Goal: Feedback & Contribution: Contribute content

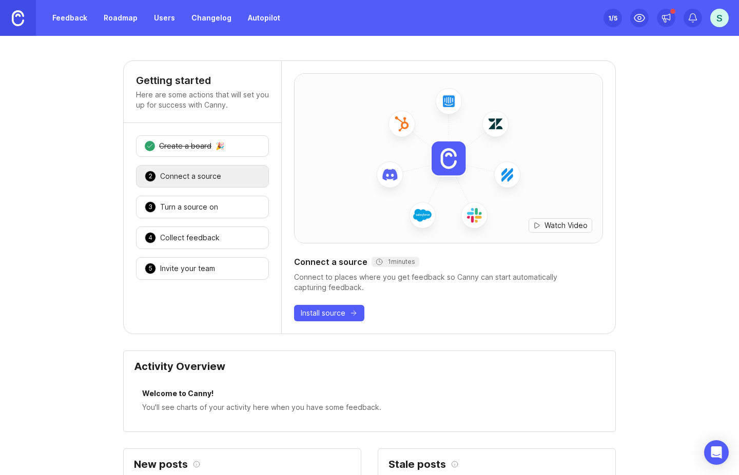
click at [78, 18] on link "Feedback" at bounding box center [69, 18] width 47 height 18
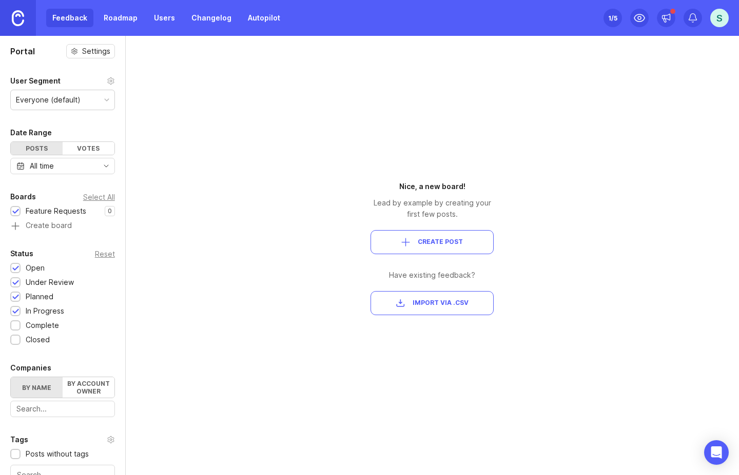
click at [123, 18] on link "Roadmap" at bounding box center [120, 18] width 46 height 18
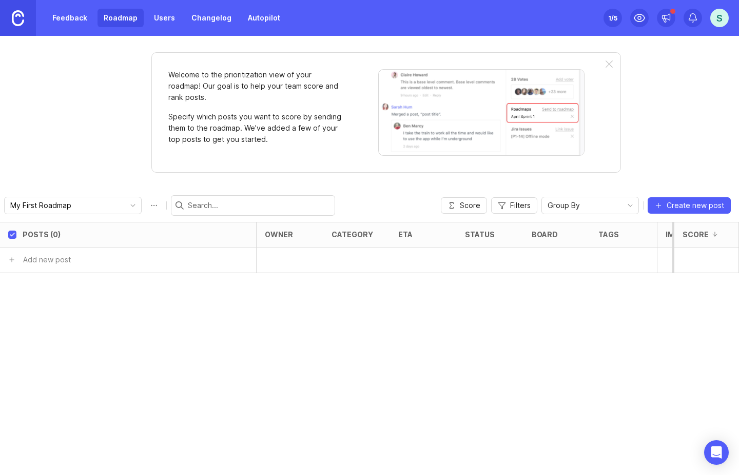
click at [65, 20] on link "Feedback" at bounding box center [69, 18] width 47 height 18
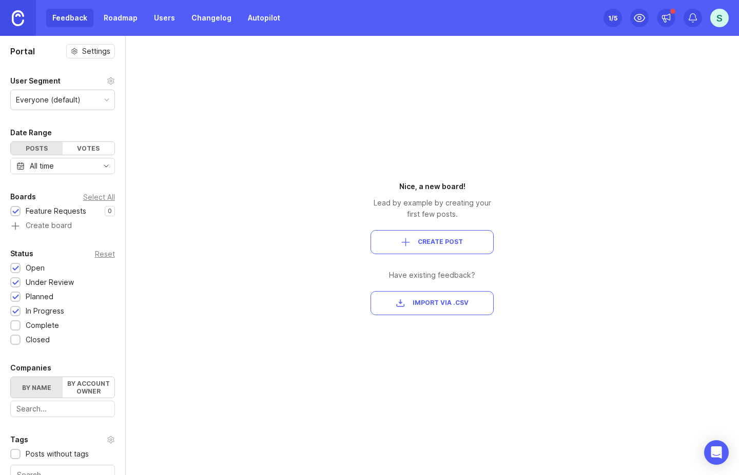
click at [466, 253] on button "Create Post" at bounding box center [431, 242] width 123 height 24
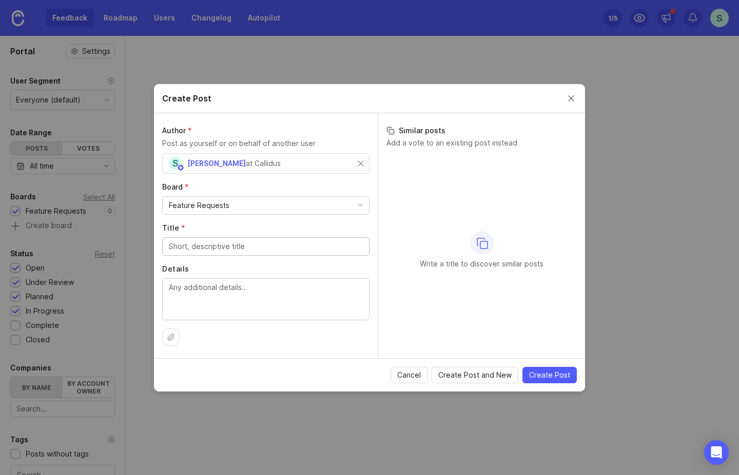
click at [203, 243] on input "Title *" at bounding box center [266, 246] width 194 height 11
paste input "Case Search by Case Name Fails"
type input "Case Search by Case Name Fails"
click at [222, 308] on textarea "Details" at bounding box center [266, 299] width 194 height 34
click at [223, 290] on textarea "Details" at bounding box center [266, 299] width 194 height 34
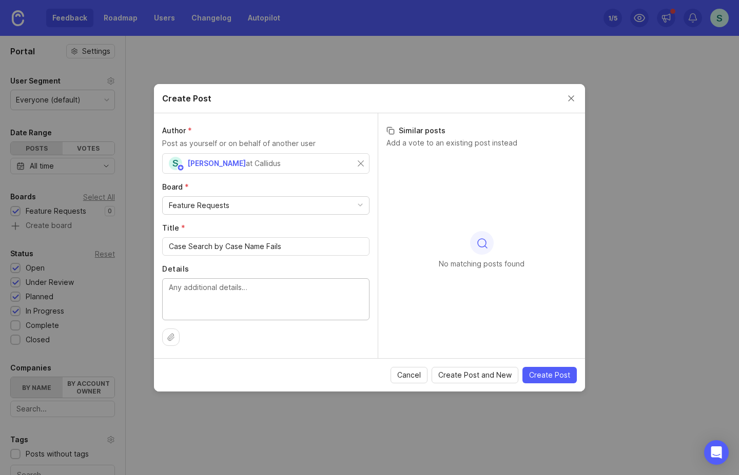
paste textarea "Type: Feature Module: Case Search Description: Searching by explicit case name …"
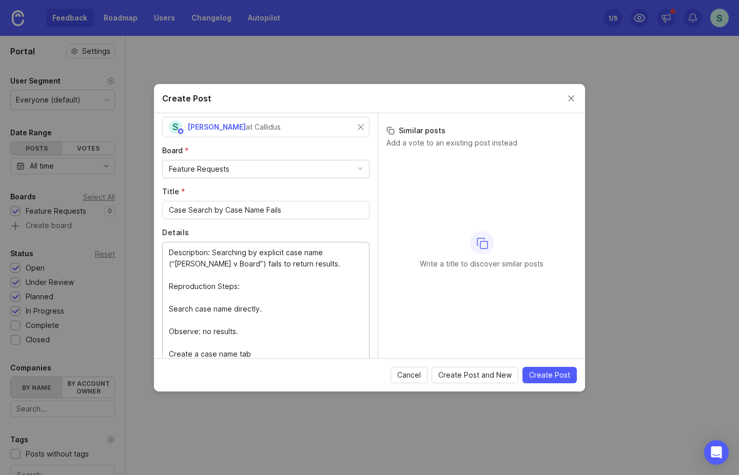
type textarea "Type: Feature Module: Case Search Description: Searching by explicit case name …"
click at [554, 378] on span "Create Post" at bounding box center [549, 375] width 41 height 10
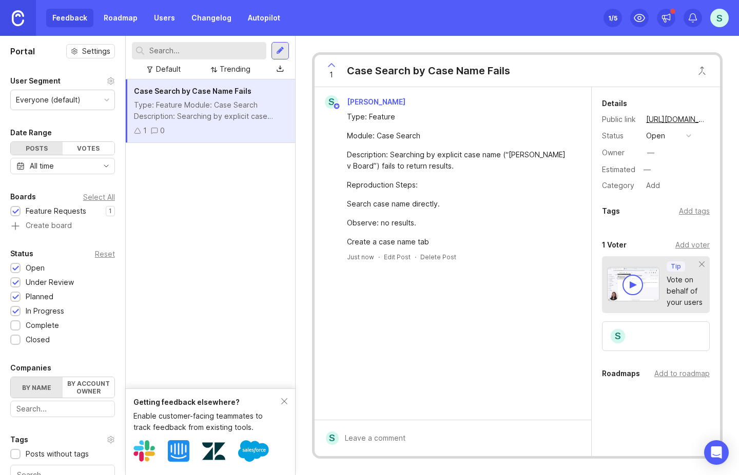
click at [66, 153] on div "Votes" at bounding box center [89, 148] width 52 height 13
click at [41, 148] on div "Posts" at bounding box center [37, 148] width 52 height 13
click at [330, 63] on icon at bounding box center [331, 65] width 12 height 12
click at [330, 64] on icon at bounding box center [331, 65] width 6 height 3
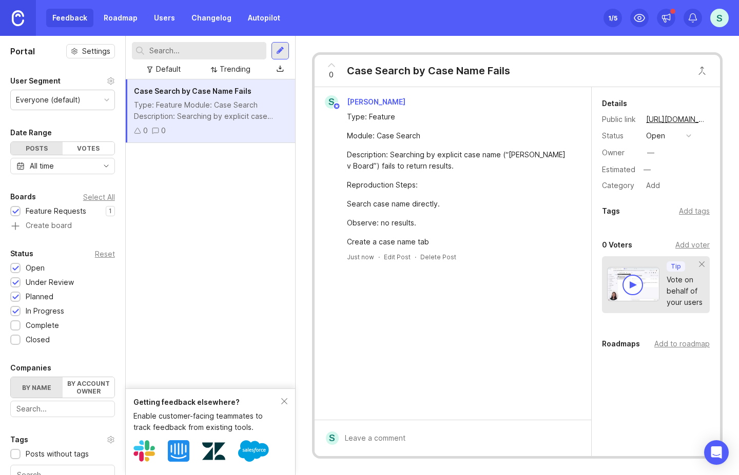
click at [269, 47] on div at bounding box center [210, 50] width 157 height 17
click at [284, 49] on div at bounding box center [280, 50] width 8 height 9
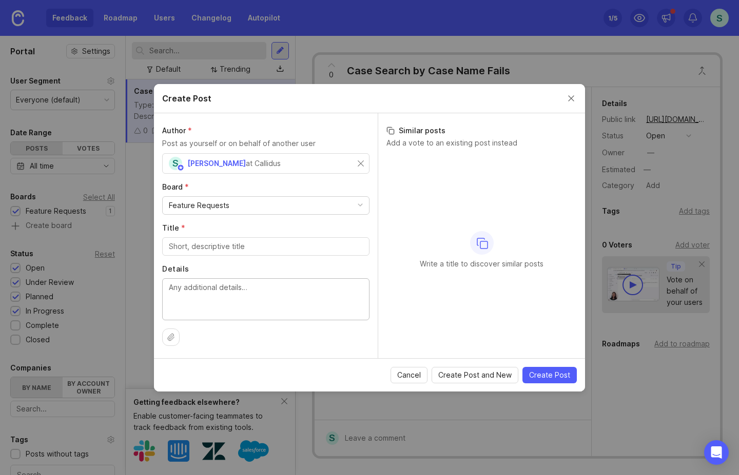
click at [205, 286] on textarea "Details" at bounding box center [266, 299] width 194 height 34
paste textarea "LR + Drafting = Amorphous LR + Drafting = Amorphous Type: Feature / UX Improvem…"
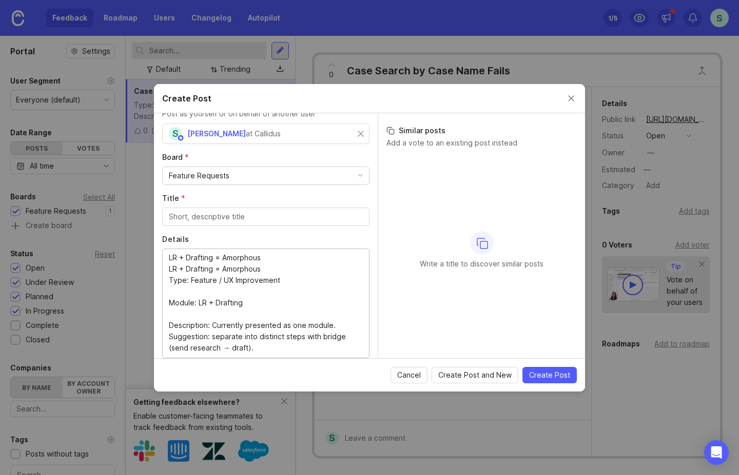
scroll to position [31, 0]
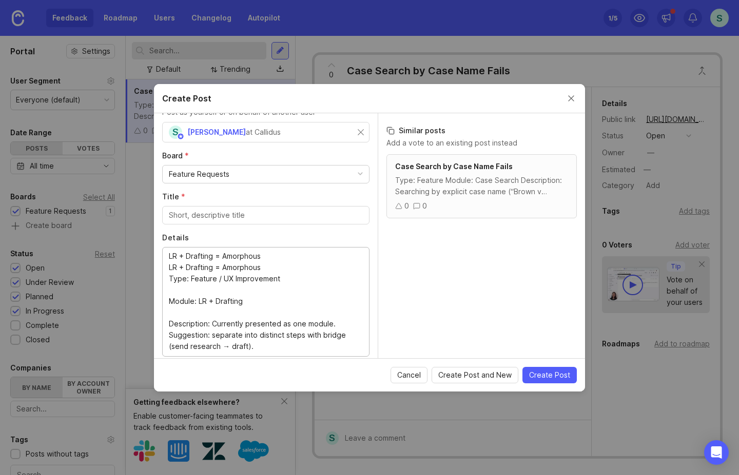
drag, startPoint x: 269, startPoint y: 257, endPoint x: 137, endPoint y: 228, distance: 135.5
click at [137, 228] on div "Create Post Author * Post as yourself or on behalf of another user S Sarina Zoh…" at bounding box center [369, 237] width 739 height 475
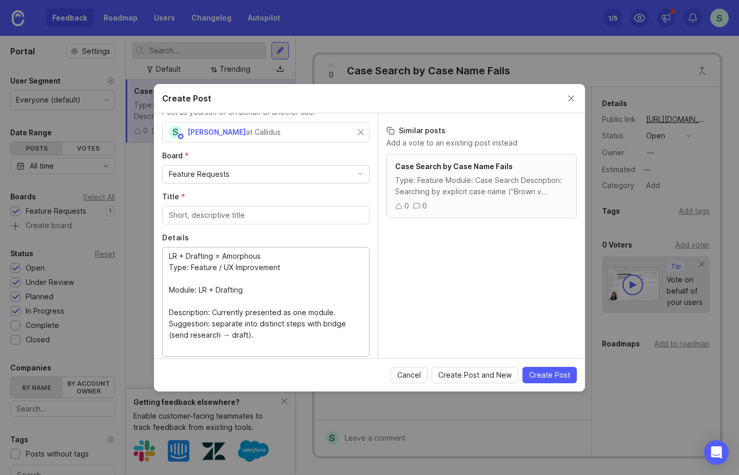
type textarea "LR + Drafting = Amorphous Type: Feature / UX Improvement Module: LR + Drafting …"
click at [211, 221] on div at bounding box center [265, 215] width 207 height 18
click at [213, 213] on input "Title *" at bounding box center [266, 215] width 194 height 11
paste input "LR + Drafting = Amorphous"
type input "LR + Drafting = Amorphous"
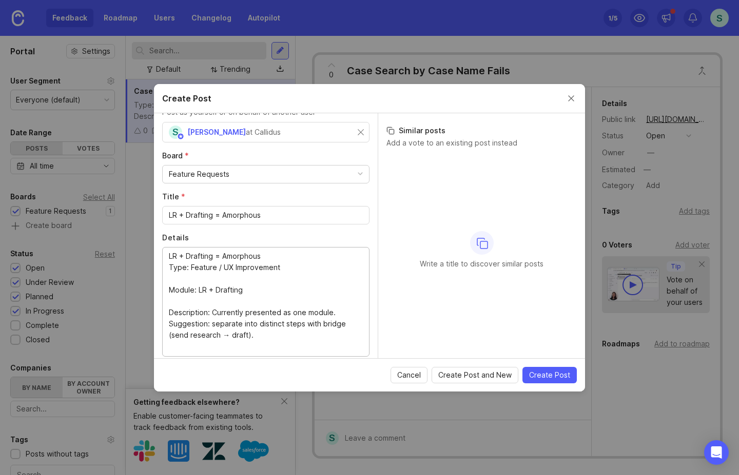
drag, startPoint x: 276, startPoint y: 268, endPoint x: 136, endPoint y: 262, distance: 140.7
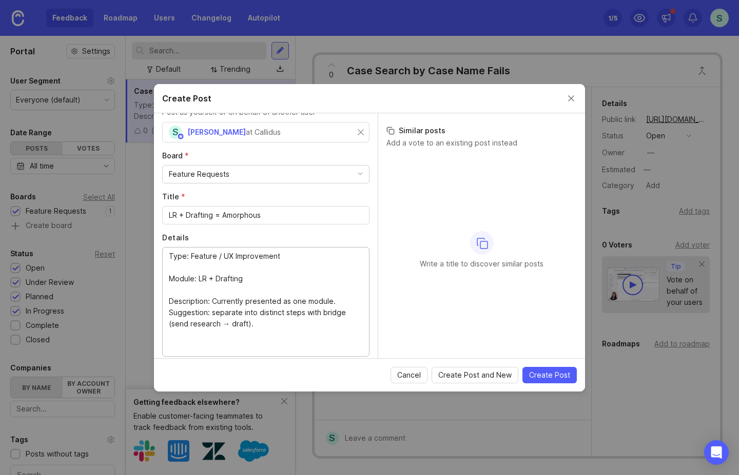
click at [170, 278] on textarea "LR + Drafting = Amorphous Type: Feature / UX Improvement Module: LR + Drafting …" at bounding box center [266, 302] width 194 height 102
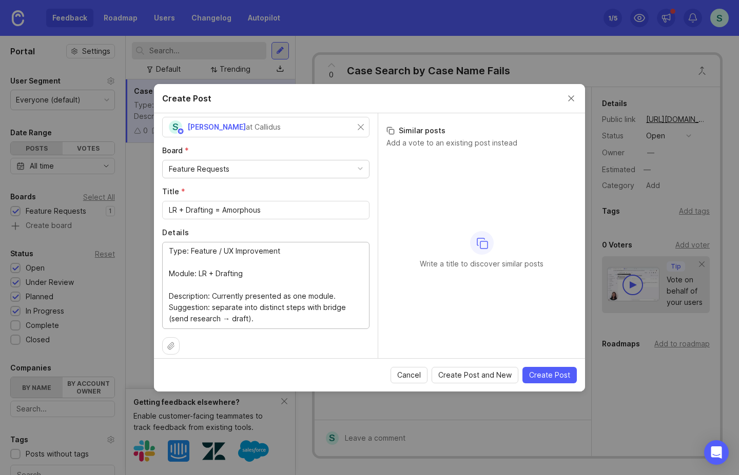
scroll to position [45, 0]
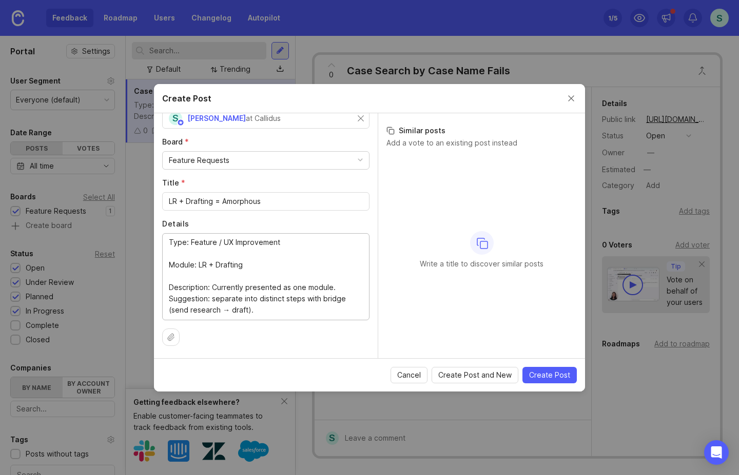
click at [175, 310] on textarea "Type: Feature / UX Improvement Module: LR + Drafting Description: Currently pre…" at bounding box center [266, 276] width 194 height 79
type textarea "Type: Feature / UX Improvement Module: LR + Drafting Description: Currently pre…"
click at [558, 379] on span "Create Post" at bounding box center [549, 375] width 41 height 10
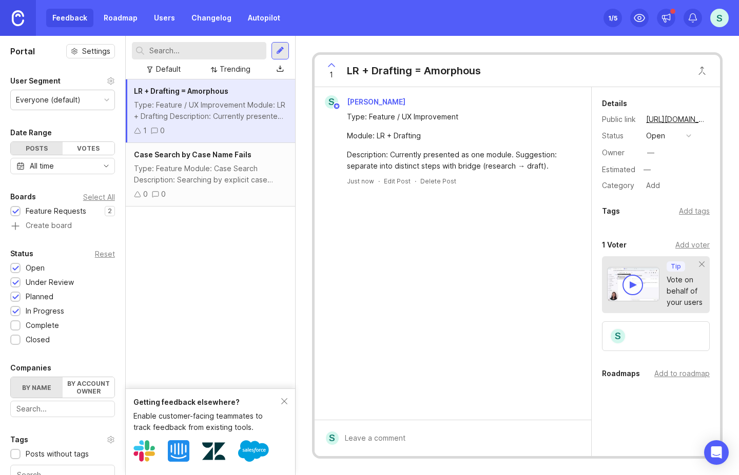
click at [724, 14] on div "S" at bounding box center [719, 18] width 18 height 18
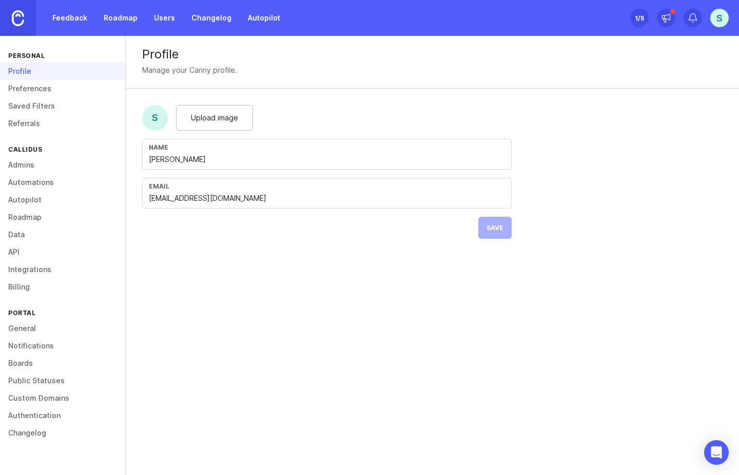
click at [163, 119] on div "S" at bounding box center [155, 118] width 26 height 26
click at [220, 117] on span "Upload image" at bounding box center [214, 117] width 47 height 11
click at [486, 228] on button "Save" at bounding box center [494, 228] width 33 height 22
click at [73, 15] on link "Feedback" at bounding box center [69, 18] width 47 height 18
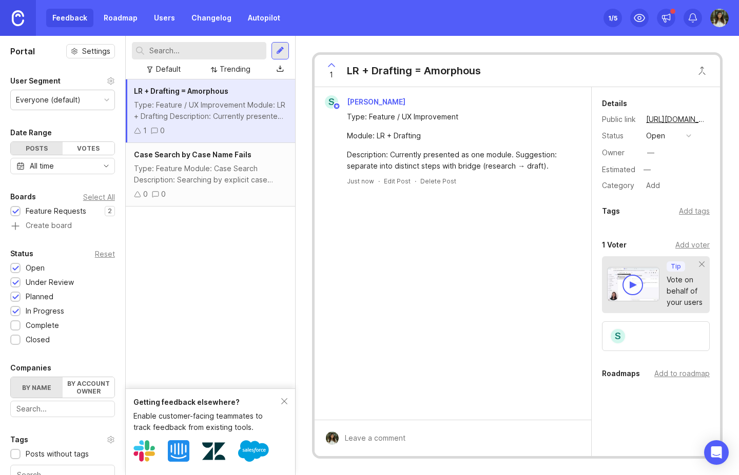
click at [174, 229] on div "LR + Drafting = Amorphous Type: Feature / UX Improvement Module: LR + Drafting …" at bounding box center [210, 233] width 169 height 309
click at [286, 44] on div at bounding box center [279, 50] width 17 height 17
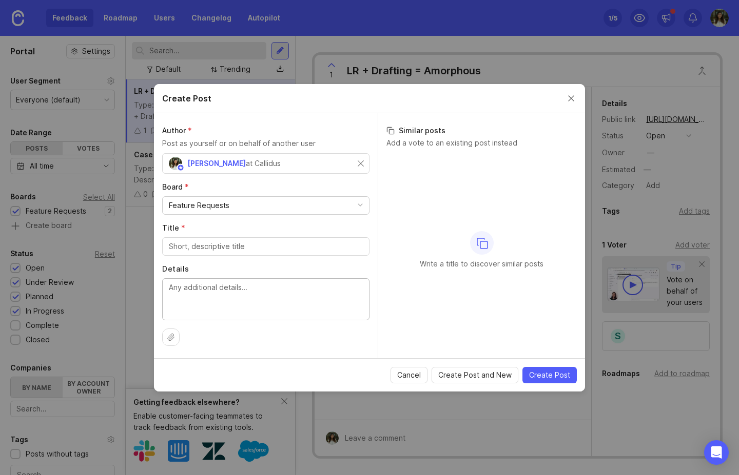
click at [187, 295] on textarea "Details" at bounding box center [266, 299] width 194 height 34
paste textarea "Feature - Client Billing (Token/Clock Count) Client Billing (Token/Clock Count)…"
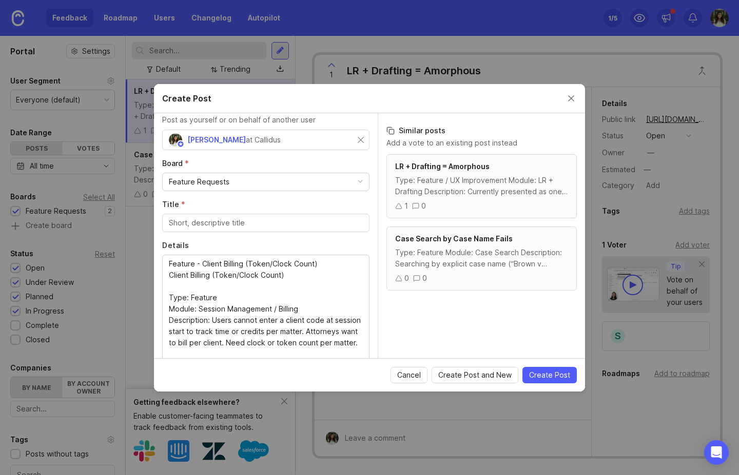
drag, startPoint x: 168, startPoint y: 263, endPoint x: 317, endPoint y: 264, distance: 148.7
click at [317, 264] on div "Feature - Client Billing (Token/Clock Count) Client Billing (Token/Clock Count)…" at bounding box center [265, 310] width 207 height 110
drag, startPoint x: 231, startPoint y: 258, endPoint x: 133, endPoint y: 255, distance: 98.0
click at [134, 255] on div "Create Post Author * Post as yourself or on behalf of another user Sarina Zohdi…" at bounding box center [369, 237] width 739 height 475
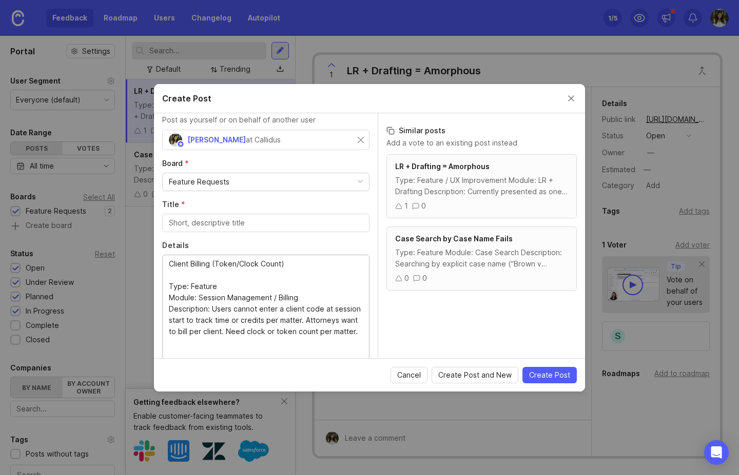
type textarea "Client Billing (Token/Clock Count) Type: Feature Module: Session Management / B…"
click at [208, 218] on input "Title *" at bounding box center [266, 222] width 194 height 11
paste input "Feature - Client Billing (Token/Clock Count)"
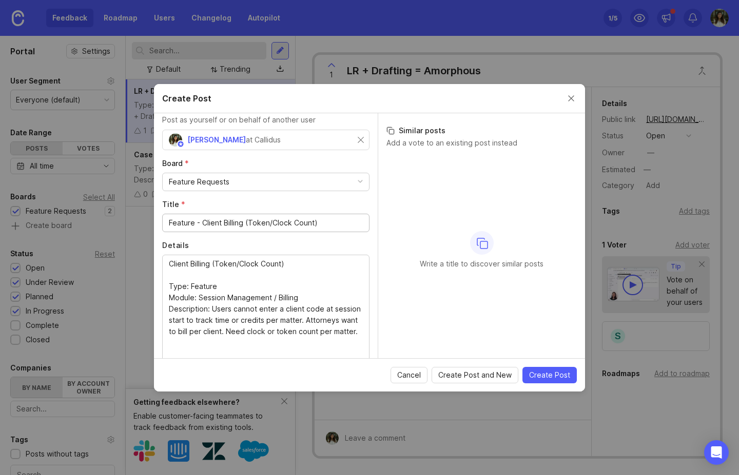
type input "Feature - Client Billing (Token/Clock Count)"
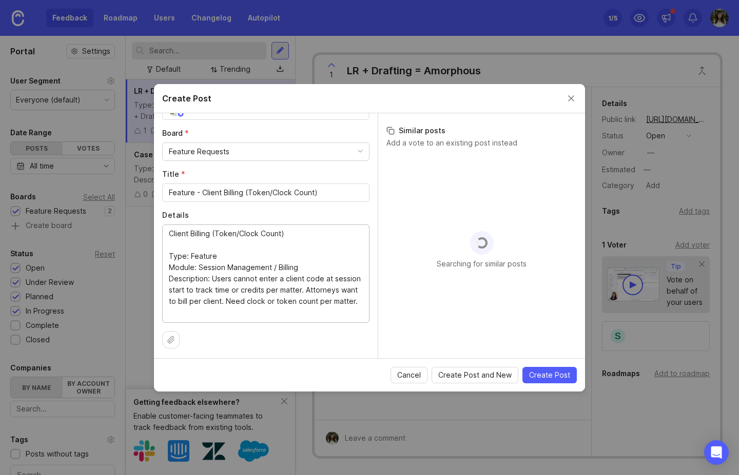
scroll to position [56, 0]
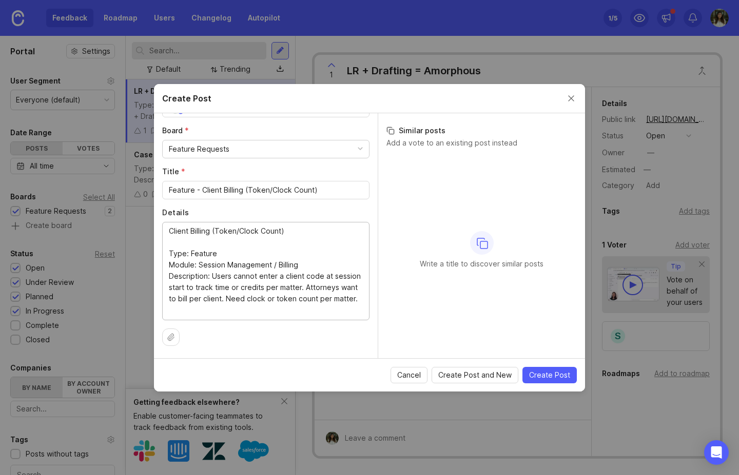
click at [259, 312] on textarea "Client Billing (Token/Clock Count) Type: Feature Module: Session Management / B…" at bounding box center [266, 271] width 194 height 90
type textarea "Client Billing (Token/Clock Count) Type: Feature Module: Session Management / B…"
click at [557, 376] on span "Create Post" at bounding box center [549, 375] width 41 height 10
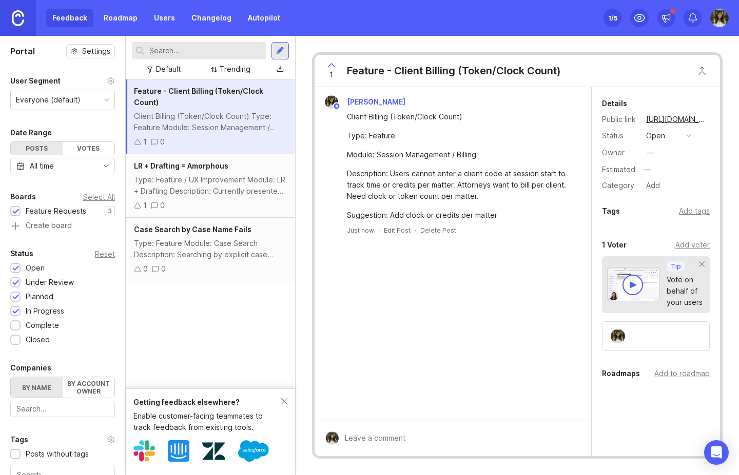
click at [138, 264] on div "0" at bounding box center [141, 269] width 14 height 11
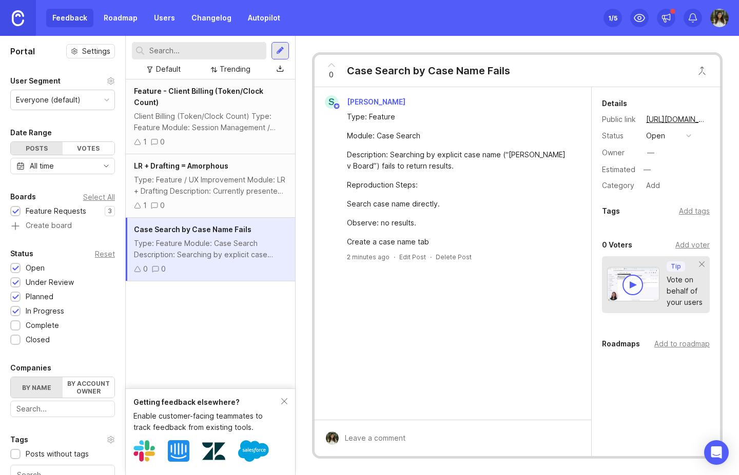
click at [137, 266] on icon at bounding box center [137, 269] width 7 height 7
click at [68, 22] on div "Feedback Roadmap Users Changelog Autopilot" at bounding box center [166, 18] width 240 height 18
click at [72, 16] on div "Feedback Roadmap Users Changelog Autopilot" at bounding box center [166, 18] width 240 height 18
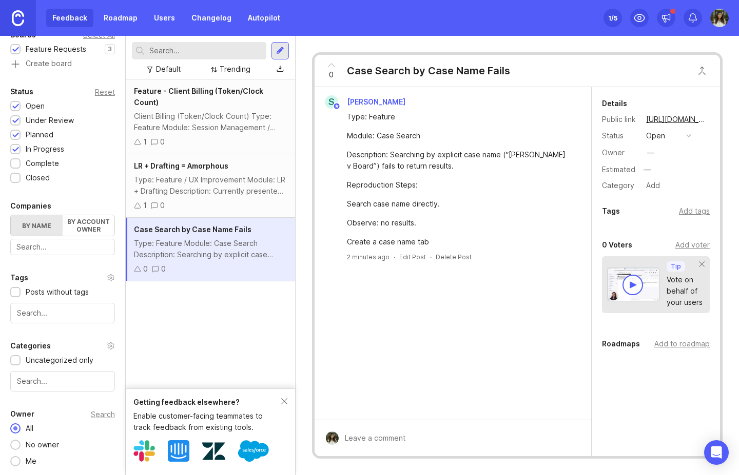
drag, startPoint x: 241, startPoint y: 304, endPoint x: 228, endPoint y: 286, distance: 22.0
click at [241, 304] on div "Feature - Client Billing (Token/Clock Count) Client Billing (Token/Clock Count)…" at bounding box center [210, 233] width 169 height 309
click at [105, 17] on link "Roadmap" at bounding box center [120, 18] width 46 height 18
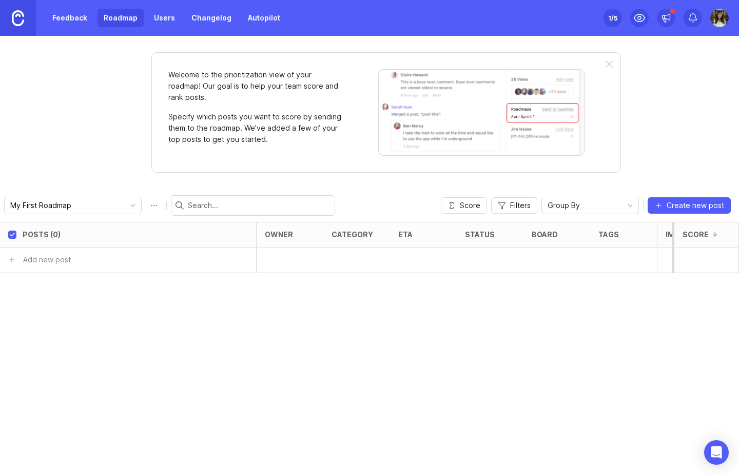
click at [63, 19] on link "Feedback" at bounding box center [69, 18] width 47 height 18
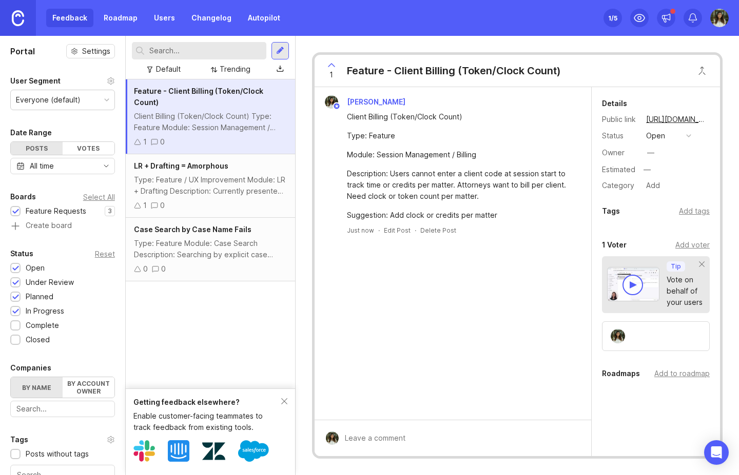
click at [122, 18] on link "Roadmap" at bounding box center [120, 18] width 46 height 18
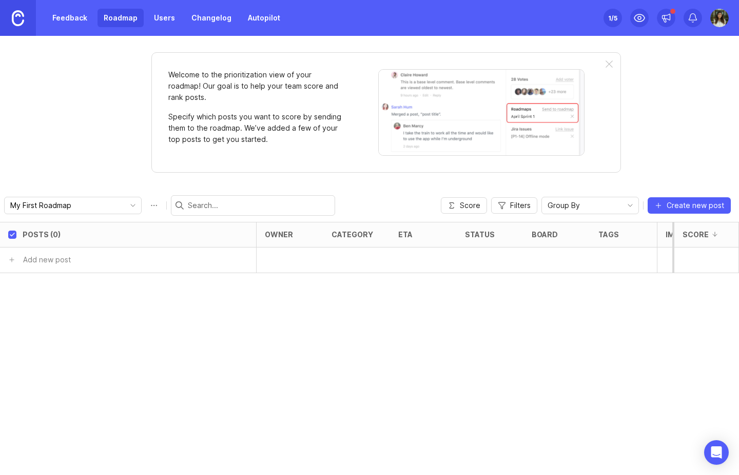
click at [65, 21] on link "Feedback" at bounding box center [69, 18] width 47 height 18
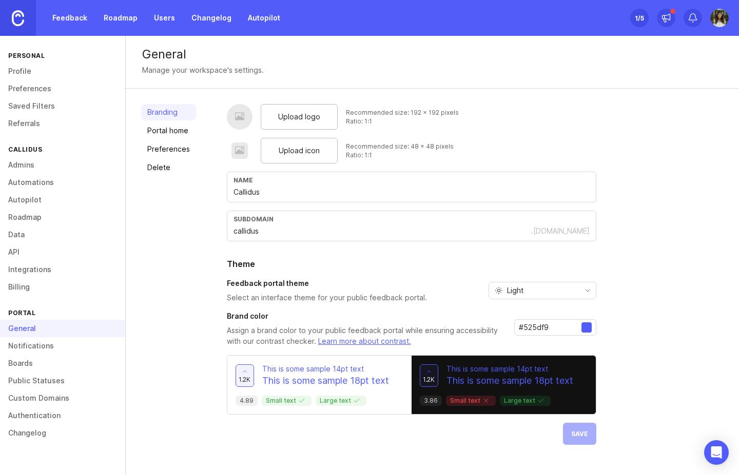
drag, startPoint x: 464, startPoint y: 401, endPoint x: 425, endPoint y: 386, distance: 41.2
click at [464, 401] on p "Small text" at bounding box center [471, 401] width 42 height 8
click at [491, 387] on p "This is some sample 18pt text" at bounding box center [509, 380] width 127 height 13
click at [537, 293] on div "Light" at bounding box center [534, 291] width 90 height 16
click at [527, 347] on li "Dark" at bounding box center [540, 344] width 107 height 17
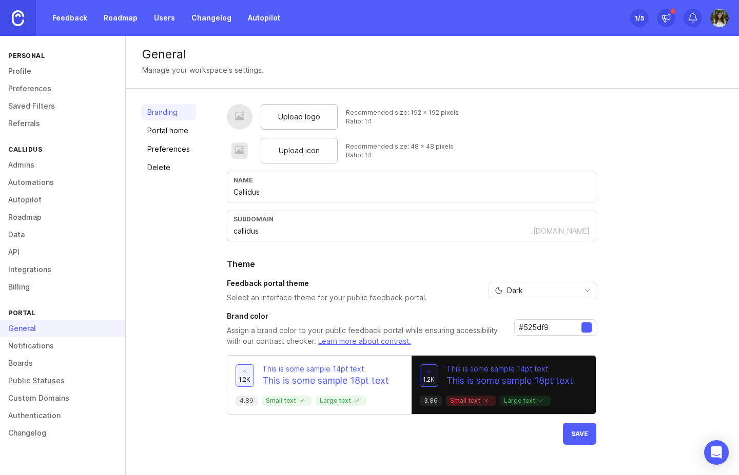
click at [586, 330] on div at bounding box center [586, 328] width 10 height 10
click at [582, 437] on span "Save" at bounding box center [579, 434] width 17 height 8
click at [282, 283] on h3 "Feedback portal theme" at bounding box center [327, 283] width 200 height 10
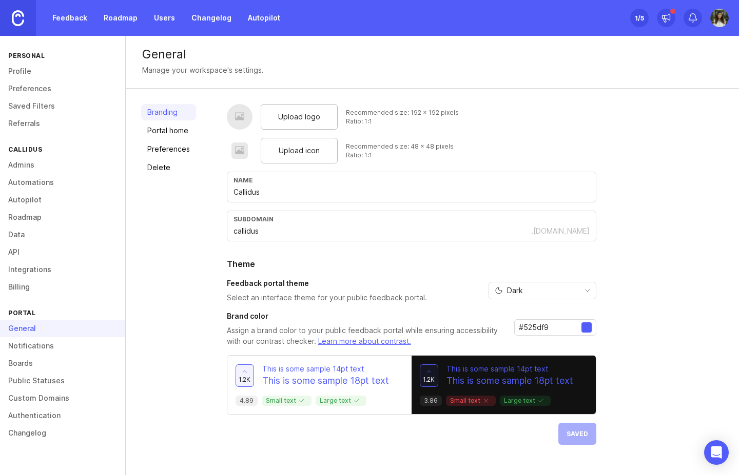
drag, startPoint x: 551, startPoint y: 326, endPoint x: 575, endPoint y: 329, distance: 24.9
click at [551, 326] on input "#525df9" at bounding box center [550, 327] width 63 height 11
click at [584, 328] on div at bounding box center [586, 328] width 10 height 10
click at [180, 130] on link "Portal home" at bounding box center [168, 131] width 55 height 16
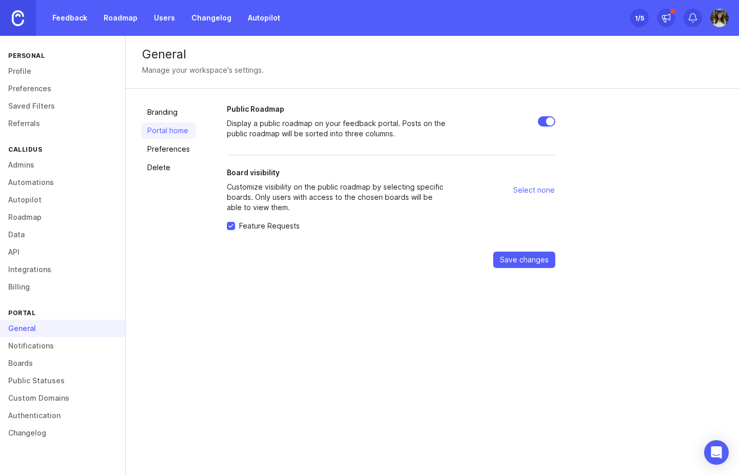
click at [178, 150] on link "Preferences" at bounding box center [168, 149] width 55 height 16
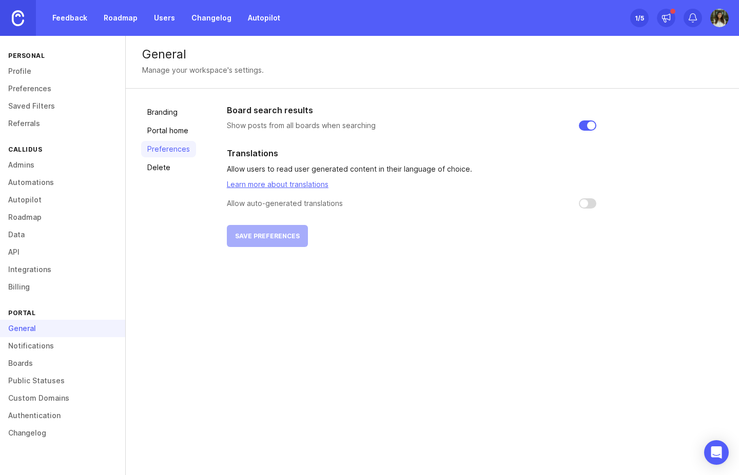
click at [169, 160] on link "Delete" at bounding box center [168, 168] width 55 height 16
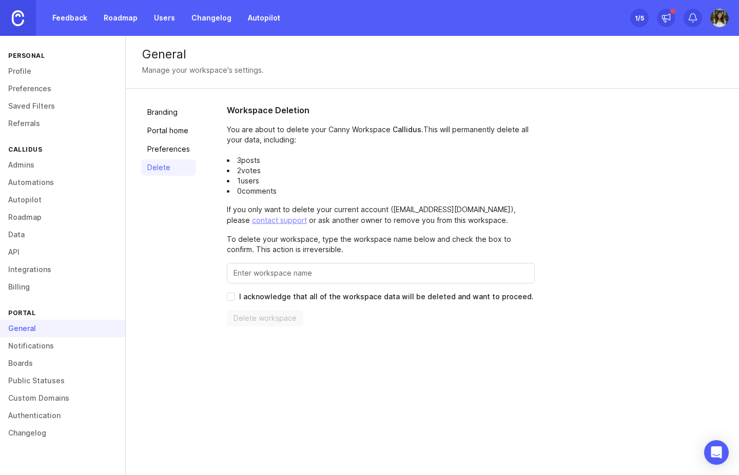
click at [28, 216] on link "Roadmap" at bounding box center [62, 217] width 125 height 17
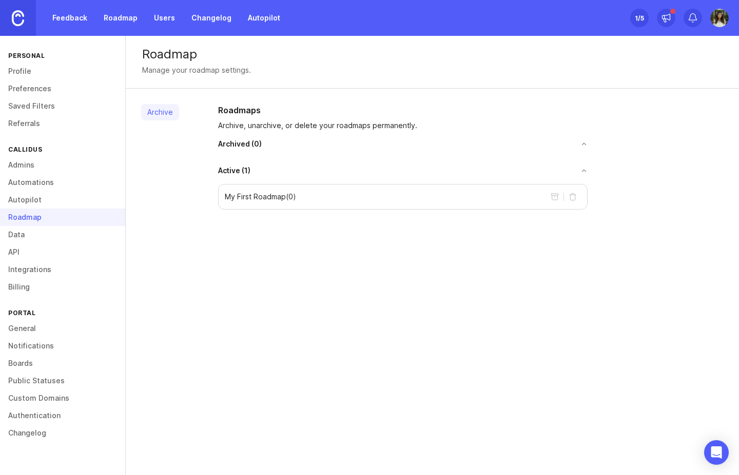
click at [32, 156] on div "Callidus" at bounding box center [62, 150] width 125 height 14
click at [30, 169] on link "Admins" at bounding box center [62, 164] width 125 height 17
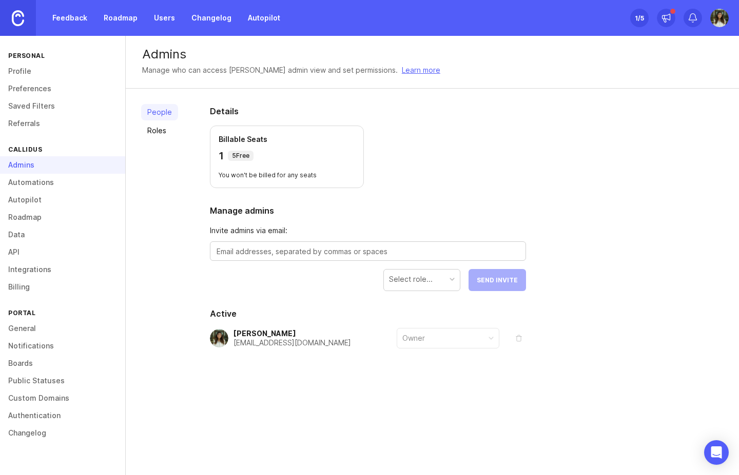
click at [233, 152] on p "5 Free" at bounding box center [240, 156] width 17 height 8
click at [105, 21] on link "Roadmap" at bounding box center [120, 18] width 46 height 18
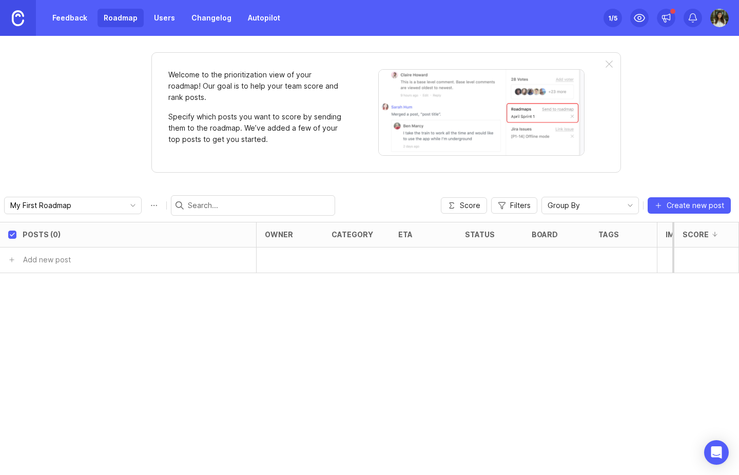
click at [75, 14] on link "Feedback" at bounding box center [69, 18] width 47 height 18
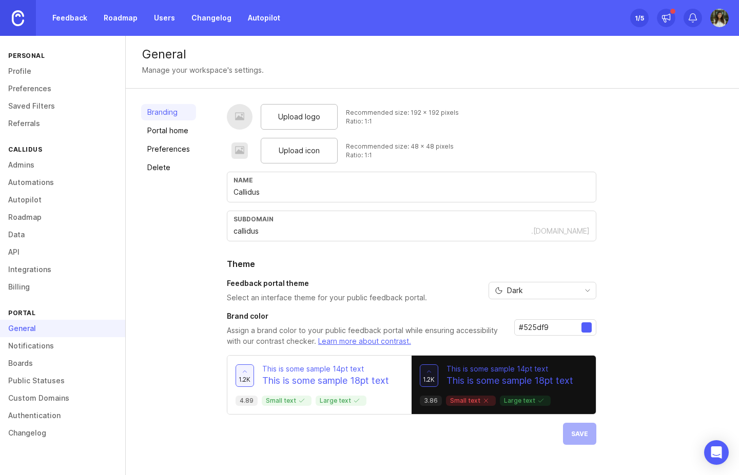
click at [29, 327] on div "General" at bounding box center [62, 328] width 125 height 17
click at [67, 24] on link "Feedback" at bounding box center [69, 18] width 47 height 18
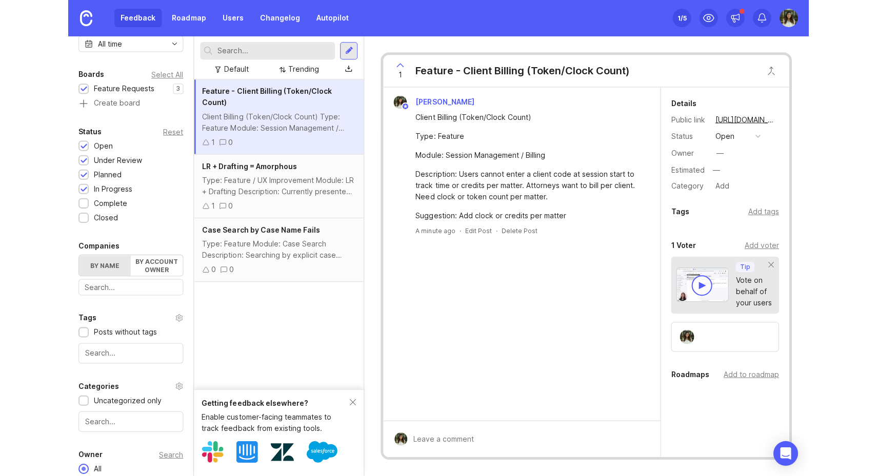
scroll to position [162, 0]
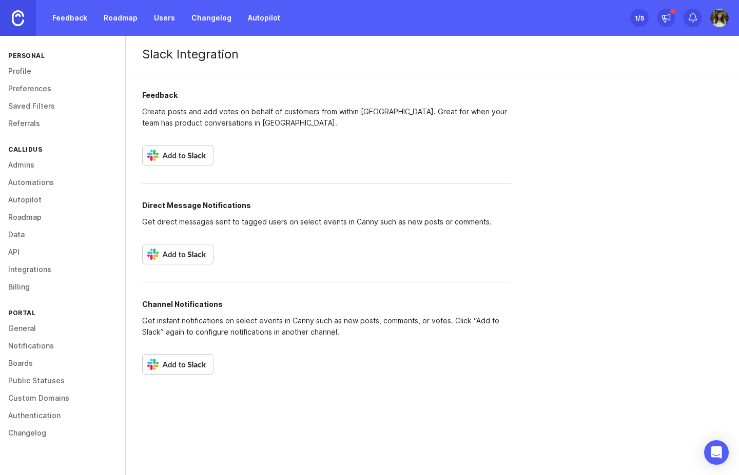
click at [184, 155] on img at bounding box center [177, 155] width 71 height 21
click at [48, 20] on link "Feedback" at bounding box center [69, 18] width 47 height 18
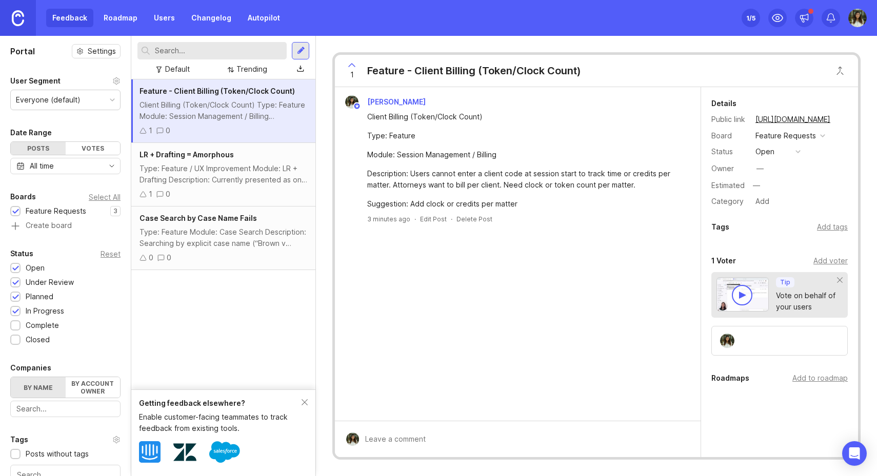
click at [141, 133] on icon at bounding box center [143, 130] width 7 height 7
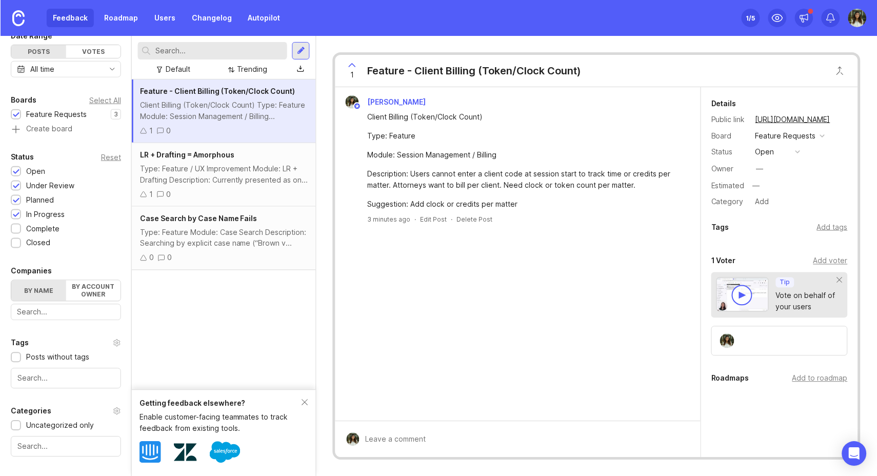
scroll to position [161, 0]
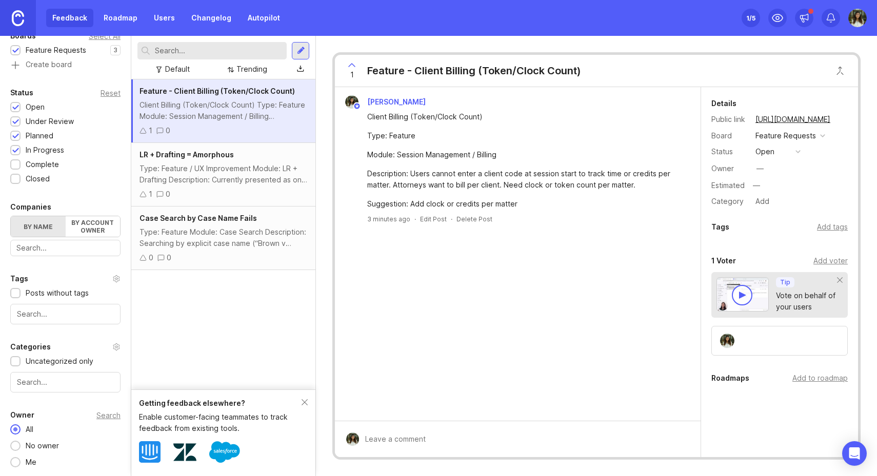
click at [225, 181] on div "Type: Feature / UX Improvement Module: LR + Drafting Description: Currently pre…" at bounding box center [224, 174] width 168 height 23
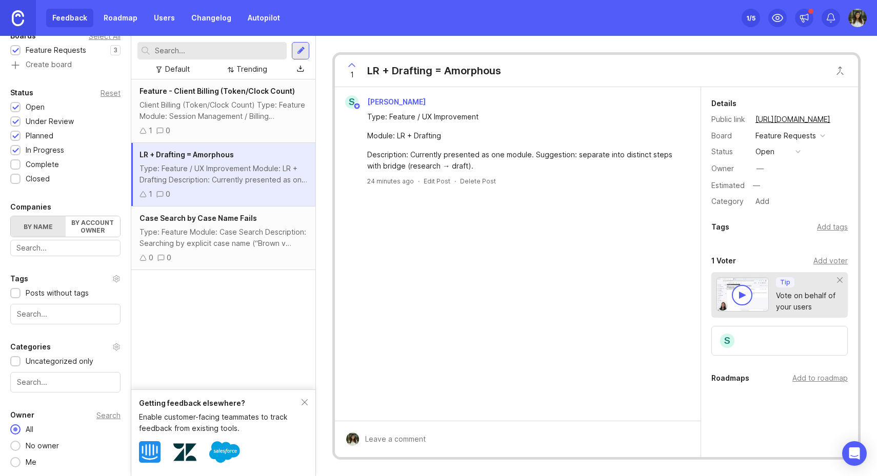
click at [351, 64] on icon at bounding box center [352, 65] width 6 height 3
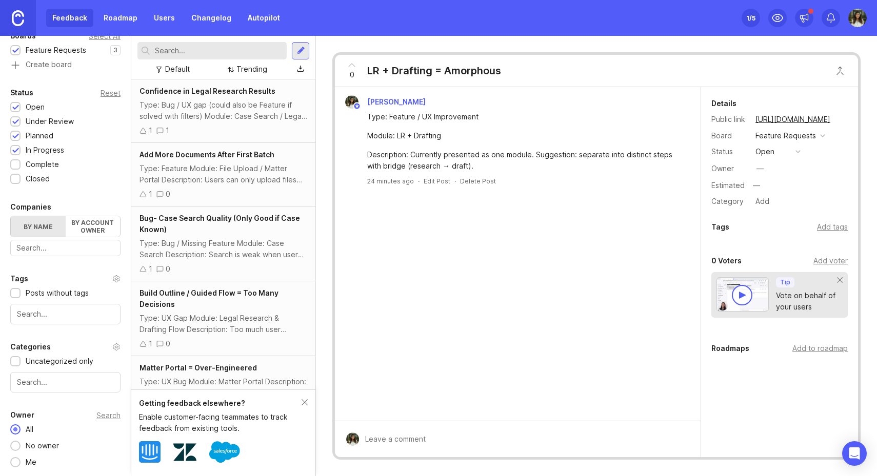
click at [350, 65] on icon at bounding box center [352, 65] width 6 height 3
click at [738, 262] on div "Add voter" at bounding box center [830, 260] width 34 height 11
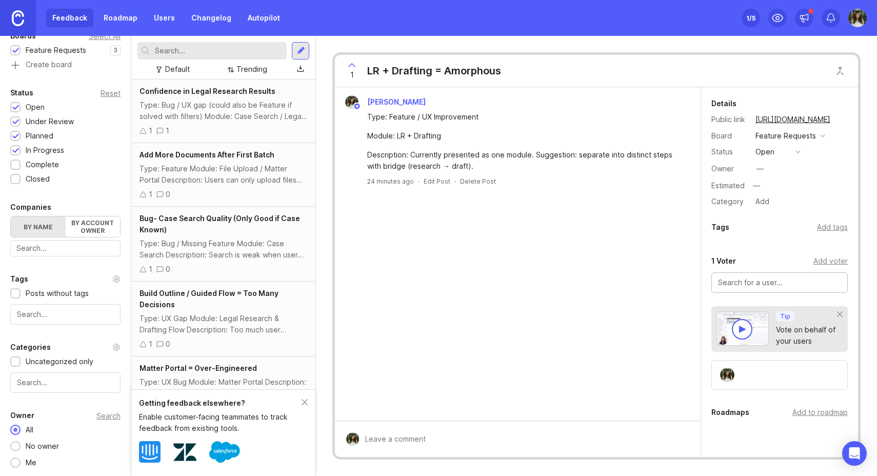
click at [738, 286] on input "text" at bounding box center [779, 282] width 123 height 11
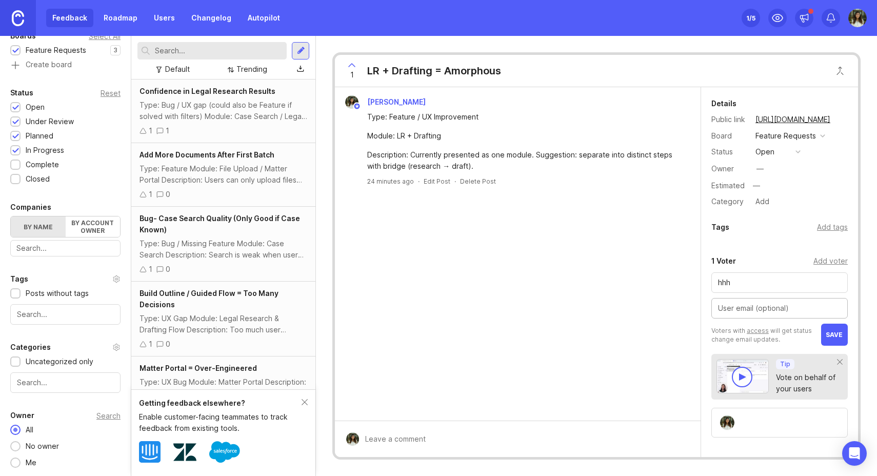
click at [738, 292] on div "hhh" at bounding box center [779, 282] width 136 height 21
type input "h"
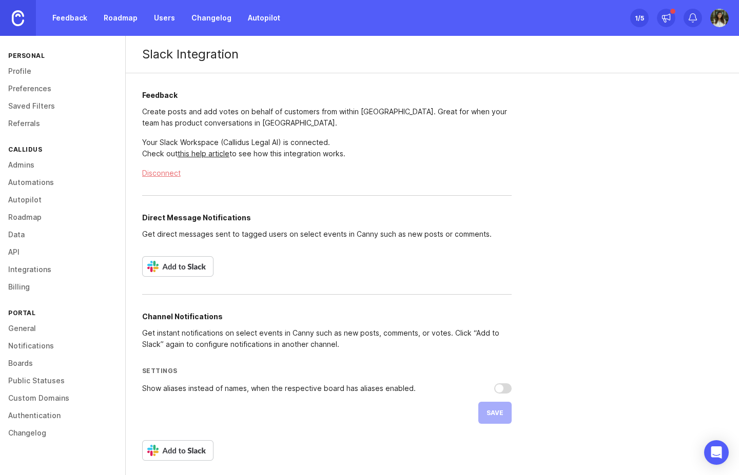
drag, startPoint x: 402, startPoint y: 110, endPoint x: 558, endPoint y: 110, distance: 155.9
click at [558, 110] on div "Slack Integration Feedback Create posts and add votes on behalf of customers fr…" at bounding box center [432, 257] width 613 height 443
drag, startPoint x: 174, startPoint y: 121, endPoint x: 249, endPoint y: 125, distance: 75.0
click at [249, 125] on p "Create posts and add votes on behalf of customers from within [GEOGRAPHIC_DATA]…" at bounding box center [326, 117] width 369 height 23
click at [155, 140] on p "Your Slack Workspace ( Callidus Legal AI ) is connected. Check out this help ar…" at bounding box center [326, 148] width 369 height 23
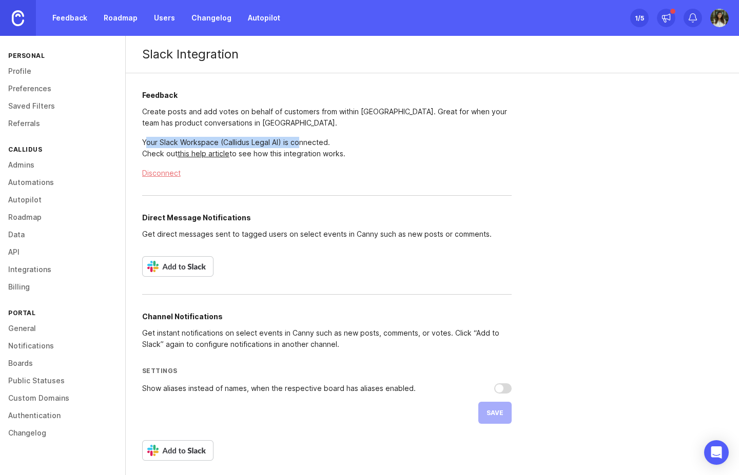
drag, startPoint x: 149, startPoint y: 142, endPoint x: 301, endPoint y: 146, distance: 151.4
click at [301, 146] on p "Your Slack Workspace ( Callidus Legal AI ) is connected. Check out this help ar…" at bounding box center [326, 148] width 369 height 23
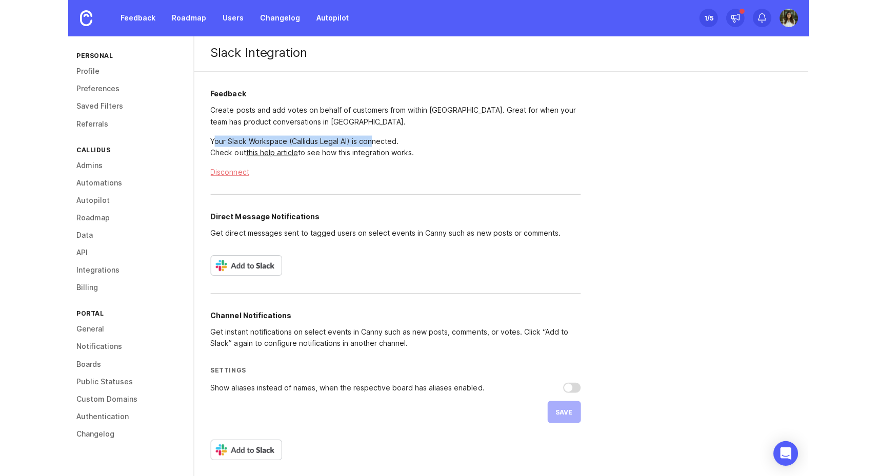
scroll to position [3, 0]
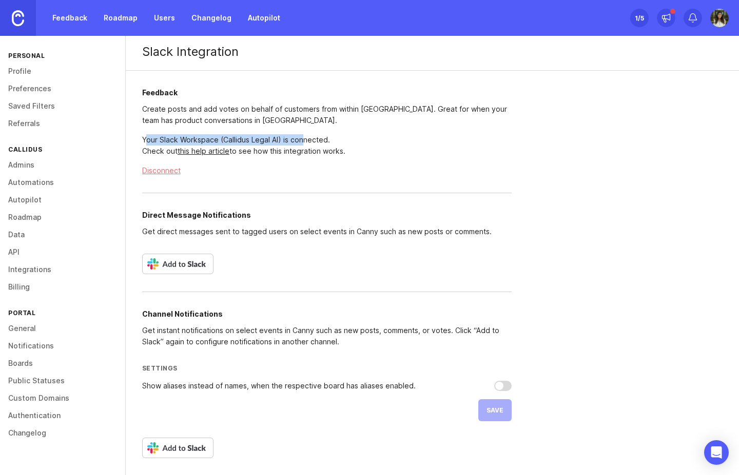
click at [188, 268] on img at bounding box center [177, 264] width 71 height 21
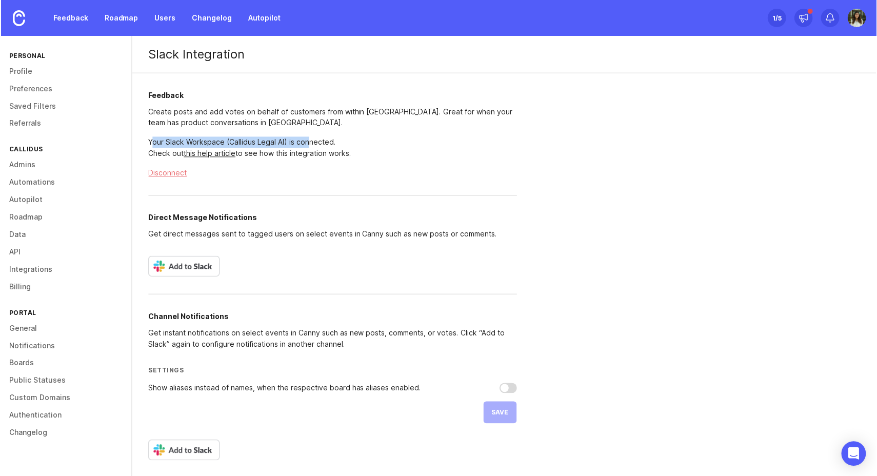
scroll to position [0, 0]
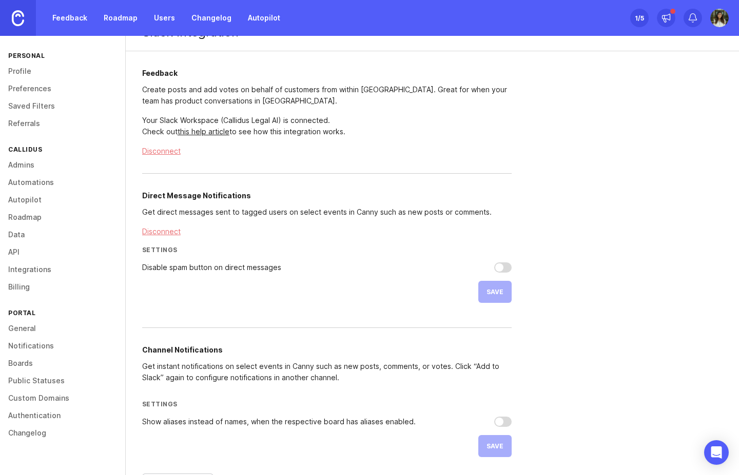
scroll to position [58, 0]
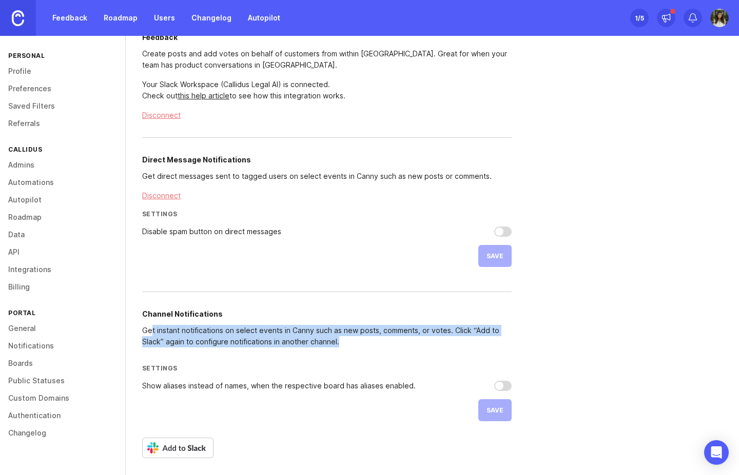
drag, startPoint x: 151, startPoint y: 333, endPoint x: 412, endPoint y: 348, distance: 261.5
click at [412, 348] on div "Channel Notifications Get instant notifications on select events in Canny such …" at bounding box center [326, 376] width 369 height 168
click at [400, 354] on div "Channel Notifications Get instant notifications on select events in Canny such …" at bounding box center [326, 376] width 369 height 168
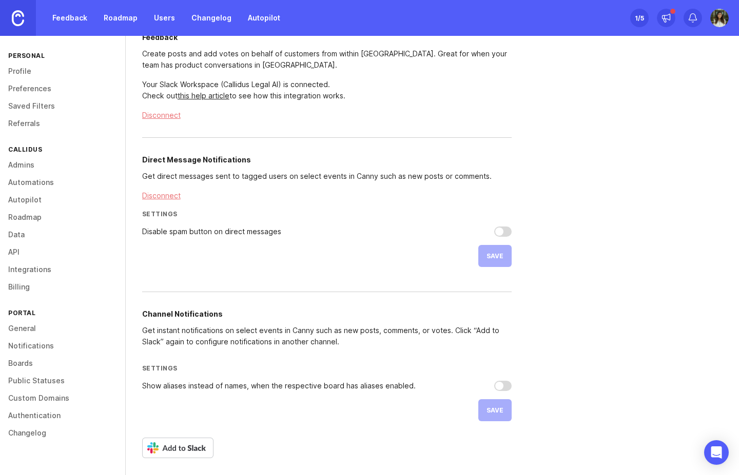
drag, startPoint x: 65, startPoint y: 15, endPoint x: 80, endPoint y: 38, distance: 27.3
click at [64, 15] on link "Feedback" at bounding box center [69, 18] width 47 height 18
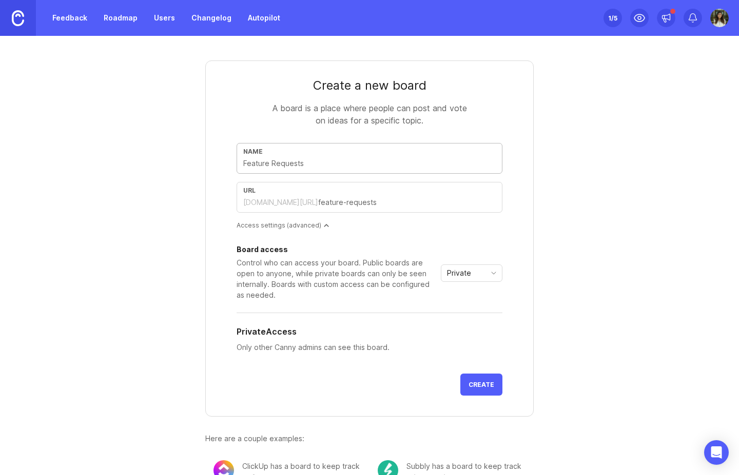
type input "B"
type input "b"
type input "Bu"
type input "bu"
type input "Bug"
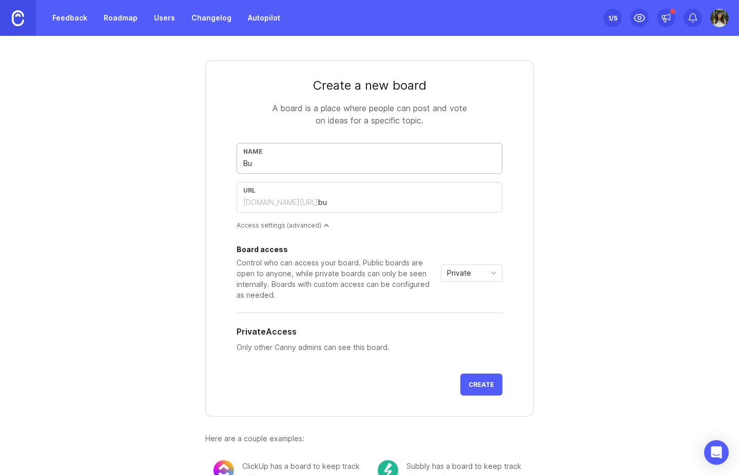
type input "bug"
type input "Bugs"
type input "bugs"
type input "Bugs f"
type input "bugs-f"
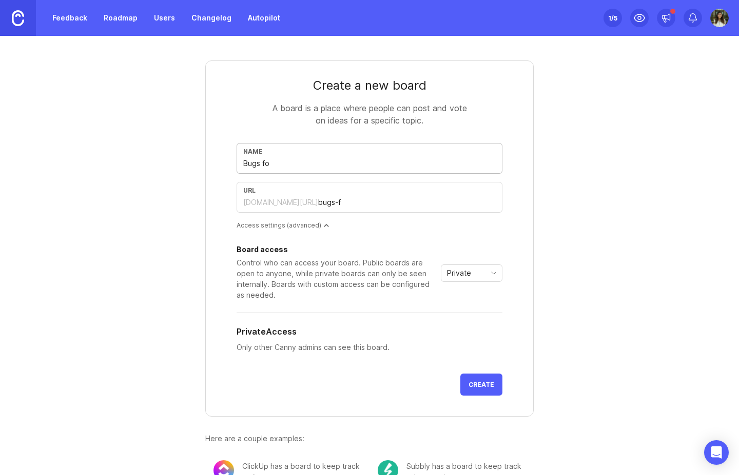
type input "Bugs for"
type input "bugs-for"
type input "Bugs fo"
type input "bugs-fo"
type input "Bugs f"
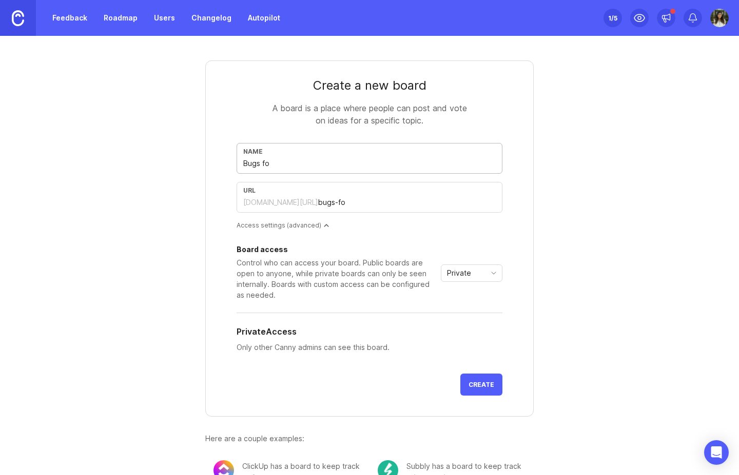
type input "bugs-f"
type input "Bugs fr"
type input "bugs-fr"
type input "Bugs fro"
type input "bugs-fro"
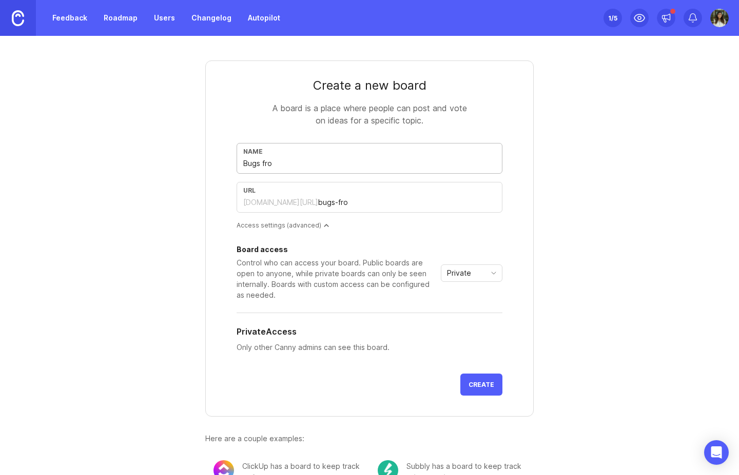
type input "Bugs from"
type input "bugs-from"
type input "Bugs from c"
type input "bugs-from-c"
type input "Bugs from cu"
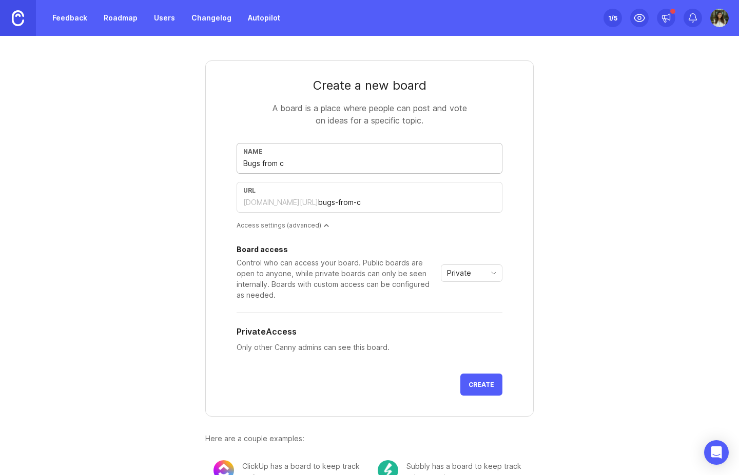
type input "bugs-from-cu"
type input "Bugs from cus"
type input "bugs-from-cus"
type input "Bugs from cust"
type input "bugs-from-cust"
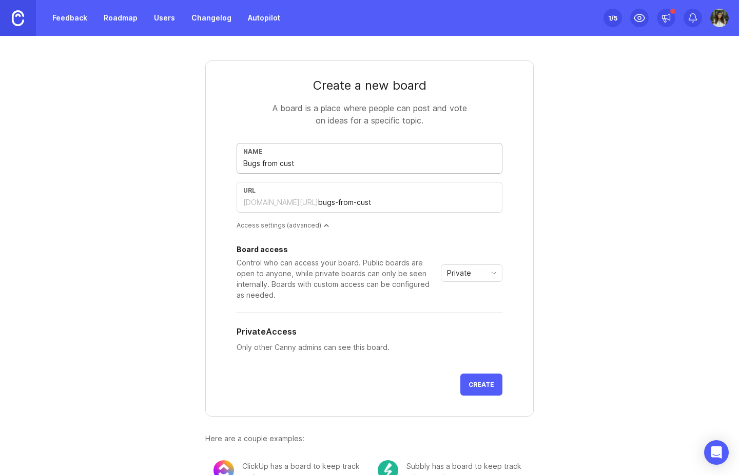
type input "Bugs from custo"
type input "bugs-from-custo"
type input "Bugs from custom"
type input "bugs-from-custom"
type input "Bugs from custome"
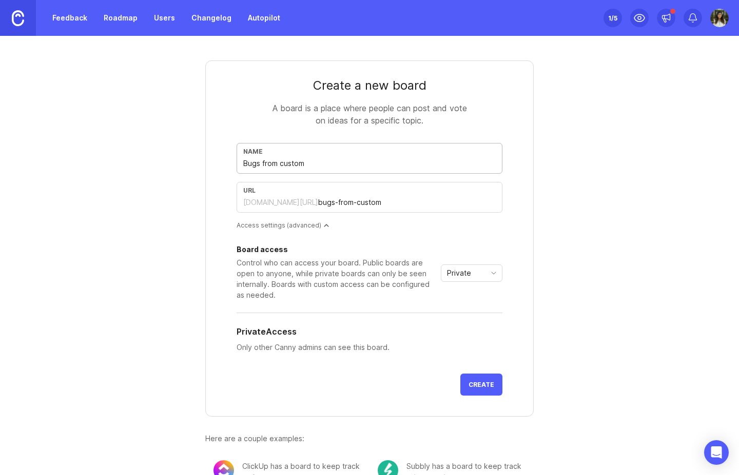
type input "bugs-from-custome"
type input "Bugs from customer"
type input "bugs-from-customer"
type input "Bugs from customers"
type input "bugs-from-customers"
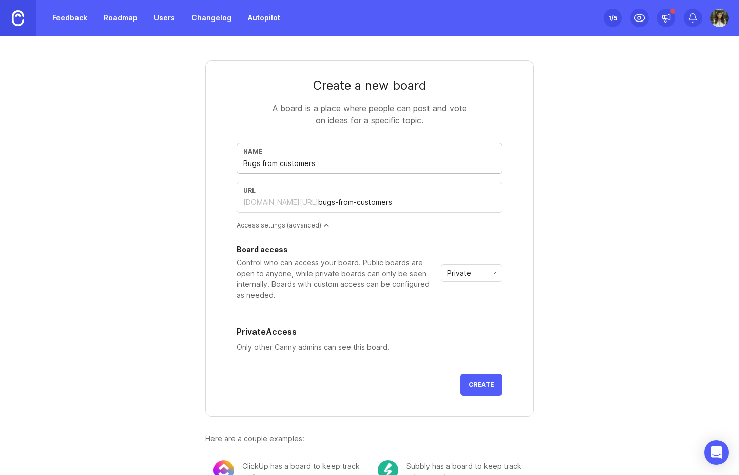
type input "Bugs from customers"
click at [463, 379] on button "Create" at bounding box center [481, 385] width 42 height 22
type input "E"
type input "e"
type input "En"
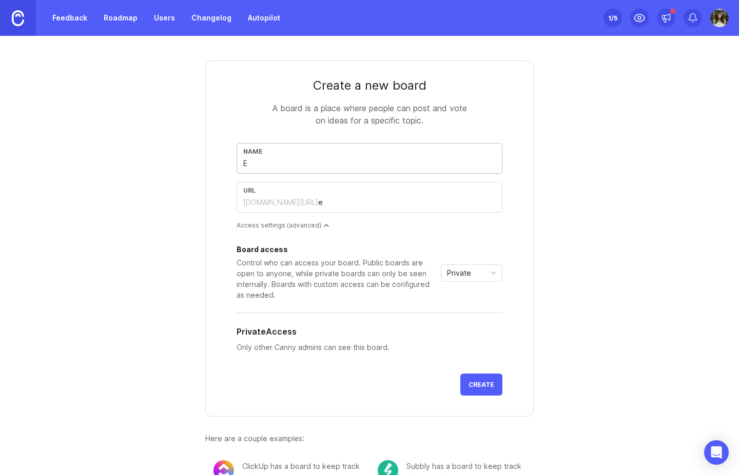
type input "en"
type input "Enh"
type input "enh"
type input "Enha"
type input "enha"
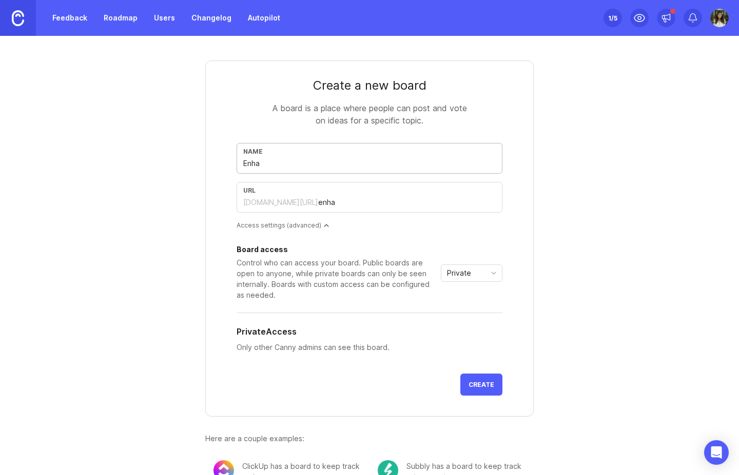
type input "Enhan"
type input "enhan"
type input "Enhanc"
type input "enhanc"
type input "Enhance"
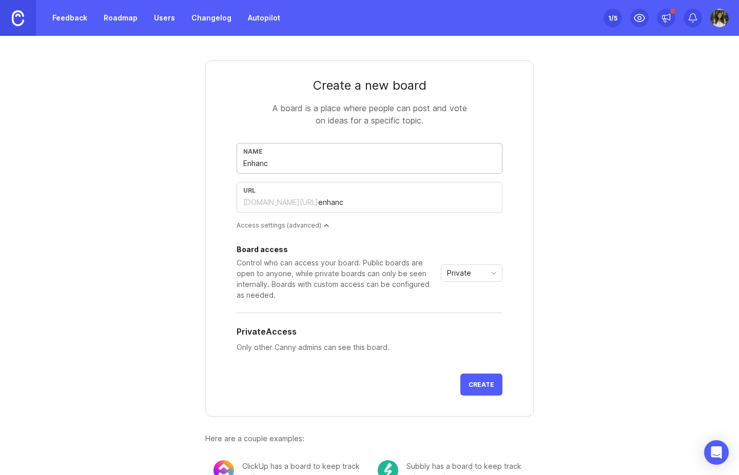
type input "enhance"
type input "Enhancem"
type input "enhancem"
type input "Enhanceme"
type input "enhanceme"
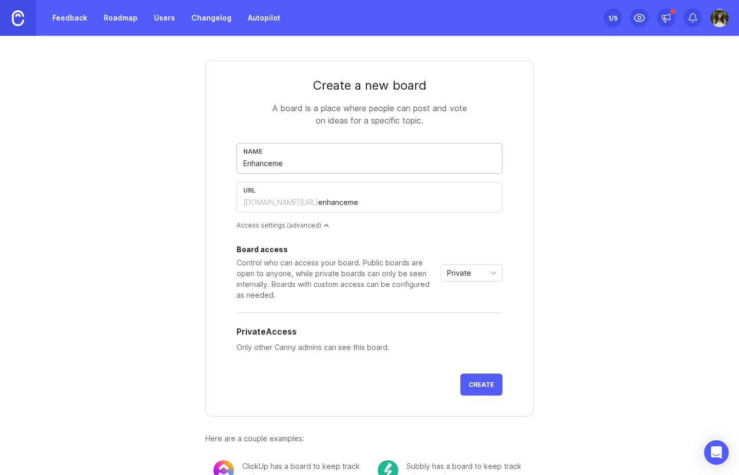
type input "Enhancemen"
type input "enhancemen"
type input "Enhancement"
type input "enhancement"
type input "Enhancements"
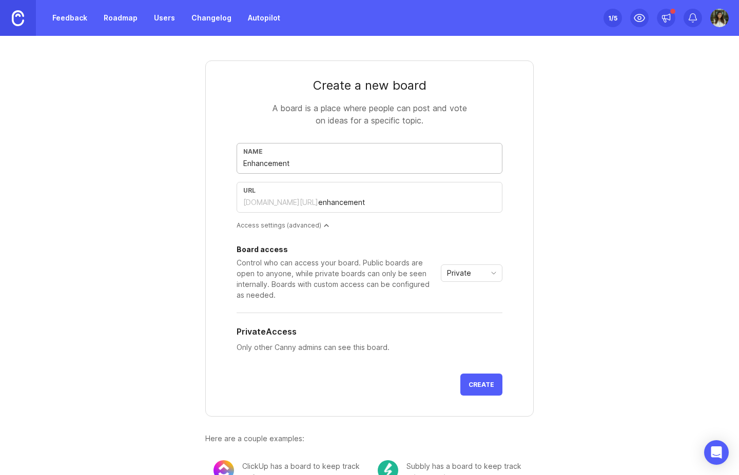
type input "enhancements"
type input "Enhancements"
click at [318, 202] on input "enhancements" at bounding box center [406, 202] width 177 height 11
click at [474, 384] on span "Create" at bounding box center [481, 385] width 26 height 8
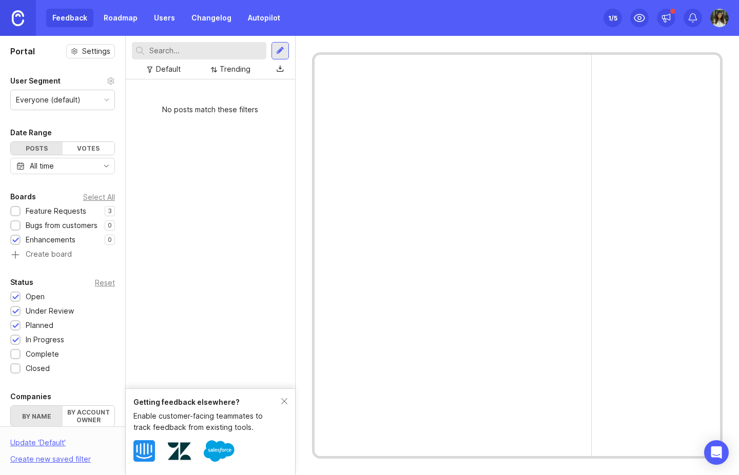
click at [55, 241] on div "Enhancements" at bounding box center [51, 239] width 50 height 11
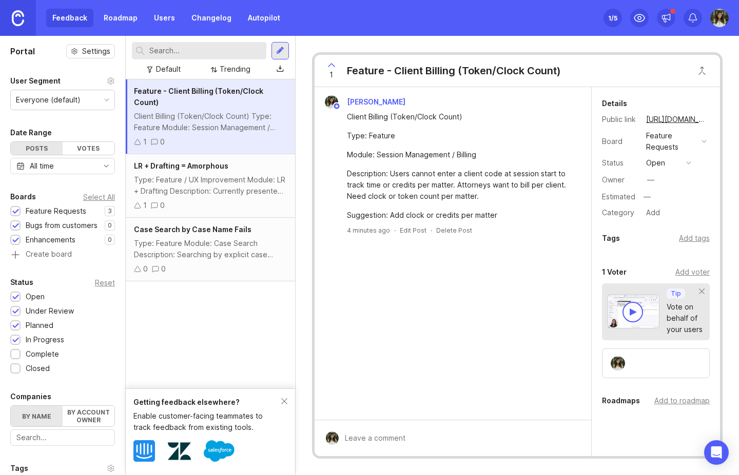
click at [46, 231] on div "Bugs from customers" at bounding box center [62, 225] width 72 height 11
click at [62, 221] on div "Bugs from customers" at bounding box center [62, 225] width 72 height 11
click at [14, 210] on div at bounding box center [15, 212] width 7 height 8
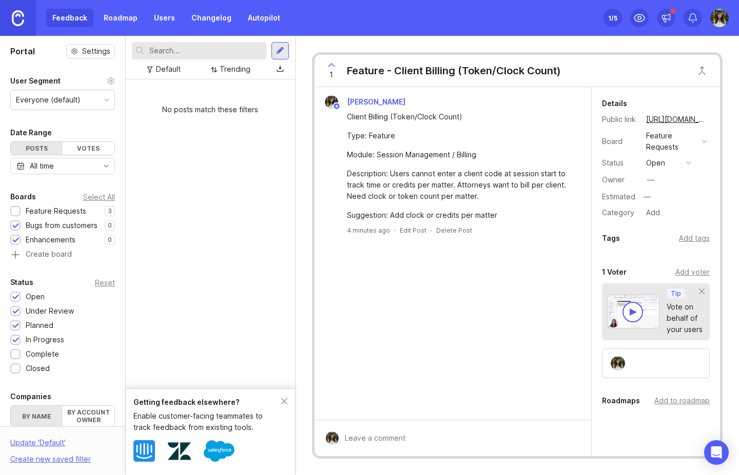
click at [16, 242] on div at bounding box center [15, 241] width 7 height 8
click at [284, 52] on div at bounding box center [280, 50] width 8 height 9
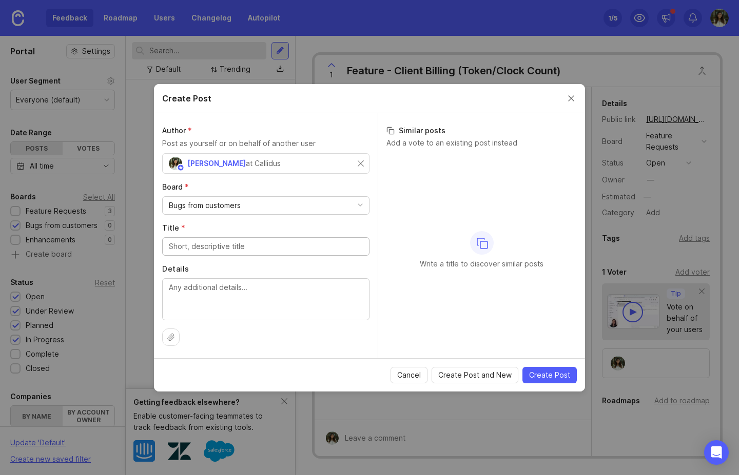
click at [194, 288] on textarea "Details" at bounding box center [266, 299] width 194 height 34
paste textarea "Cancel During Upload Type: Bug Module: AI Assistant → File Upload Description: …"
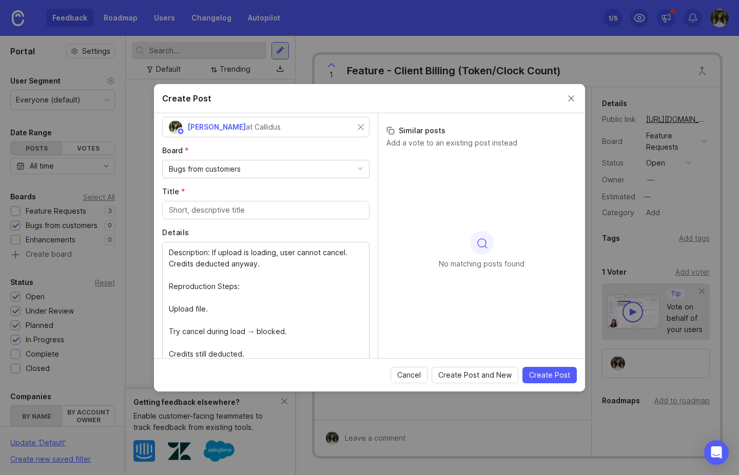
drag, startPoint x: 168, startPoint y: 252, endPoint x: 342, endPoint y: 259, distance: 174.5
click at [341, 259] on div "Cancel During Upload Type: Bug Module: AI Assistant → File Upload Description: …" at bounding box center [265, 302] width 207 height 121
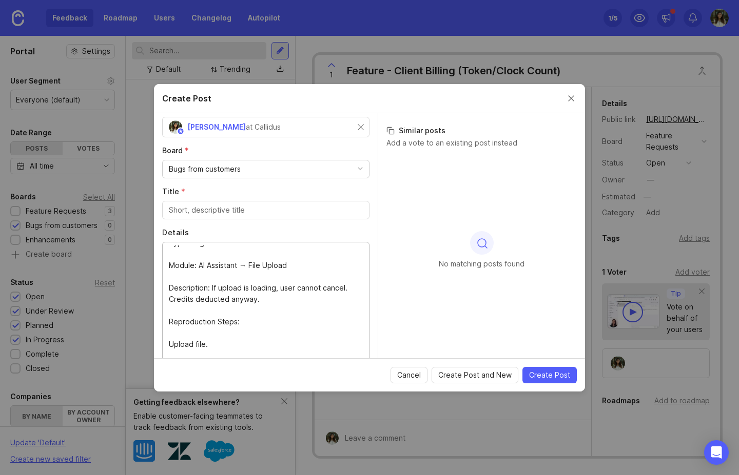
scroll to position [0, 0]
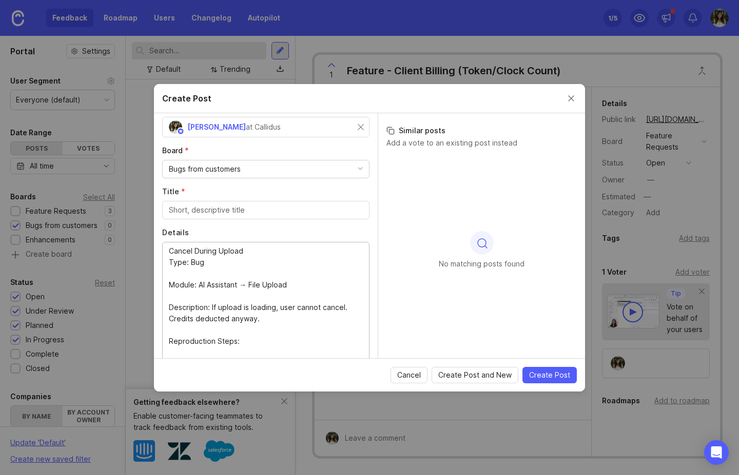
drag, startPoint x: 345, startPoint y: 254, endPoint x: 146, endPoint y: 247, distance: 198.6
click at [146, 247] on div "Create Post Author * Post as yourself or on behalf of another user Sarina Zohdi…" at bounding box center [369, 237] width 739 height 475
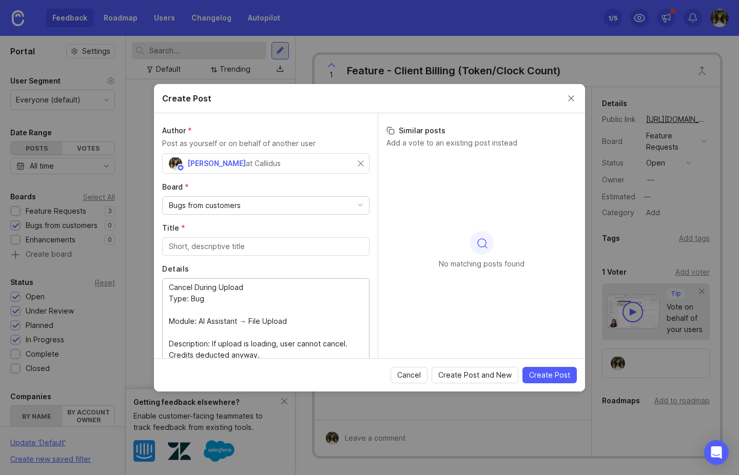
click at [210, 260] on div "Author * Post as yourself or on behalf of another user Sarina Zohdi at Callidus…" at bounding box center [266, 235] width 224 height 245
drag, startPoint x: 253, startPoint y: 289, endPoint x: 134, endPoint y: 282, distance: 119.2
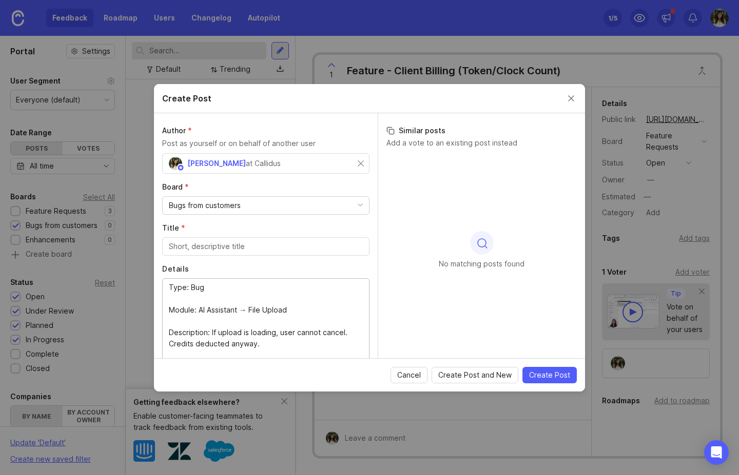
type textarea "Type: Bug Module: AI Assistant → File Upload Description: If upload is loading,…"
click at [201, 242] on input "Title *" at bounding box center [266, 246] width 194 height 11
paste input "Cancel During Upload"
type input "Cancel During Upload"
drag, startPoint x: 184, startPoint y: 301, endPoint x: 156, endPoint y: 272, distance: 39.5
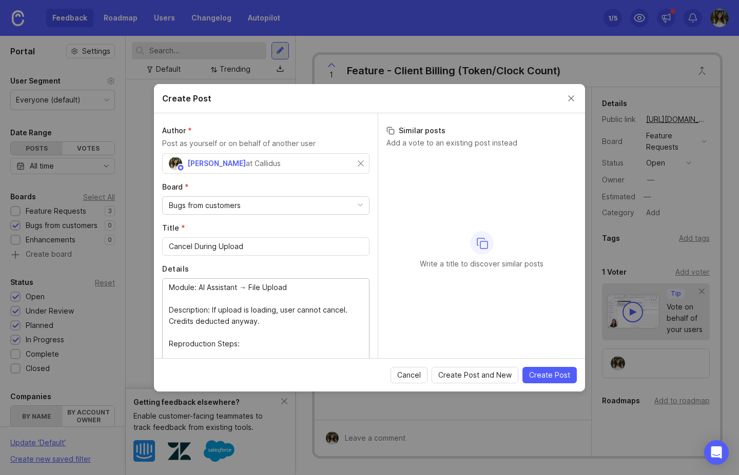
click at [169, 297] on textarea "Type: Bug Module: AI Assistant → File Upload Description: If upload is loading,…" at bounding box center [266, 338] width 194 height 113
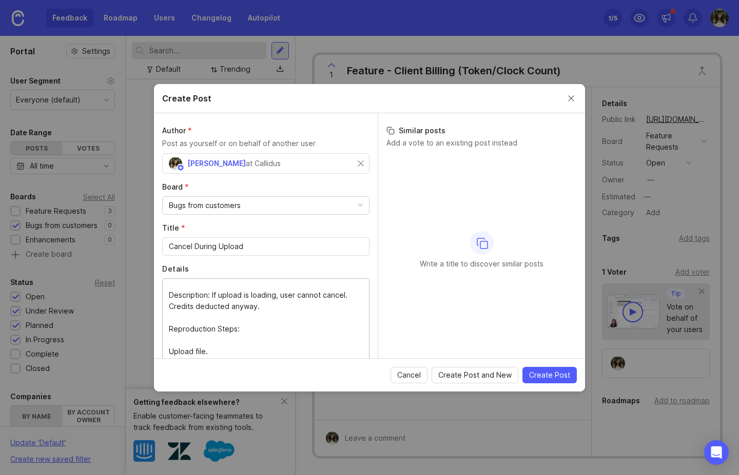
scroll to position [23, 0]
type textarea "Module: AI Assistant → File Upload Description: If upload is loading, user cann…"
click at [555, 372] on span "Create Post" at bounding box center [549, 375] width 41 height 10
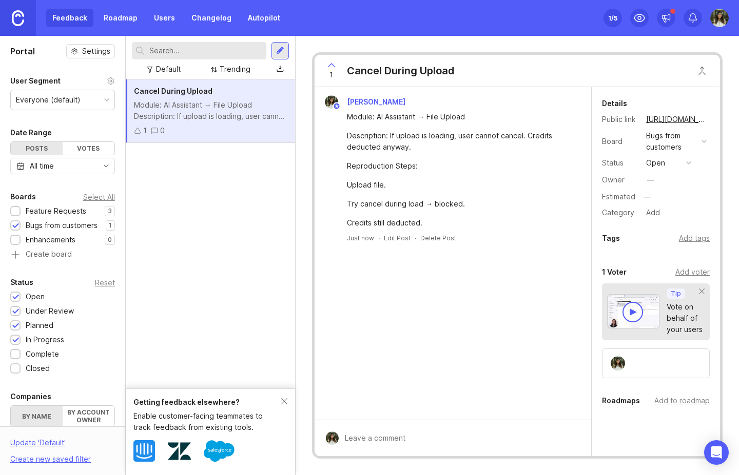
click at [277, 47] on div at bounding box center [280, 50] width 8 height 9
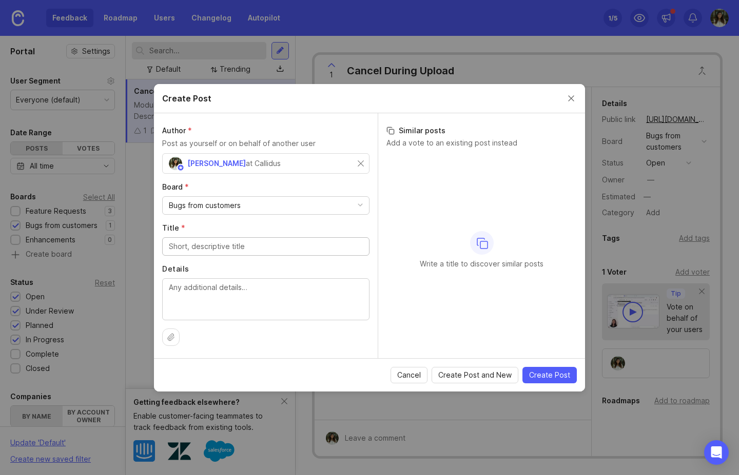
click at [194, 296] on textarea "Details" at bounding box center [266, 299] width 194 height 34
paste textarea "Bug - AI Assistant Email Drafting AI Assistant Email Drafting Type: Bug / Missi…"
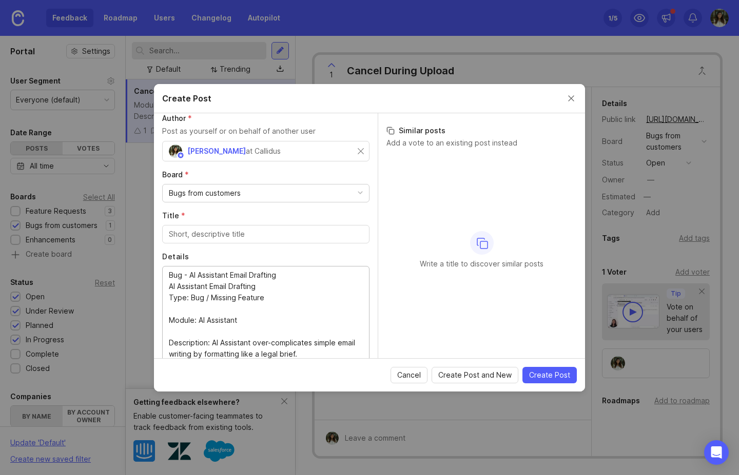
click at [186, 274] on textarea "Bug - AI Assistant Email Drafting AI Assistant Email Drafting Type: Bug / Missi…" at bounding box center [266, 315] width 194 height 90
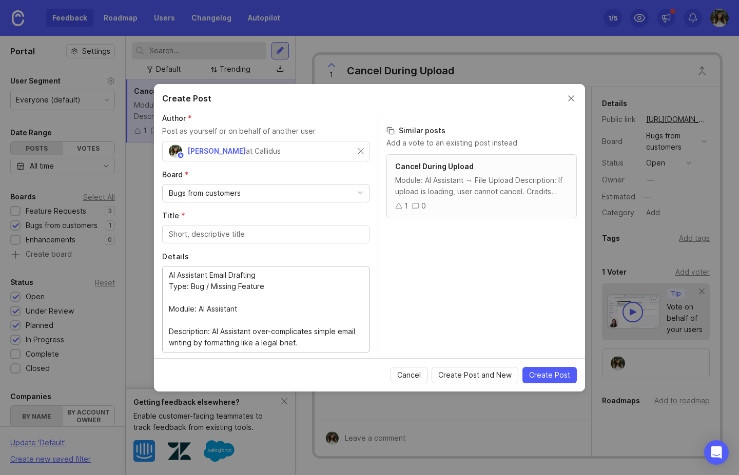
type textarea "AI Assistant Email Drafting Type: Bug / Missing Feature Module: AI Assistant De…"
click at [230, 229] on input "Title *" at bounding box center [266, 234] width 194 height 11
paste input "Bug - AI Assistant Email Drafting"
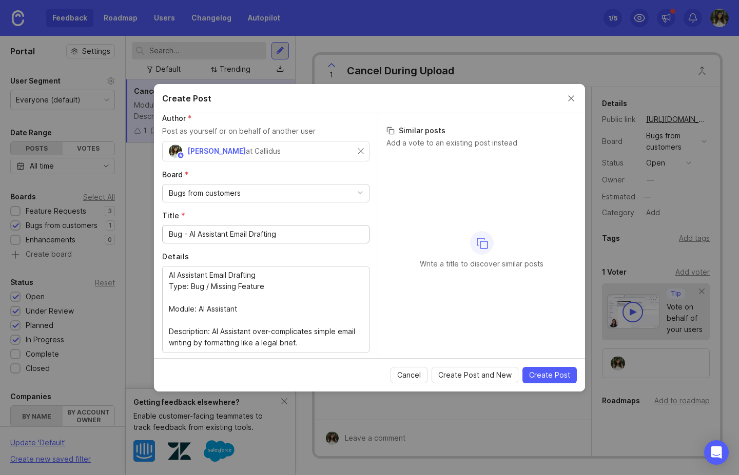
drag, startPoint x: 188, startPoint y: 235, endPoint x: 152, endPoint y: 230, distance: 36.3
click at [152, 230] on div "Create Post Author * Post as yourself or on behalf of another user Sarina Zohdi…" at bounding box center [369, 237] width 739 height 475
type input "AI Assistant Email Drafting"
drag, startPoint x: 273, startPoint y: 285, endPoint x: 265, endPoint y: 286, distance: 7.8
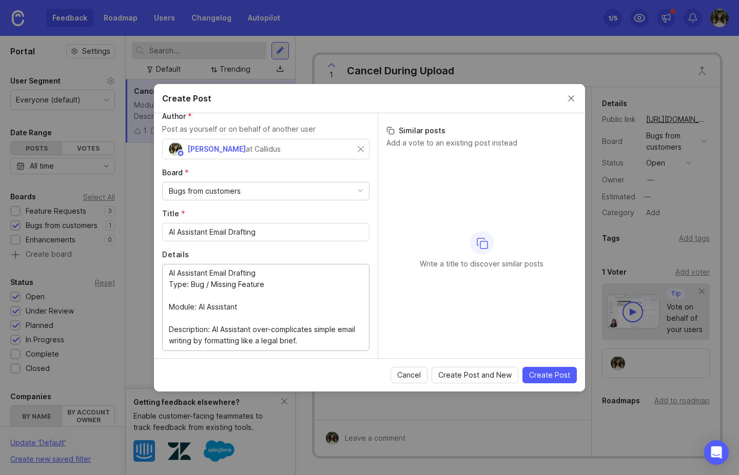
drag, startPoint x: 246, startPoint y: 291, endPoint x: 152, endPoint y: 275, distance: 95.7
click at [152, 275] on div "Create Post Author * Post as yourself or on behalf of another user Sarina Zohdi…" at bounding box center [369, 237] width 739 height 475
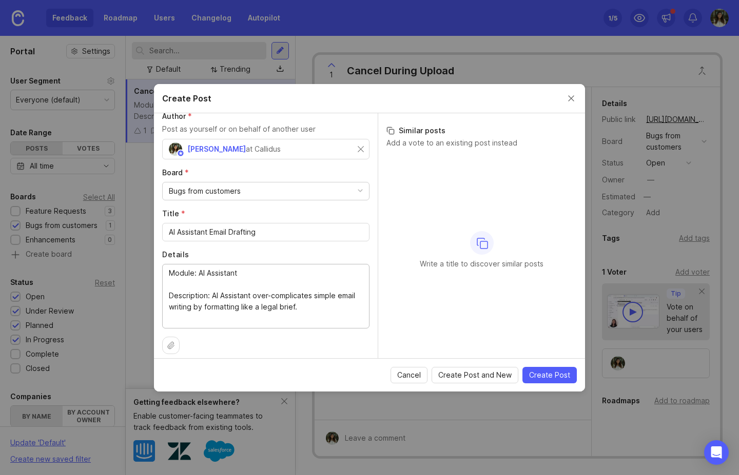
click at [170, 283] on textarea "AI Assistant Email Drafting Type: Bug / Missing Feature Module: AI Assistant De…" at bounding box center [266, 296] width 194 height 56
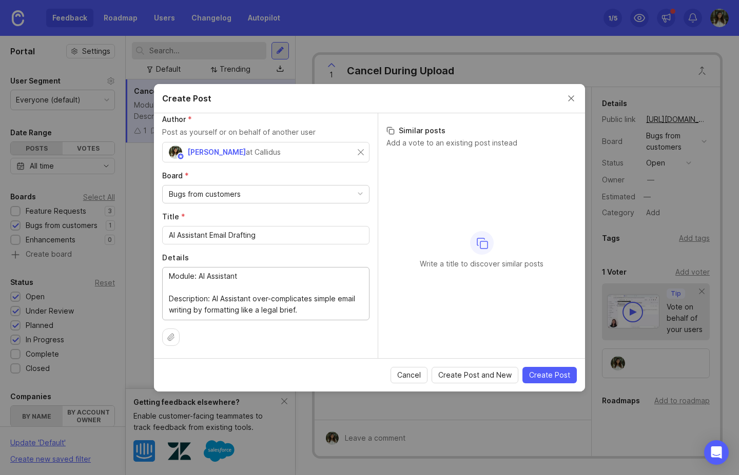
scroll to position [11, 0]
type textarea "Module: AI Assistant Description: AI Assistant over-complicates simple email wr…"
click at [551, 371] on span "Create Post" at bounding box center [549, 375] width 41 height 10
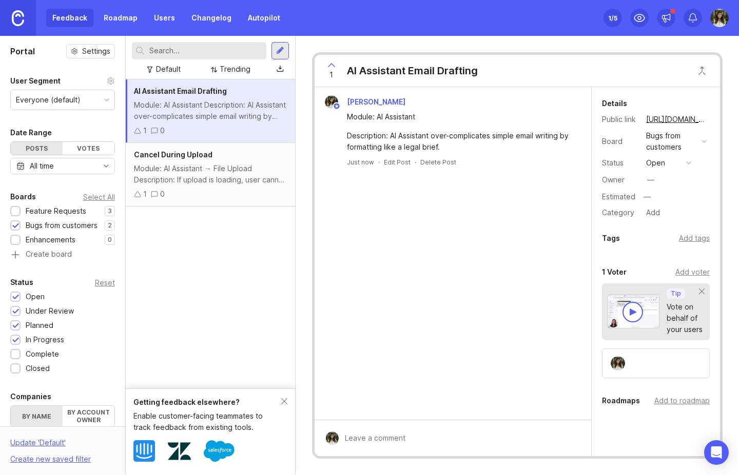
click at [46, 237] on div "Enhancements" at bounding box center [51, 239] width 50 height 11
click at [280, 57] on div at bounding box center [279, 50] width 17 height 17
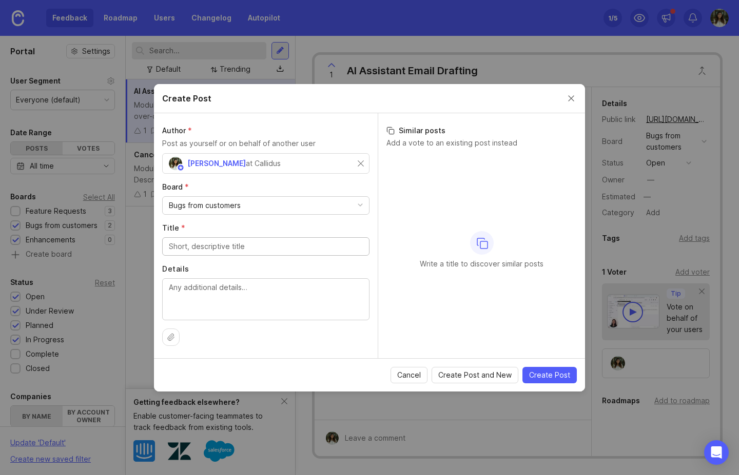
click at [203, 202] on div "Bugs from customers" at bounding box center [205, 205] width 72 height 11
click at [198, 246] on input "Title *" at bounding box center [266, 246] width 194 height 11
click at [212, 294] on textarea "Details" at bounding box center [266, 299] width 194 height 34
paste textarea "Matter Portal = Over-Engineered Type: UX Bug Module: Matter Portal Description:…"
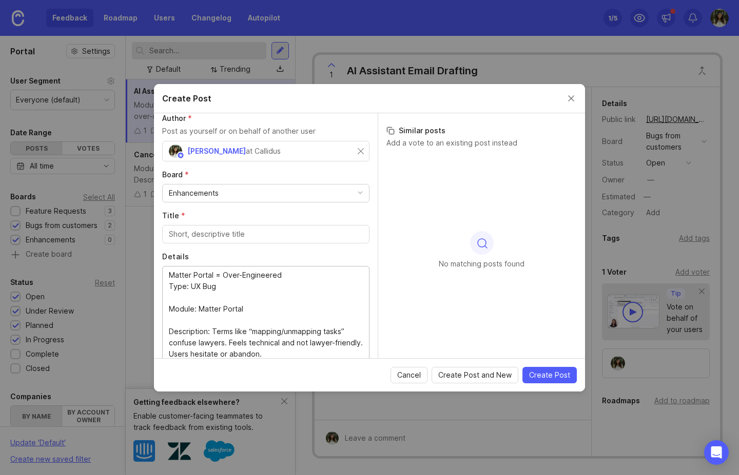
drag, startPoint x: 254, startPoint y: 273, endPoint x: 150, endPoint y: 266, distance: 104.4
click at [150, 266] on div "Create Post Author * Post as yourself or on behalf of another user Sarina Zohdi…" at bounding box center [369, 237] width 739 height 475
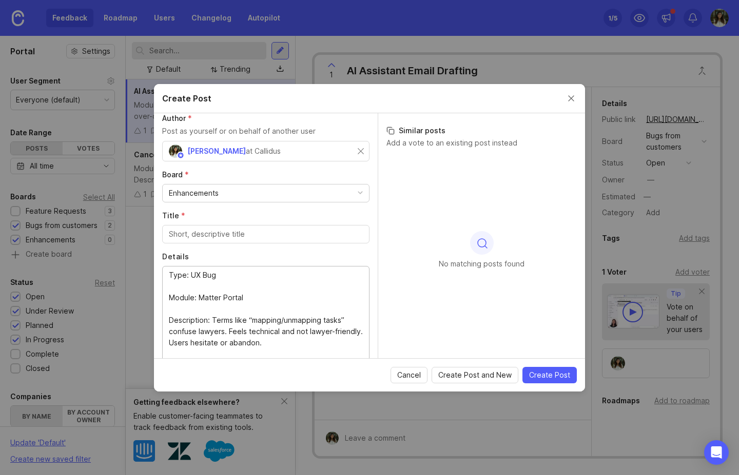
type textarea "Type: UX Bug Module: Matter Portal Description: Terms like “mapping/unmapping t…"
click at [198, 235] on input "Title *" at bounding box center [266, 234] width 194 height 11
paste input "Matter Portal = Over-Engineered"
type input "Matter Portal = Over-Engineered"
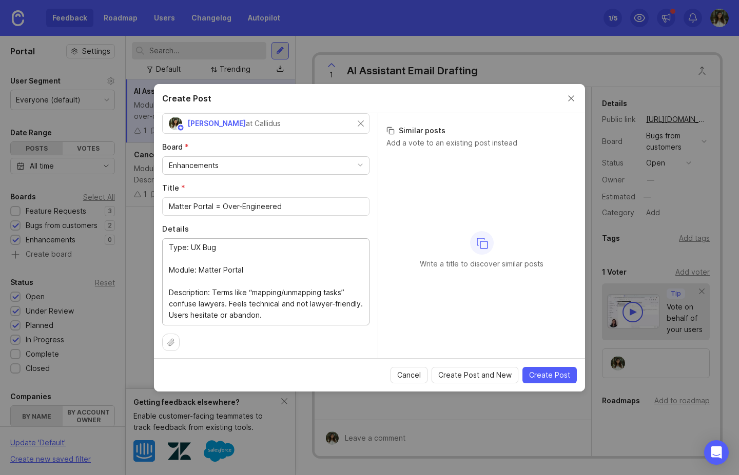
scroll to position [45, 0]
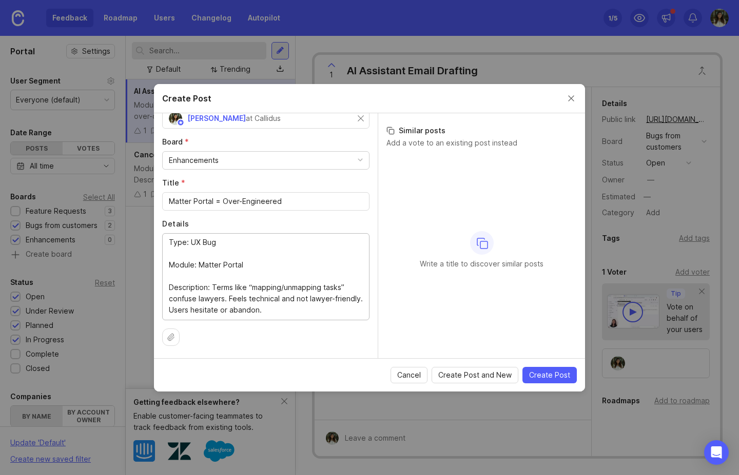
type textarea "Type: UX Bug Module: Matter Portal Description: Terms like “mapping/unmapping t…"
click at [555, 375] on span "Create Post" at bounding box center [549, 375] width 41 height 10
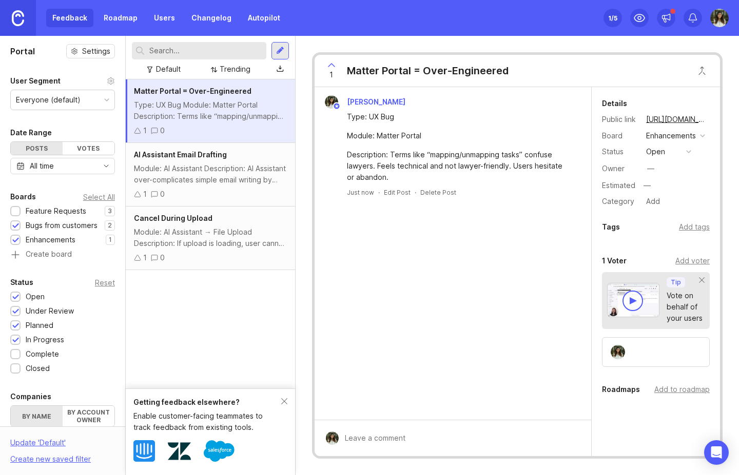
click at [287, 53] on div at bounding box center [279, 50] width 17 height 17
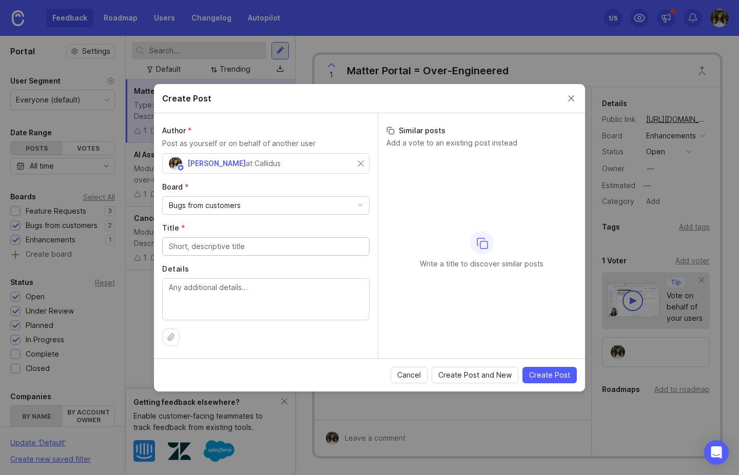
click at [222, 205] on div "Bugs from customers" at bounding box center [205, 205] width 72 height 11
click at [192, 286] on textarea "Details" at bounding box center [266, 299] width 194 height 34
paste textarea "Build Outline / Guided Flow = Too Many Decisions Build Outline / Guided Flow = …"
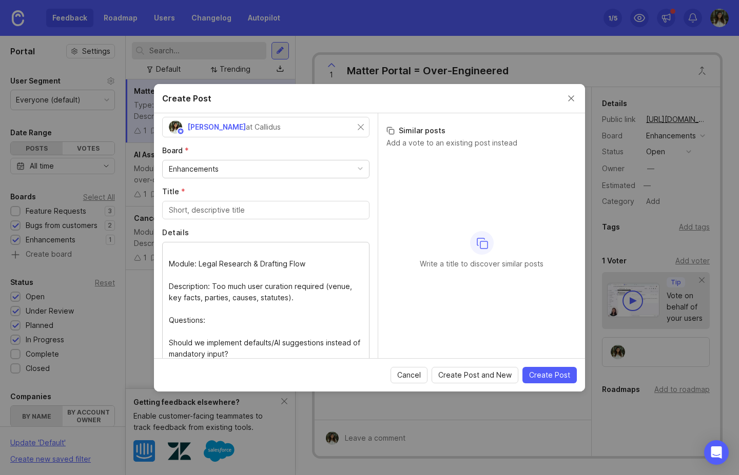
drag, startPoint x: 165, startPoint y: 261, endPoint x: 358, endPoint y: 270, distance: 193.1
click at [358, 270] on div "Build Outline / Guided Flow = Too Many Decisions Build Outline / Guided Flow = …" at bounding box center [265, 302] width 207 height 121
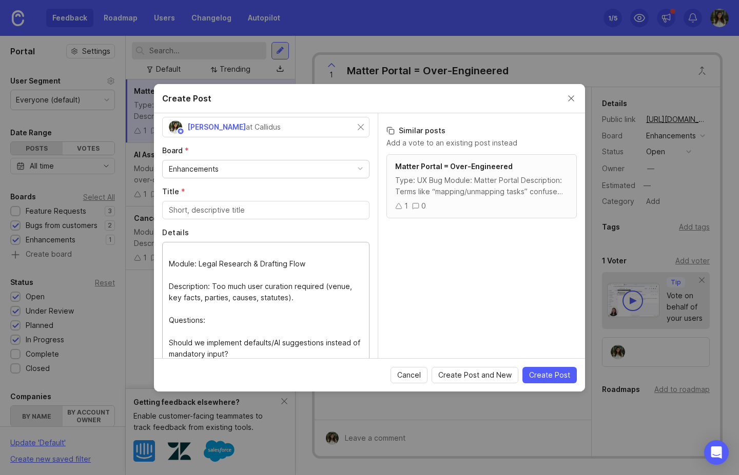
click at [307, 265] on textarea "Build Outline / Guided Flow = Too Many Decisions Build Outline / Guided Flow = …" at bounding box center [266, 302] width 194 height 113
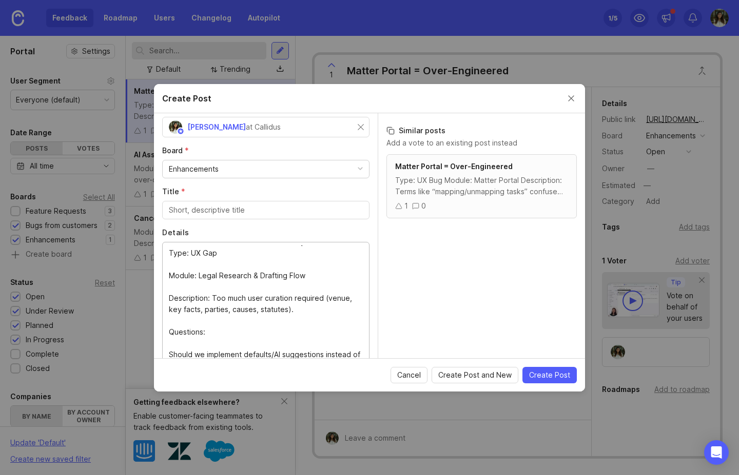
scroll to position [0, 0]
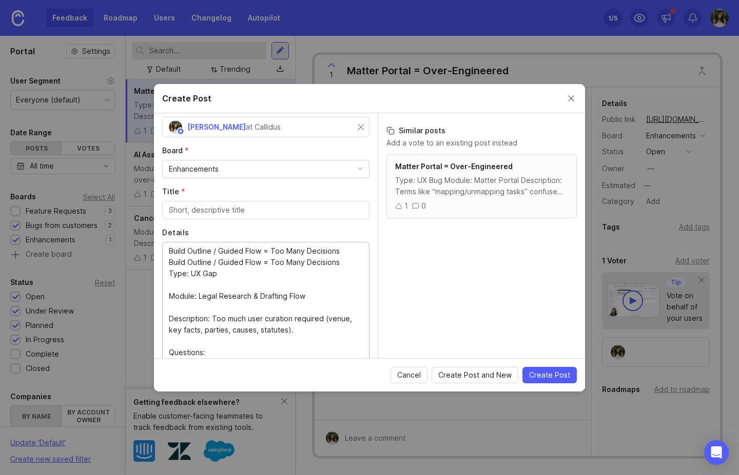
drag, startPoint x: 339, startPoint y: 263, endPoint x: 157, endPoint y: 248, distance: 182.1
click at [157, 248] on div "Author * Post as yourself or on behalf of another user Sarina Zohdi at Callidus…" at bounding box center [266, 235] width 224 height 245
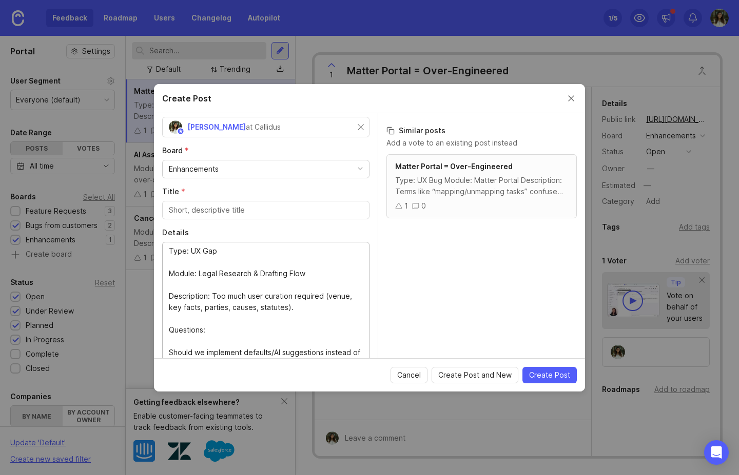
type textarea "Type: UX Gap Module: Legal Research & Drafting Flow Description: Too much user …"
click at [217, 201] on div at bounding box center [265, 210] width 207 height 18
paste input "Build Outline / Guided Flow = Too Many Decisions Build Outline / Guided Flow = …"
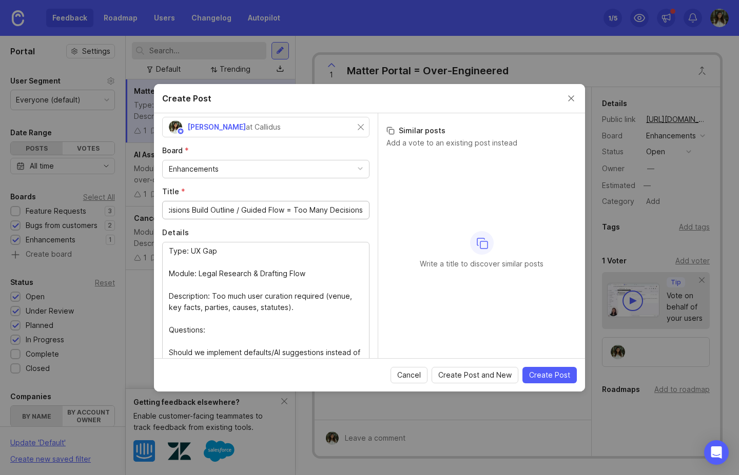
scroll to position [0, 152]
drag, startPoint x: 306, startPoint y: 214, endPoint x: 401, endPoint y: 220, distance: 95.1
click at [402, 220] on div "Author * Post as yourself or on behalf of another user Sarina Zohdi at Callidus…" at bounding box center [369, 235] width 431 height 245
drag, startPoint x: 290, startPoint y: 214, endPoint x: 95, endPoint y: 197, distance: 195.6
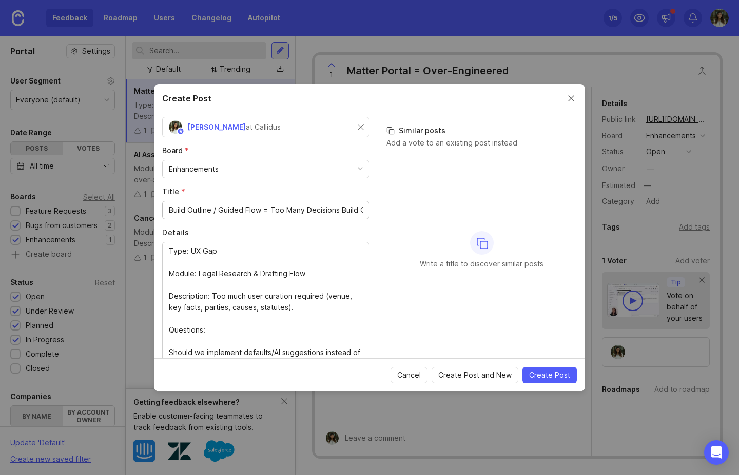
click at [95, 197] on div "Create Post Author * Post as yourself or on behalf of another user Sarina Zohdi…" at bounding box center [369, 237] width 739 height 475
click at [262, 212] on input "Build Outline / Guided Flow = Too Many Decisions Build Outline / Guided Flow = …" at bounding box center [266, 210] width 194 height 11
drag, startPoint x: 340, startPoint y: 211, endPoint x: 110, endPoint y: 201, distance: 230.0
click at [110, 201] on div "Create Post Author * Post as yourself or on behalf of another user Sarina Zohdi…" at bounding box center [369, 237] width 739 height 475
type input "Build Outline / Guided Flow = Too Many Decisions"
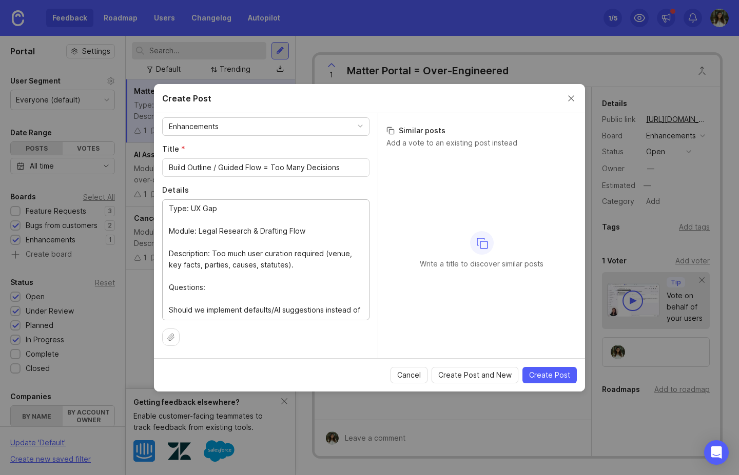
type textarea "Type: UX Gap Module: Legal Research & Drafting Flow Description: Too much user …"
click at [550, 374] on span "Create Post" at bounding box center [549, 375] width 41 height 10
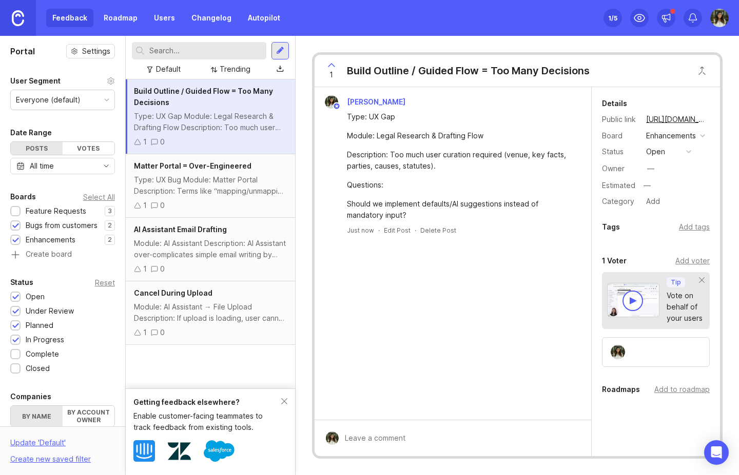
click at [282, 49] on div at bounding box center [280, 50] width 8 height 9
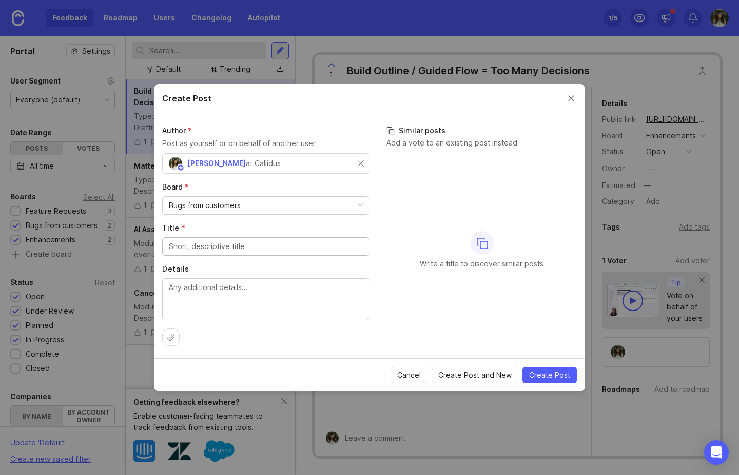
click at [196, 291] on textarea "Details" at bounding box center [266, 299] width 194 height 34
paste textarea "Bug- Case Search Quality (Only Good if Case Known) Type: Bug / Missing Feature …"
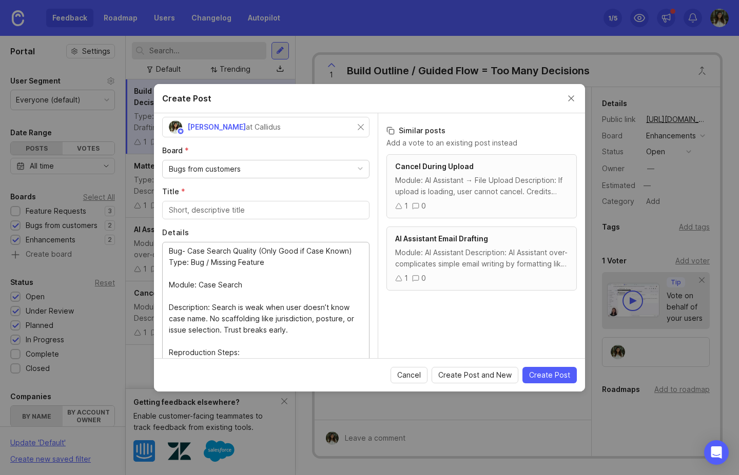
drag, startPoint x: 211, startPoint y: 262, endPoint x: 131, endPoint y: 241, distance: 82.2
click at [132, 241] on div "Create Post Author * Post as yourself or on behalf of another user Sarina Zohdi…" at bounding box center [369, 237] width 739 height 475
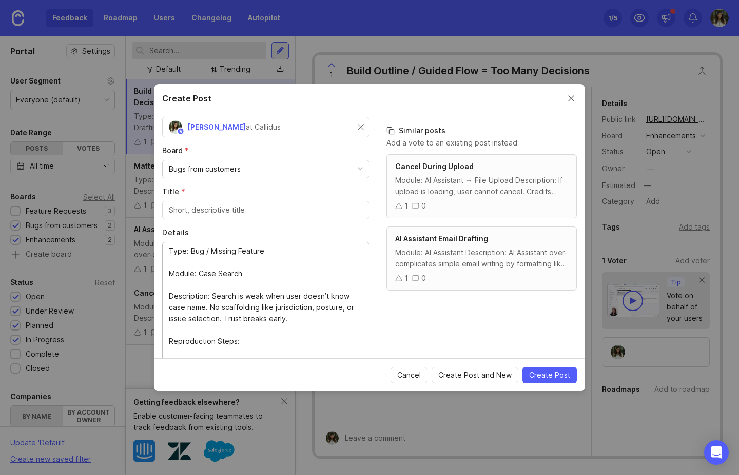
type textarea "Type: Bug / Missing Feature Module: Case Search Description: Search is weak whe…"
click at [203, 207] on input "Title *" at bounding box center [266, 210] width 194 height 11
paste input "Bug- Case Search Quality (Only Good if Case Known)"
type input "Bug- Case Search Quality (Only Good if Case Known)"
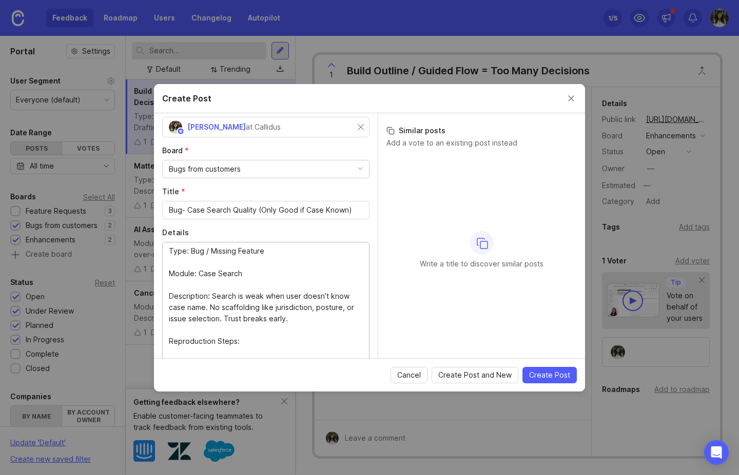
type textarea "Type: Bug / Missing Feature Module: Case Search Description: Search is weak whe…"
click at [256, 165] on div "Bugs from customers" at bounding box center [266, 169] width 206 height 17
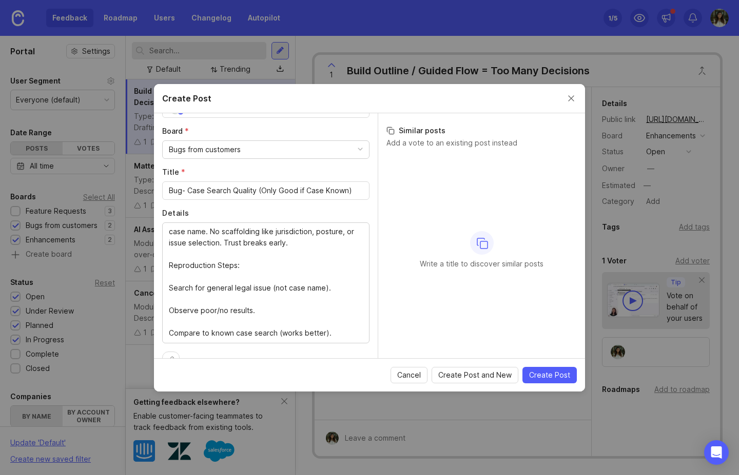
scroll to position [79, 0]
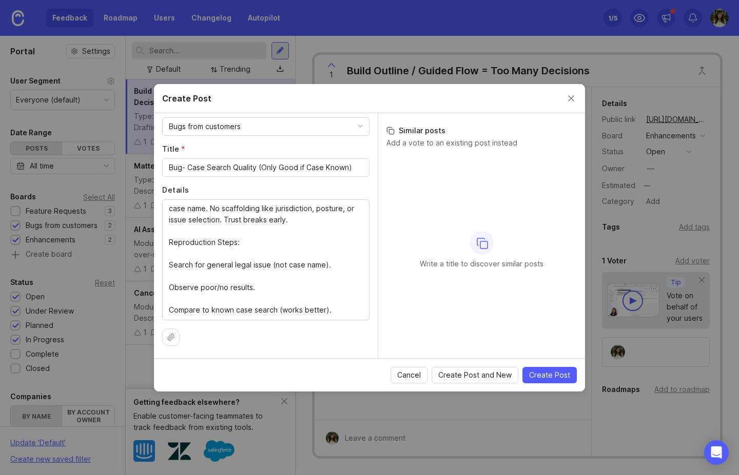
click at [565, 378] on span "Create Post" at bounding box center [549, 375] width 41 height 10
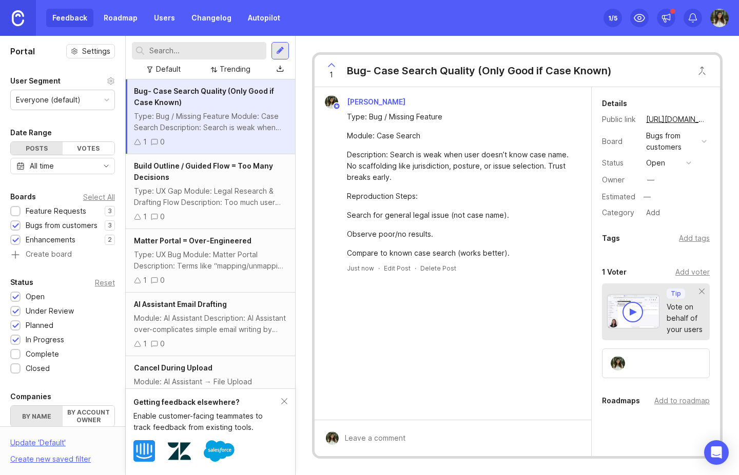
click at [10, 207] on div "Boards Select All Feature Requests 3 1 Bugs from customers 3 1 Enhancements 2 1…" at bounding box center [62, 225] width 125 height 69
click at [21, 214] on div "Feature Requests" at bounding box center [50, 211] width 81 height 11
drag, startPoint x: 13, startPoint y: 225, endPoint x: 21, endPoint y: 243, distance: 19.3
click at [13, 225] on div at bounding box center [15, 227] width 7 height 8
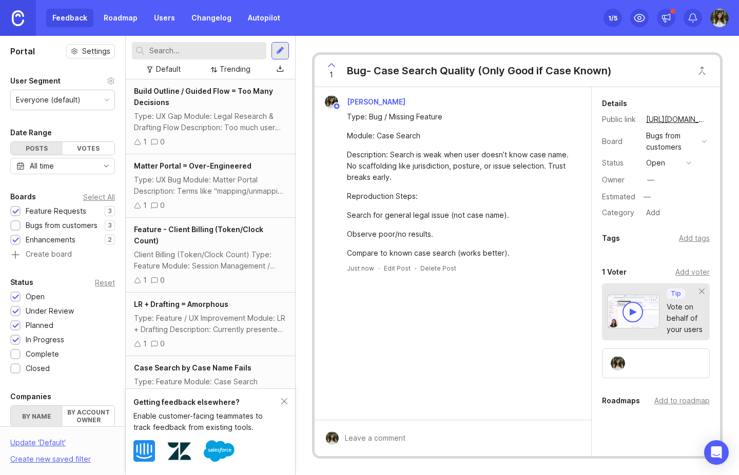
click at [17, 242] on div at bounding box center [15, 241] width 7 height 8
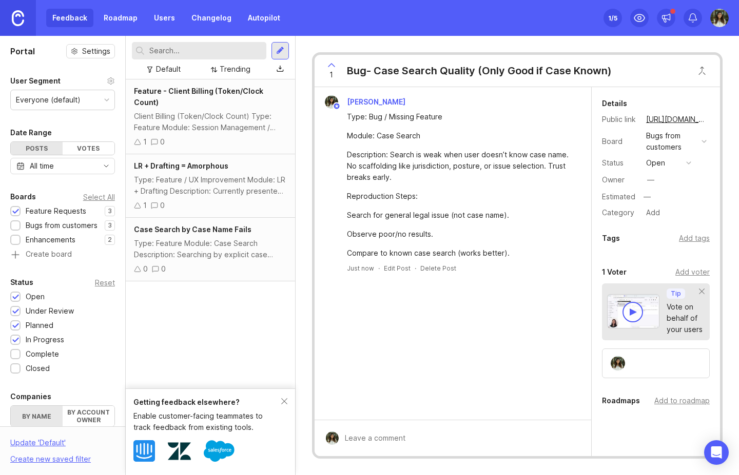
click at [280, 54] on div at bounding box center [280, 50] width 8 height 9
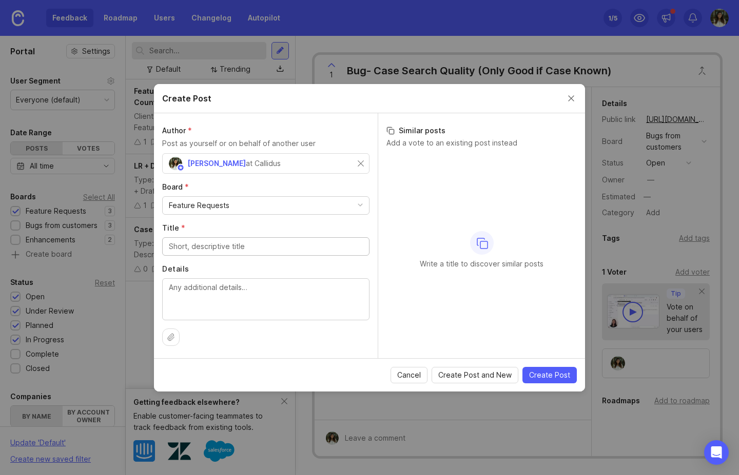
click at [180, 287] on textarea "Details" at bounding box center [266, 299] width 194 height 34
paste textarea "BUG - Add More Documents After First Batch Type: Feature Module: File Upload / …"
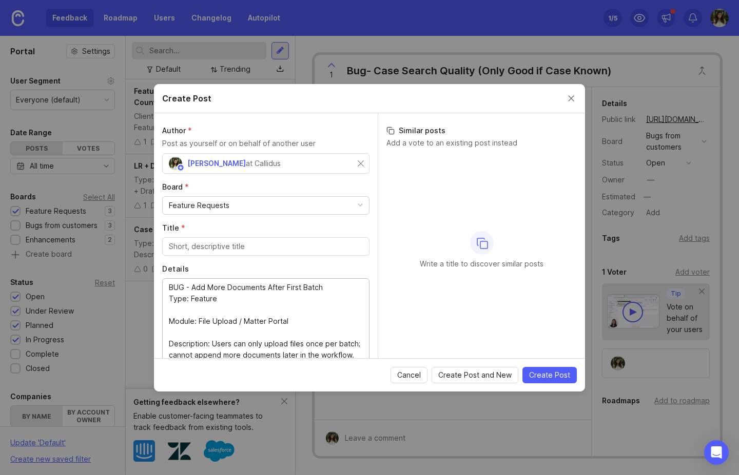
scroll to position [12, 0]
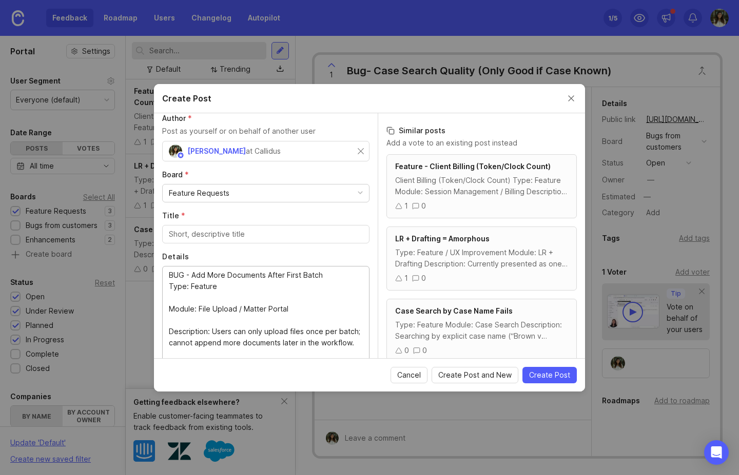
drag, startPoint x: 193, startPoint y: 276, endPoint x: 333, endPoint y: 277, distance: 139.5
click at [333, 277] on textarea "BUG - Add More Documents After First Batch Type: Feature Module: File Upload / …" at bounding box center [266, 315] width 194 height 90
type textarea "BUG - Type: Feature Module: File Upload / Matter Portal Description: Users can …"
click at [237, 230] on input "Title *" at bounding box center [266, 234] width 194 height 11
paste input "Add More Documents After First Batch"
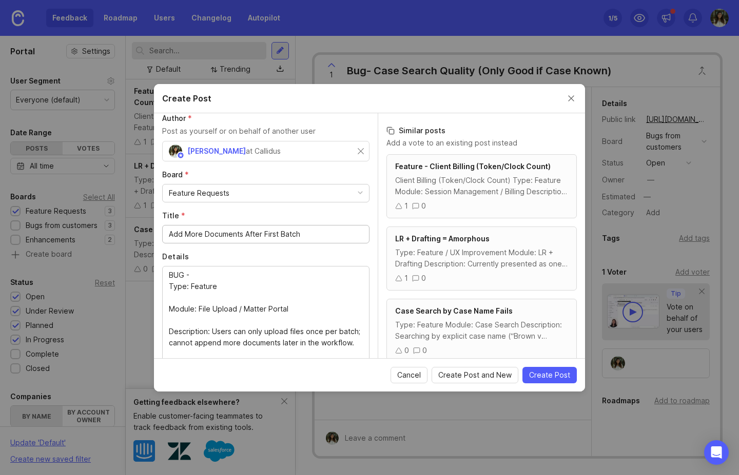
type input "Add More Documents After First Batch"
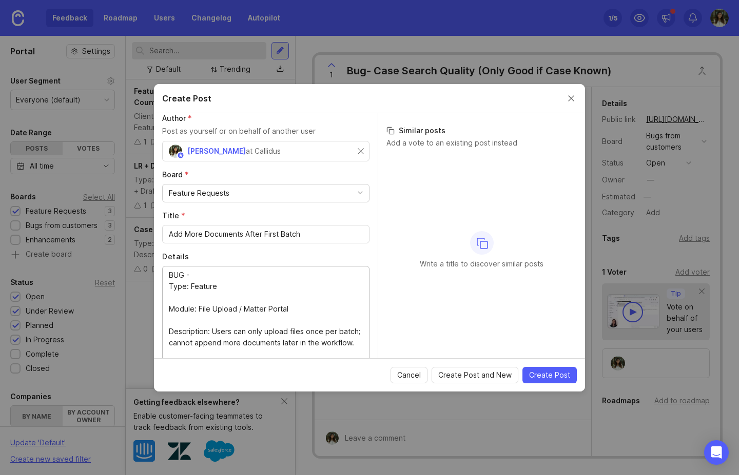
drag, startPoint x: 222, startPoint y: 278, endPoint x: 115, endPoint y: 267, distance: 107.3
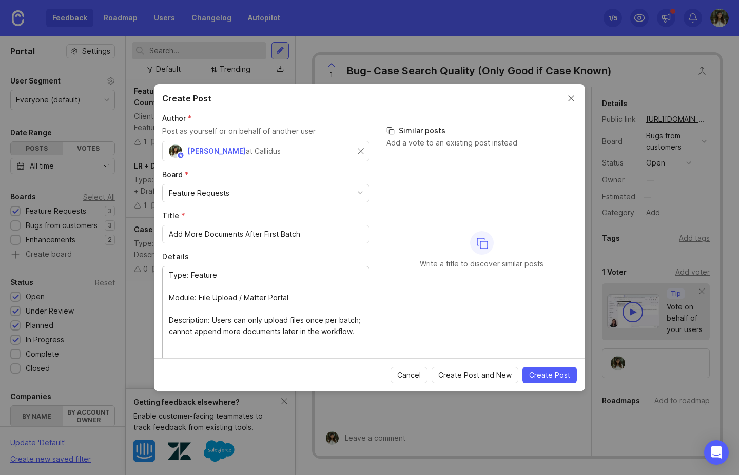
click at [170, 285] on textarea "BUG - Type: Feature Module: File Upload / Matter Portal Description: Users can …" at bounding box center [266, 315] width 194 height 90
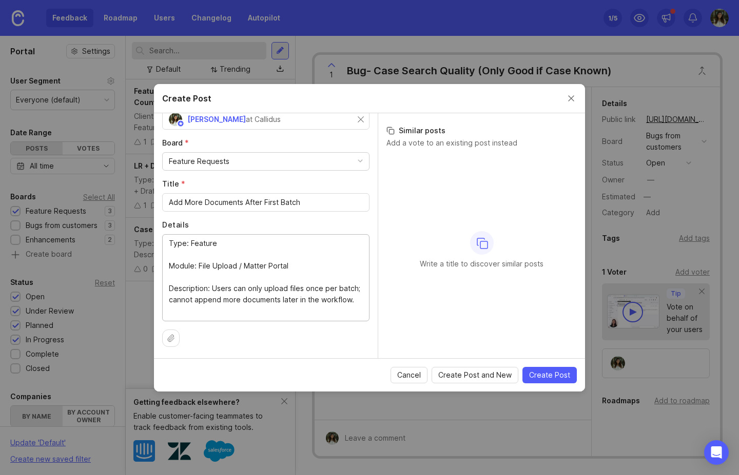
scroll to position [45, 0]
type textarea "Type: Feature Module: File Upload / Matter Portal Description: Users can only u…"
click at [211, 160] on div "Feature Requests" at bounding box center [199, 160] width 61 height 11
click at [564, 380] on button "Create Post" at bounding box center [549, 375] width 54 height 16
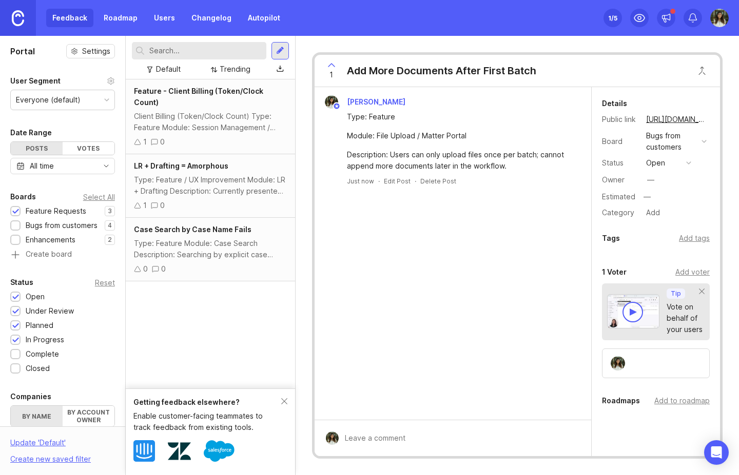
click at [279, 49] on div at bounding box center [280, 50] width 8 height 9
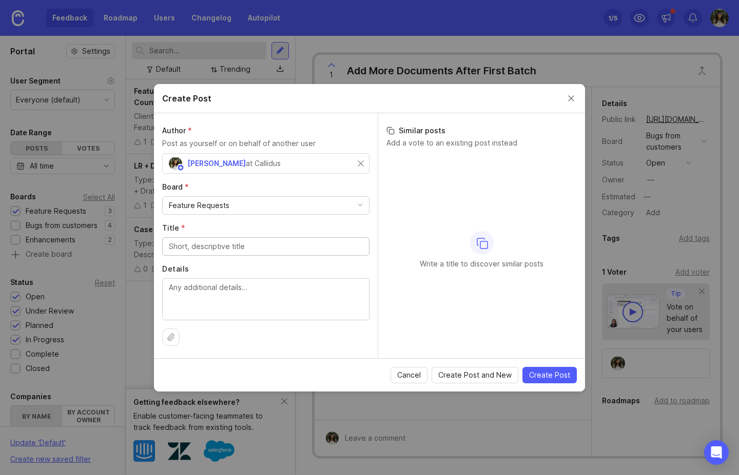
click at [240, 279] on div at bounding box center [265, 299] width 207 height 42
paste textarea "Add More Documents After First Batch"
click at [252, 294] on textarea "Add More Documents After First Batch" at bounding box center [266, 299] width 194 height 34
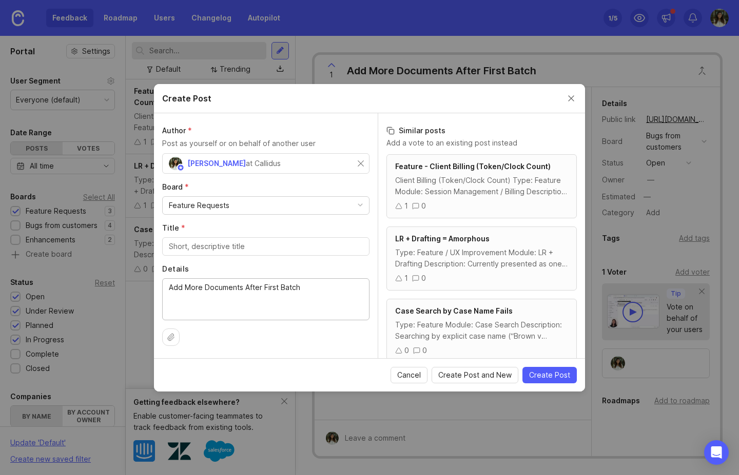
click at [252, 294] on textarea "Add More Documents After First Batch" at bounding box center [266, 299] width 194 height 34
paste textarea "Bug - Confidence in Legal Research Results Type: Bug / UX gap (could also be Fe…"
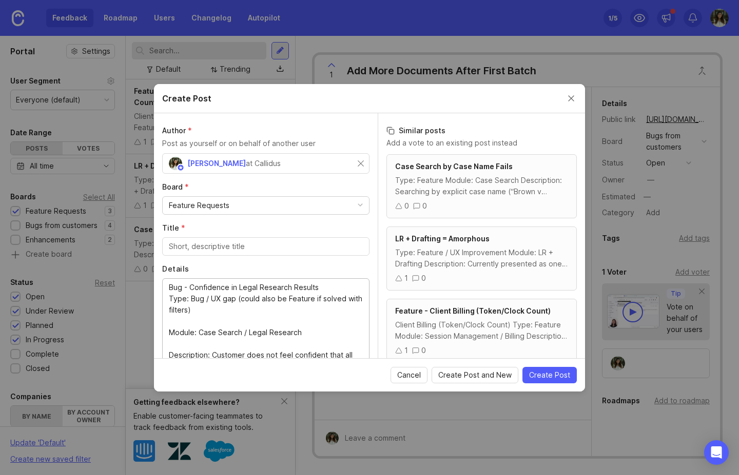
drag, startPoint x: 190, startPoint y: 288, endPoint x: 336, endPoint y: 289, distance: 146.2
click at [336, 289] on textarea "Bug - Confidence in Legal Research Results Type: Bug / UX gap (could also be Fe…" at bounding box center [266, 338] width 194 height 113
type textarea "Bug - Type: Bug / UX gap (could also be Feature if solved with filters) Module:…"
click at [280, 241] on input "Title *" at bounding box center [266, 246] width 194 height 11
paste input "Confidence in Legal Research Results"
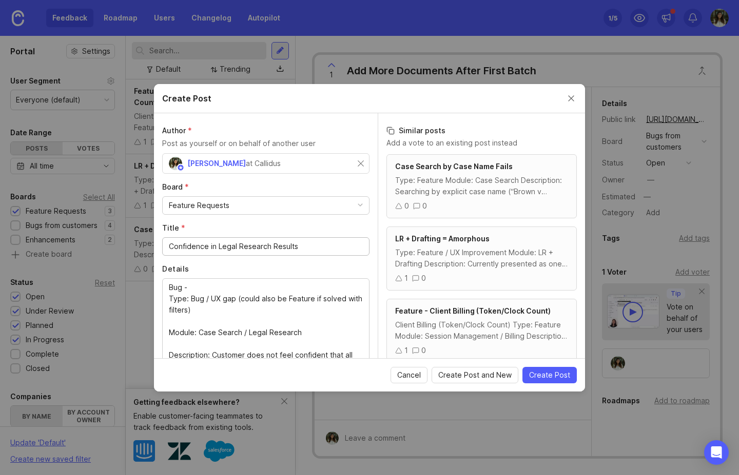
type input "Confidence in Legal Research Results"
drag, startPoint x: 203, startPoint y: 286, endPoint x: 109, endPoint y: 282, distance: 93.9
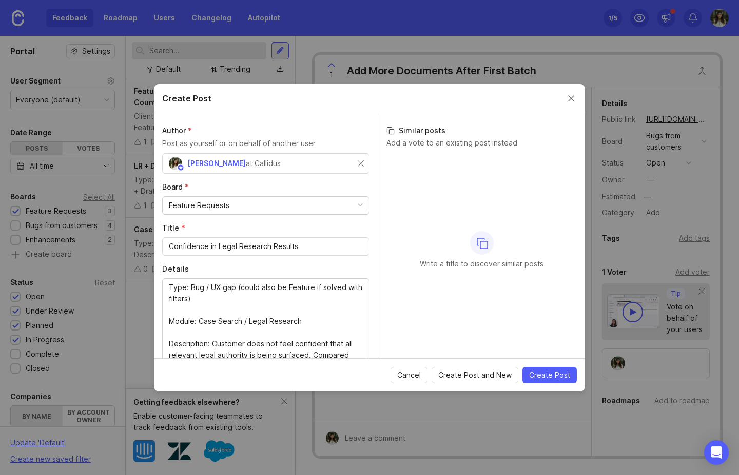
click at [167, 297] on div "Bug - Type: Bug / UX gap (could also be Feature if solved with filters) Module:…" at bounding box center [265, 338] width 207 height 121
click at [169, 300] on textarea "Type: Bug / UX gap (could also be Feature if solved with filters) Module: Case …" at bounding box center [266, 338] width 194 height 113
type textarea "Type: Bug / UX gap (could also be Feature if solved with filters) Module: Case …"
click at [262, 202] on div "Feature Requests" at bounding box center [266, 205] width 206 height 17
click at [559, 375] on span "Create Post" at bounding box center [549, 375] width 41 height 10
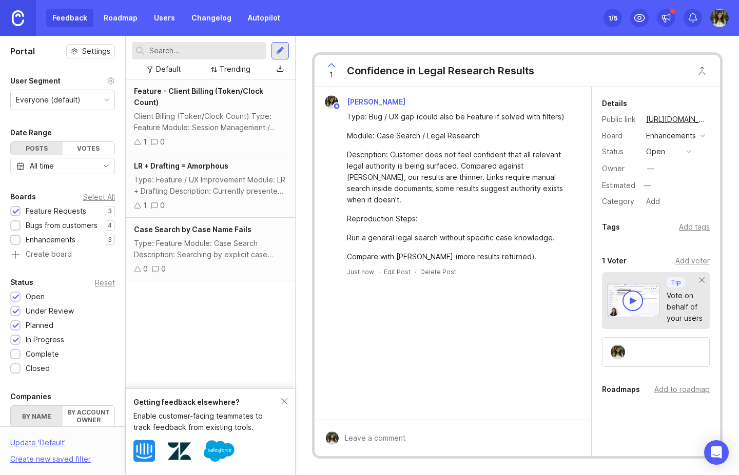
click at [14, 226] on div at bounding box center [15, 227] width 7 height 8
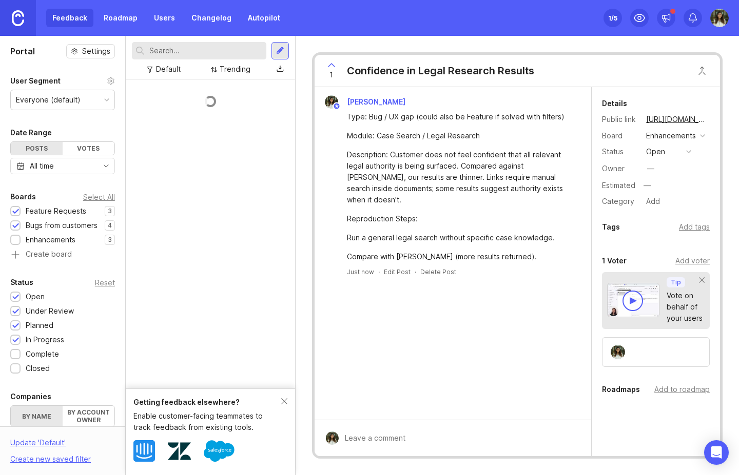
click at [15, 237] on div at bounding box center [15, 241] width 7 height 8
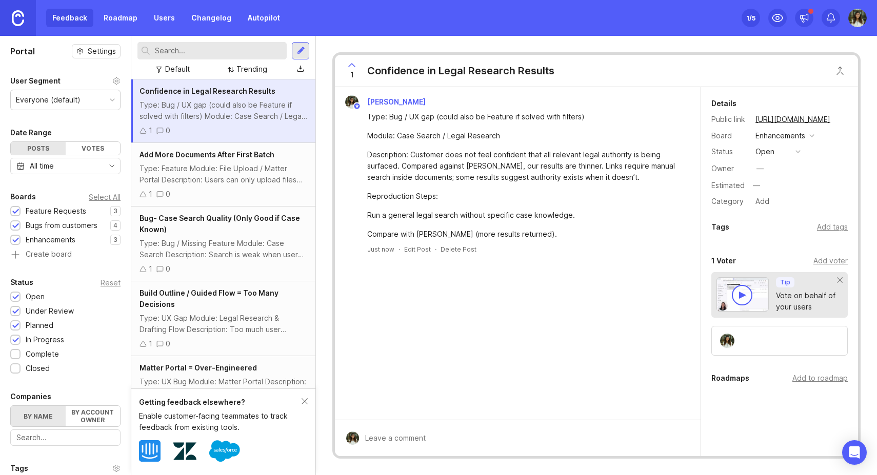
click at [738, 15] on img at bounding box center [857, 18] width 18 height 18
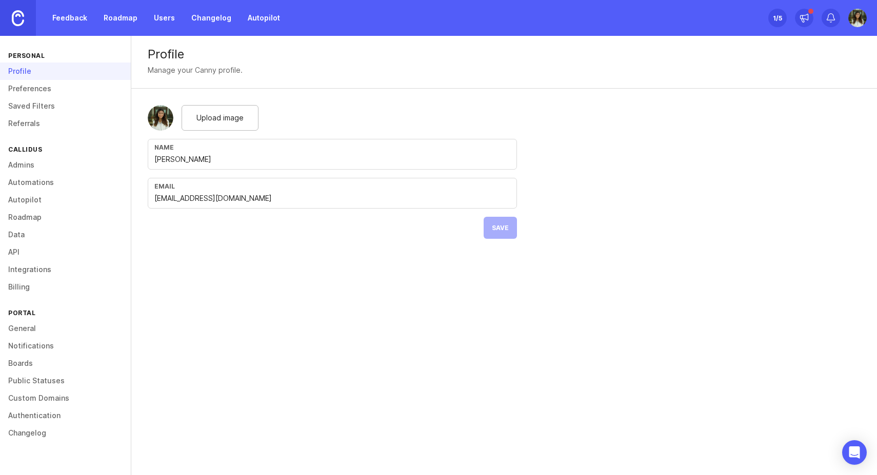
click at [35, 169] on link "Admins" at bounding box center [65, 164] width 131 height 17
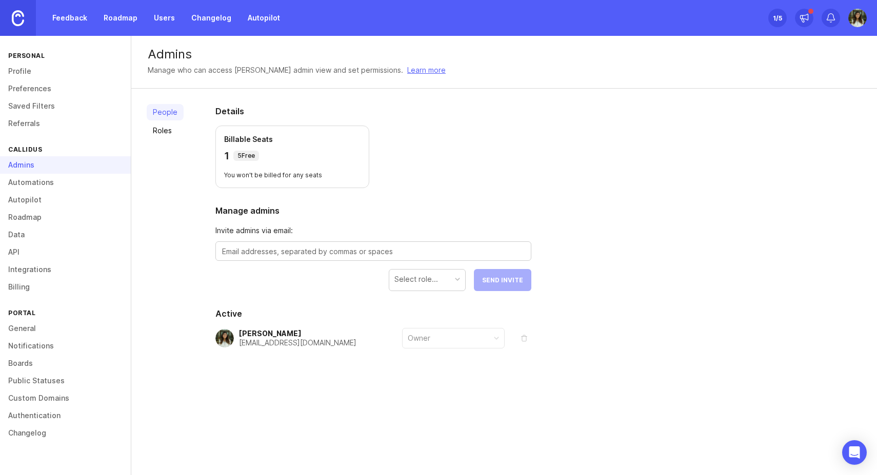
click at [284, 254] on textarea at bounding box center [373, 251] width 303 height 11
click at [431, 285] on div "Select role..." at bounding box center [416, 279] width 44 height 11
click at [420, 217] on section "Manage admins Invite admins via email: Select role... Send Invite" at bounding box center [373, 248] width 316 height 87
click at [259, 250] on textarea at bounding box center [373, 251] width 303 height 11
paste textarea "[PERSON_NAME][EMAIL_ADDRESS][DOMAIN_NAME]"
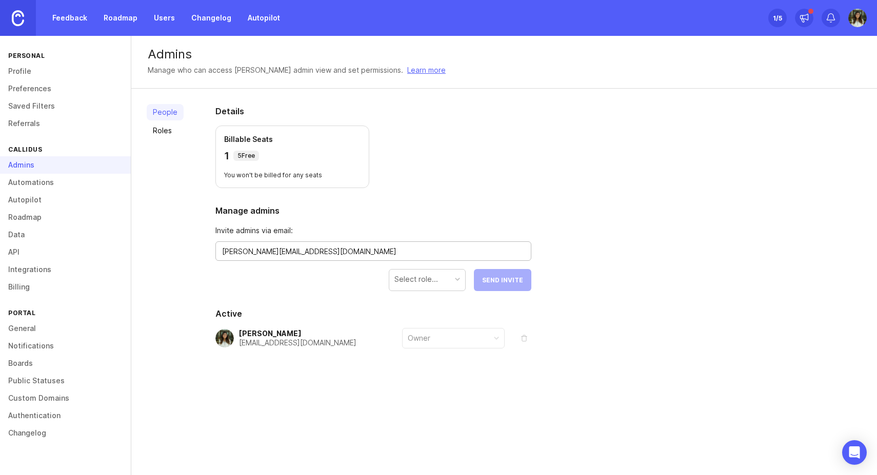
type textarea "[PERSON_NAME][EMAIL_ADDRESS][DOMAIN_NAME]"
click at [434, 284] on div "Select role..." at bounding box center [416, 279] width 44 height 11
click at [523, 287] on button "Send Invite" at bounding box center [502, 280] width 57 height 22
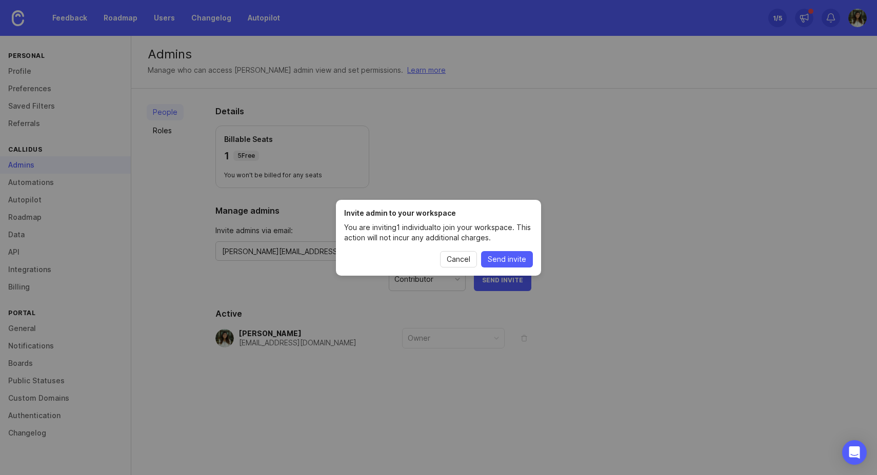
click at [507, 257] on span "Send invite" at bounding box center [507, 259] width 38 height 10
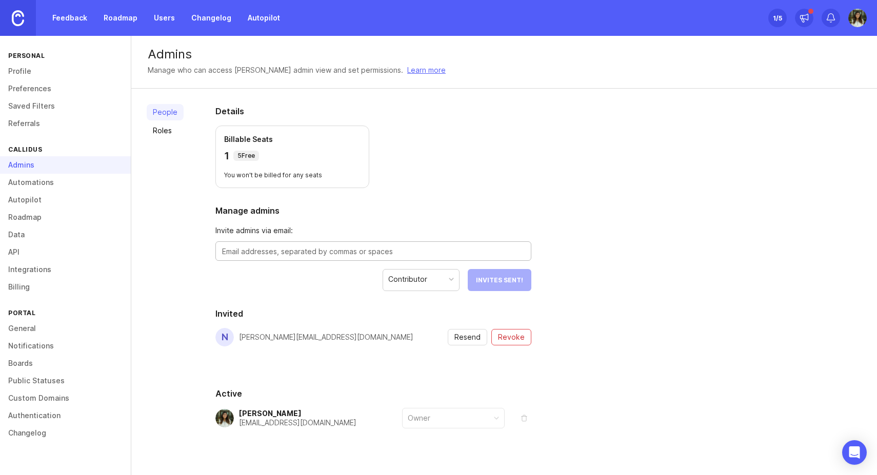
click at [341, 253] on textarea at bounding box center [373, 251] width 303 height 11
paste textarea "[PERSON_NAME][EMAIL_ADDRESS][DOMAIN_NAME]"
type textarea "[PERSON_NAME][EMAIL_ADDRESS][DOMAIN_NAME]"
click at [427, 280] on div "Contributor" at bounding box center [413, 279] width 39 height 11
click at [619, 256] on div "People Roles Details Billable Seats 1 5 Free You won't be billed for any seats …" at bounding box center [504, 292] width 746 height 406
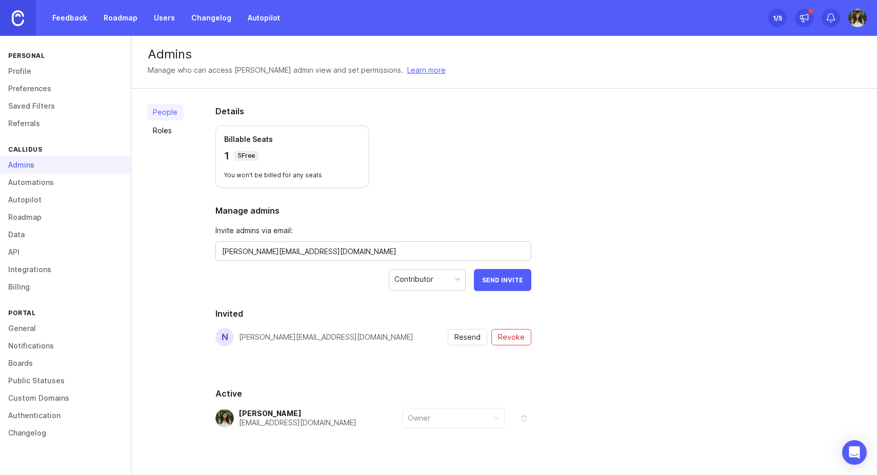
click at [505, 280] on span "Send Invite" at bounding box center [502, 280] width 41 height 8
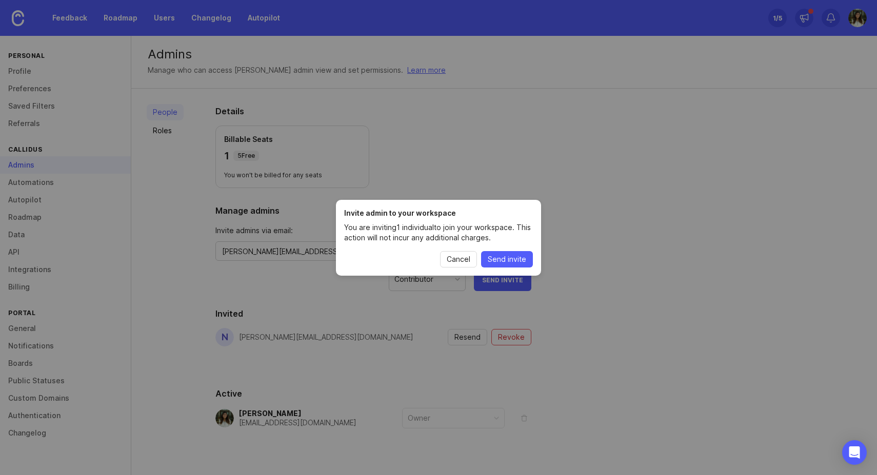
click at [519, 259] on span "Send invite" at bounding box center [507, 259] width 38 height 10
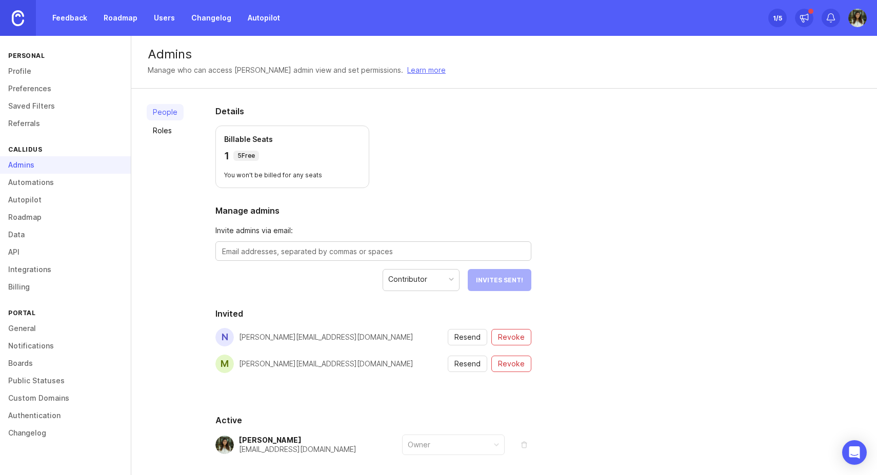
click at [372, 243] on div at bounding box center [373, 251] width 316 height 19
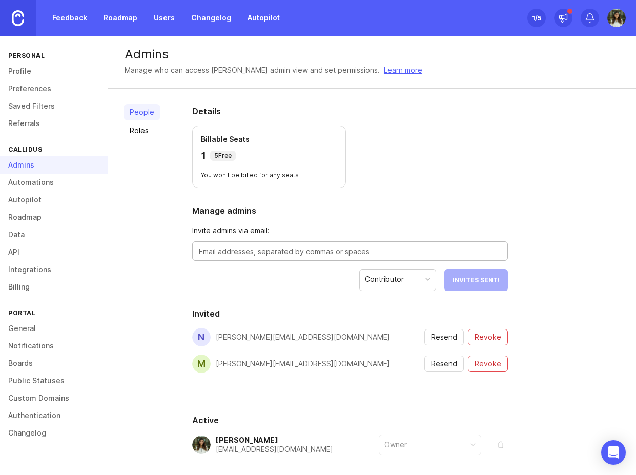
paste textarea "[PERSON_NAME][EMAIL_ADDRESS][DOMAIN_NAME]"
type textarea "[PERSON_NAME][EMAIL_ADDRESS][DOMAIN_NAME]"
click at [474, 283] on span "Send Invite" at bounding box center [479, 280] width 41 height 8
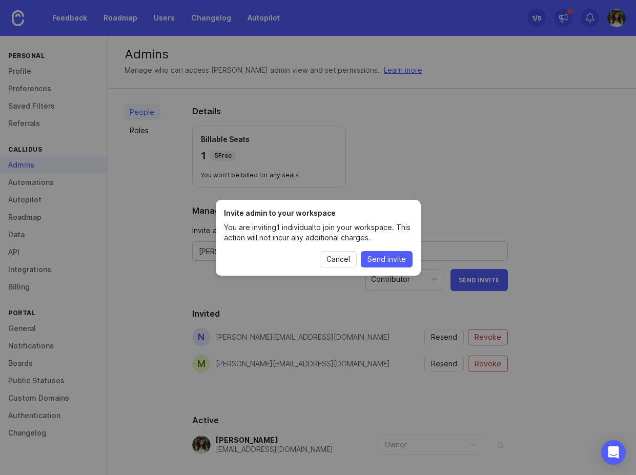
click at [388, 257] on span "Send invite" at bounding box center [387, 259] width 38 height 10
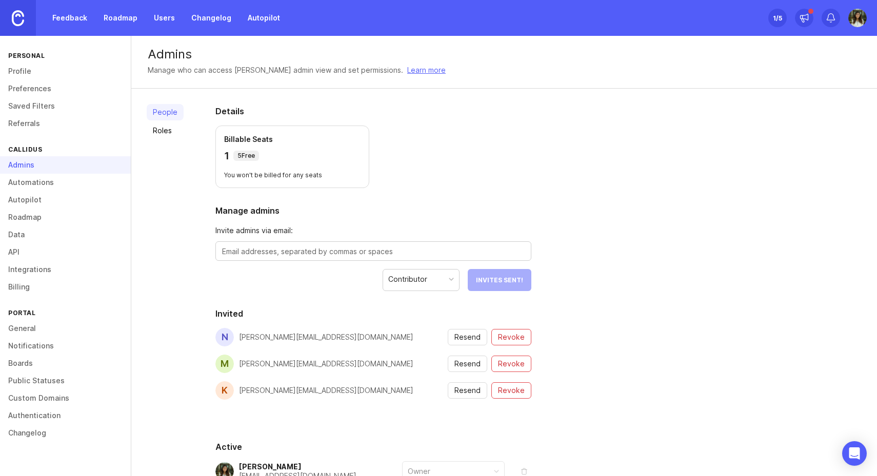
click at [300, 257] on textarea at bounding box center [373, 251] width 303 height 11
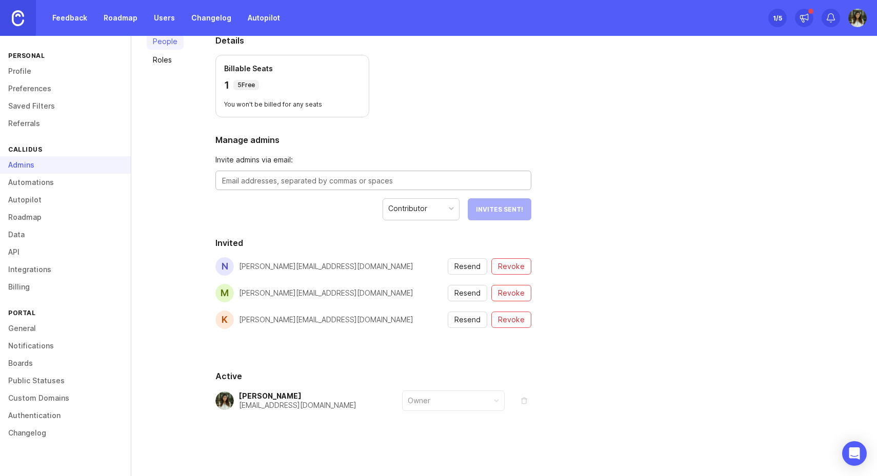
click at [277, 177] on textarea at bounding box center [373, 180] width 303 height 11
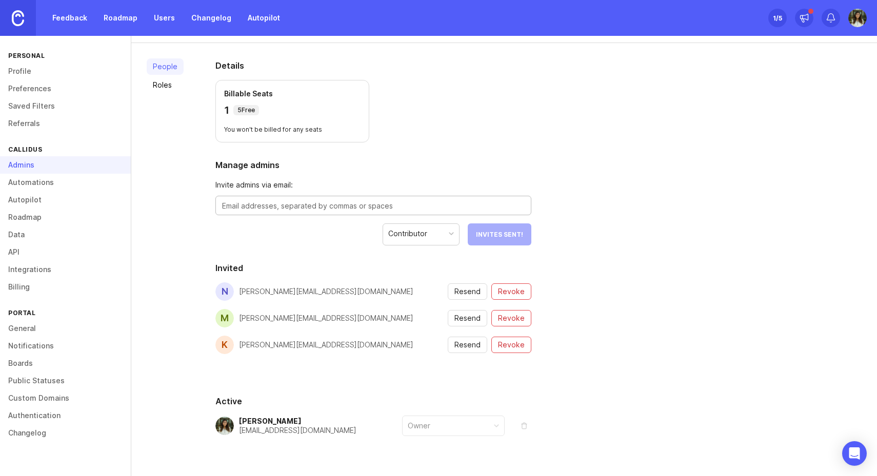
scroll to position [0, 0]
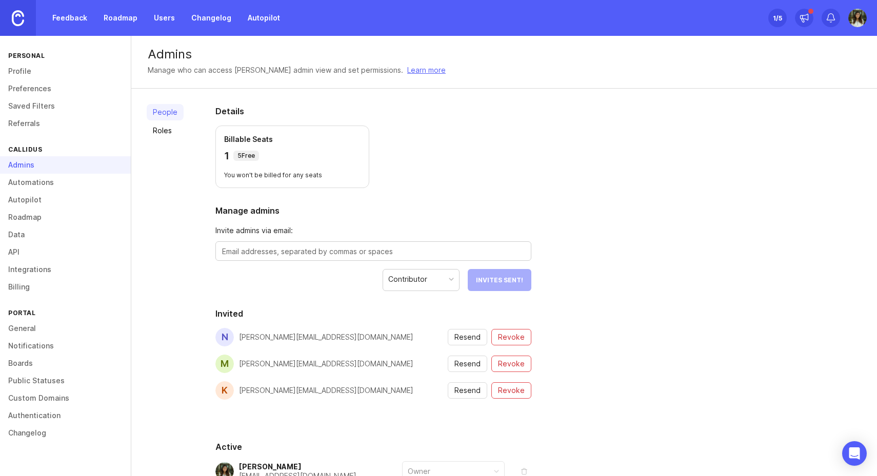
click at [163, 130] on link "Roles" at bounding box center [165, 131] width 37 height 16
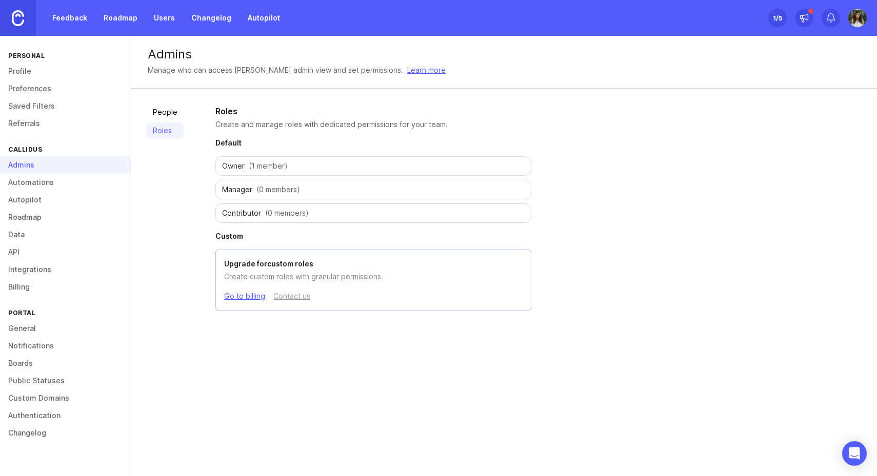
click at [258, 164] on span "(1 member)" at bounding box center [268, 166] width 39 height 10
click at [171, 109] on link "People" at bounding box center [165, 112] width 37 height 16
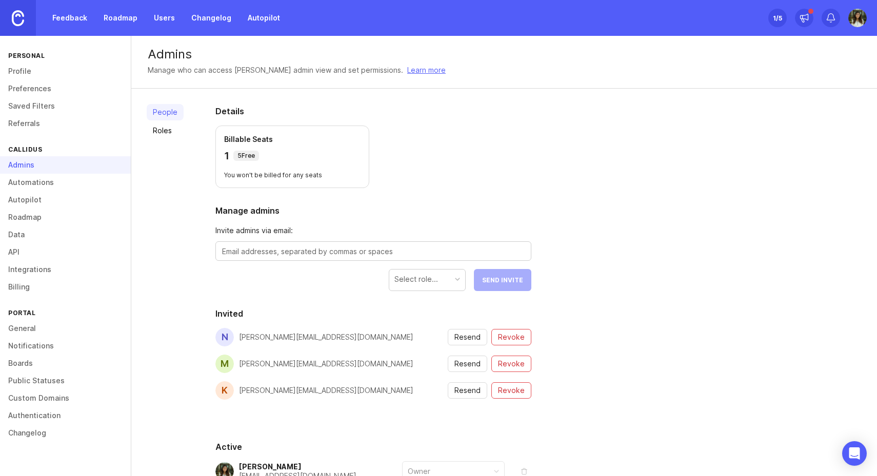
click at [336, 256] on textarea at bounding box center [373, 251] width 303 height 11
paste textarea "justin@callidusai.com"
type textarea "justin@callidusai.com"
click at [450, 280] on div "Select role..." at bounding box center [427, 279] width 76 height 19
click at [492, 286] on button "Send Invite" at bounding box center [502, 280] width 57 height 22
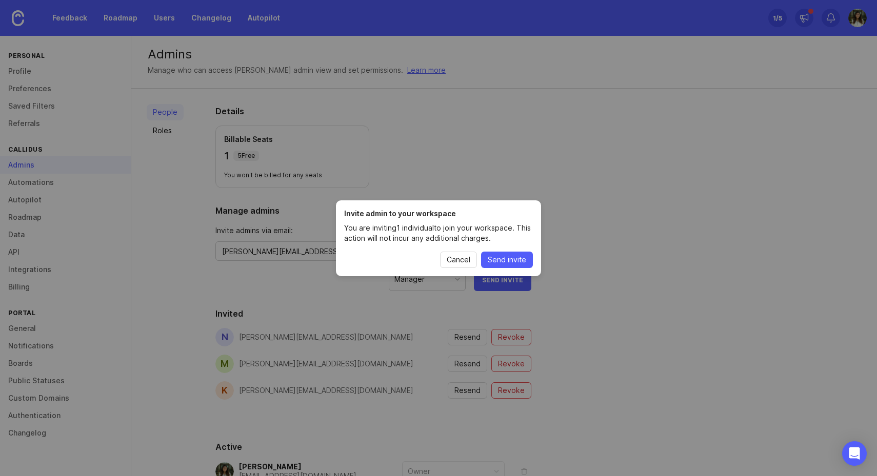
click at [511, 261] on span "Send invite" at bounding box center [507, 260] width 38 height 10
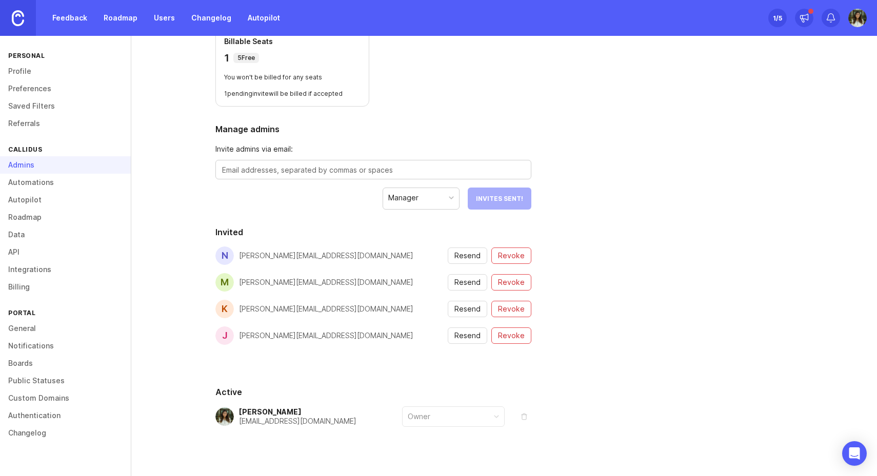
scroll to position [114, 0]
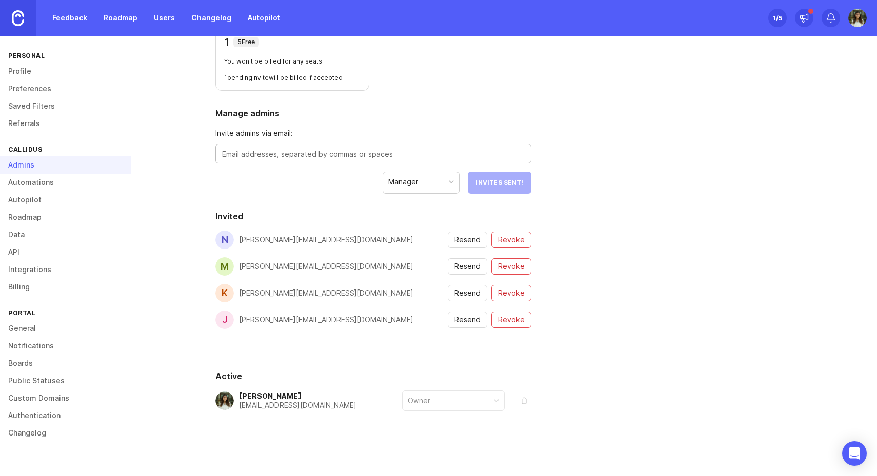
click at [322, 151] on textarea at bounding box center [373, 154] width 303 height 11
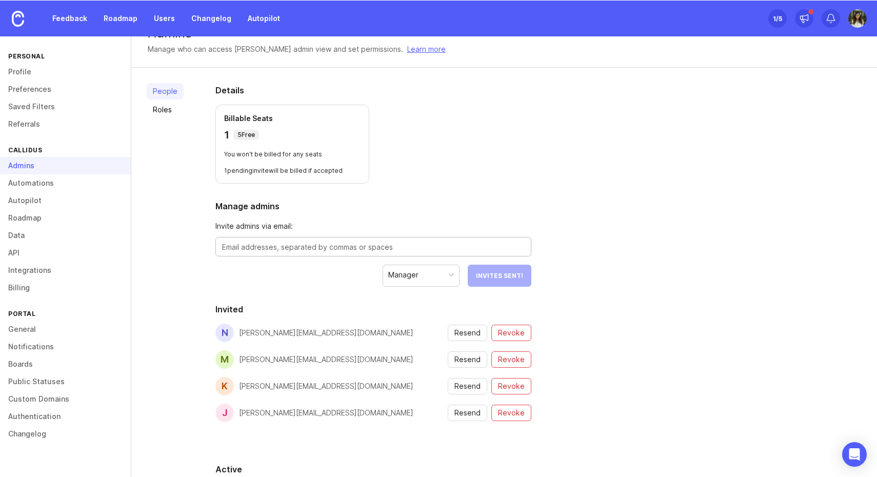
scroll to position [0, 0]
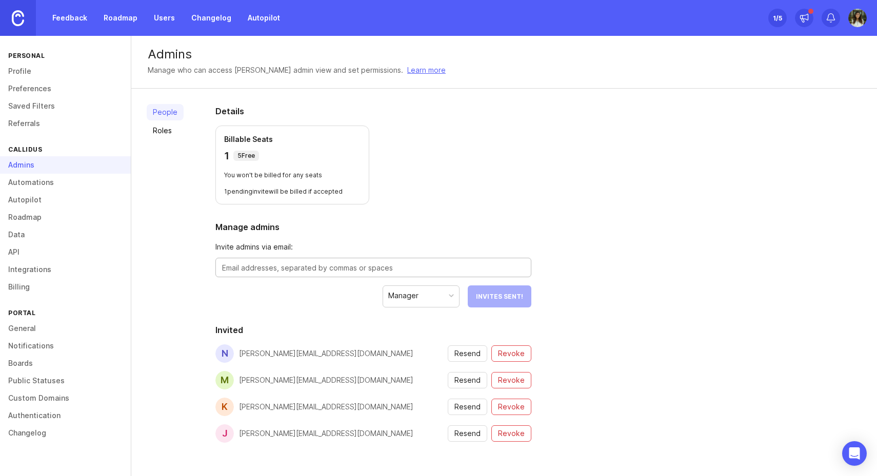
click at [407, 70] on link "Learn more" at bounding box center [426, 70] width 38 height 11
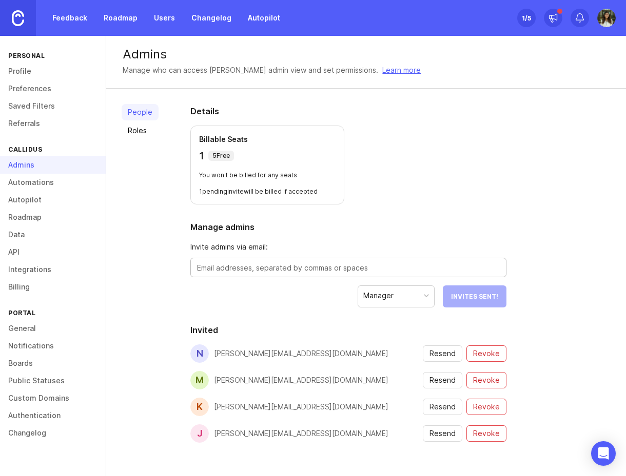
click at [289, 265] on textarea at bounding box center [348, 268] width 303 height 11
paste textarea "[PERSON_NAME][EMAIL_ADDRESS][DOMAIN_NAME]"
type textarea "[PERSON_NAME][EMAIL_ADDRESS][DOMAIN_NAME]"
click at [462, 286] on button "Send Invite" at bounding box center [477, 297] width 57 height 22
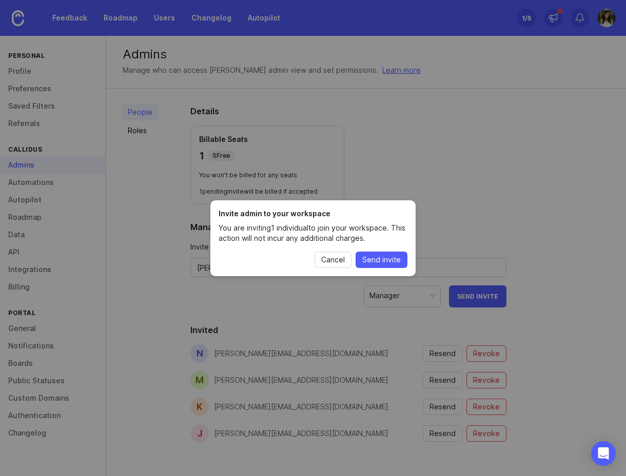
click at [328, 263] on span "Cancel" at bounding box center [333, 260] width 24 height 10
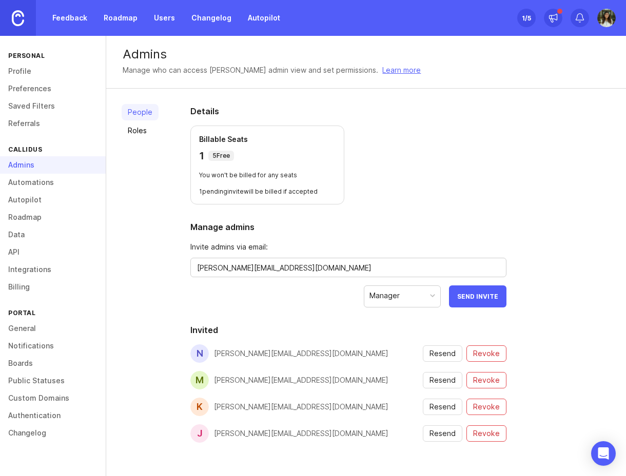
click at [406, 304] on div "Manager" at bounding box center [402, 295] width 76 height 19
drag, startPoint x: 514, startPoint y: 211, endPoint x: 507, endPoint y: 254, distance: 44.3
click at [514, 211] on div "Details Billable Seats 1 5 Free You won't be billed for any seats 1 pending inv…" at bounding box center [348, 340] width 349 height 502
click at [488, 296] on span "Send Invite" at bounding box center [477, 297] width 41 height 8
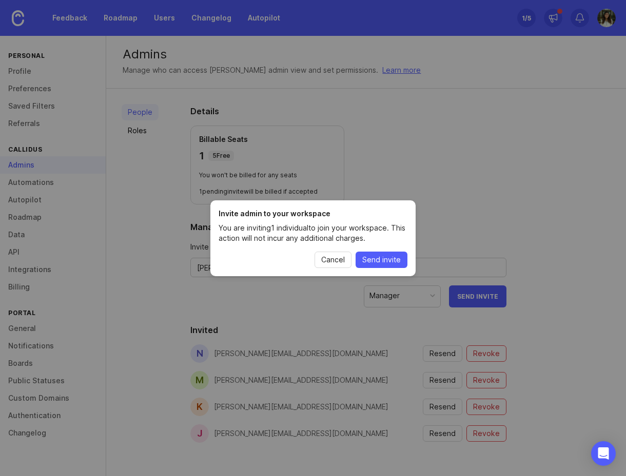
click at [389, 257] on span "Send invite" at bounding box center [381, 260] width 38 height 10
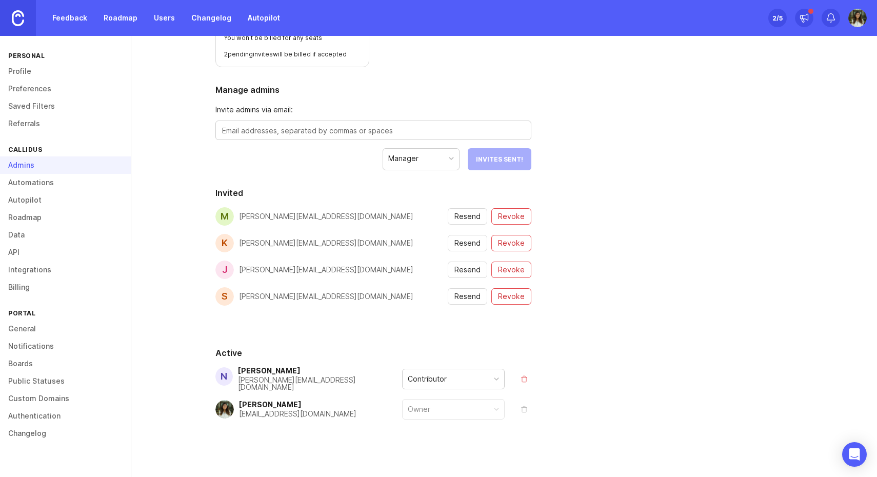
scroll to position [131, 0]
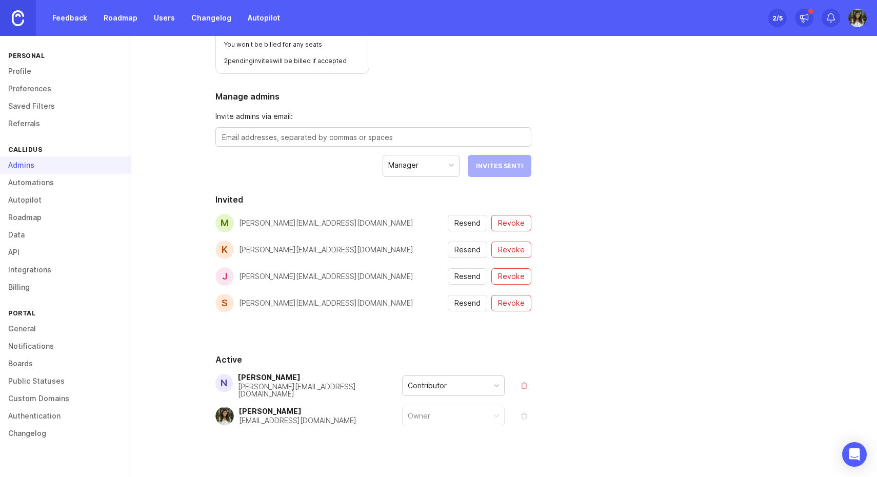
click at [454, 382] on div "Contributor" at bounding box center [454, 385] width 102 height 19
click at [680, 329] on div "People Roles Details Billable Seats 1 5 Free You won't be billed for any seats …" at bounding box center [504, 225] width 746 height 534
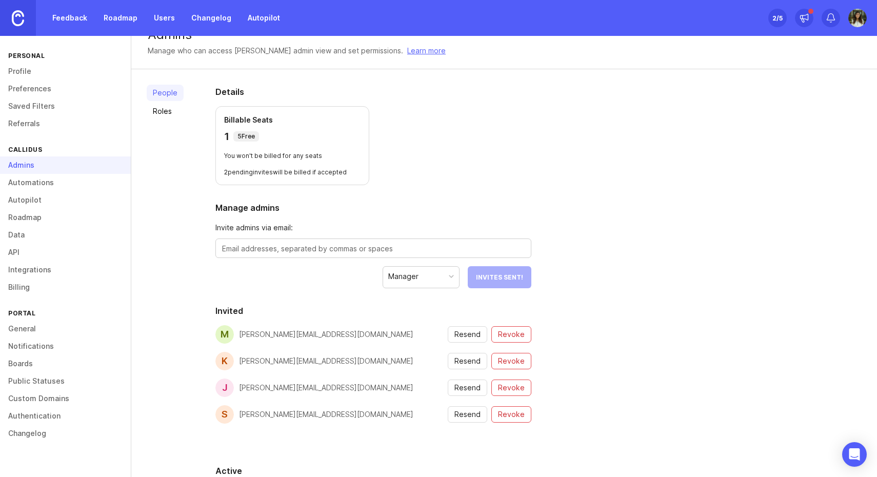
scroll to position [21, 0]
drag, startPoint x: 227, startPoint y: 173, endPoint x: 360, endPoint y: 168, distance: 132.9
click at [360, 168] on div "Billable Seats 1 5 Free You won't be billed for any seats 2 pending invites wil…" at bounding box center [292, 144] width 154 height 79
drag, startPoint x: 336, startPoint y: 171, endPoint x: 210, endPoint y: 170, distance: 126.2
click at [211, 170] on div "Details Billable Seats 1 5 Free You won't be billed for any seats 2 pending inv…" at bounding box center [373, 335] width 349 height 534
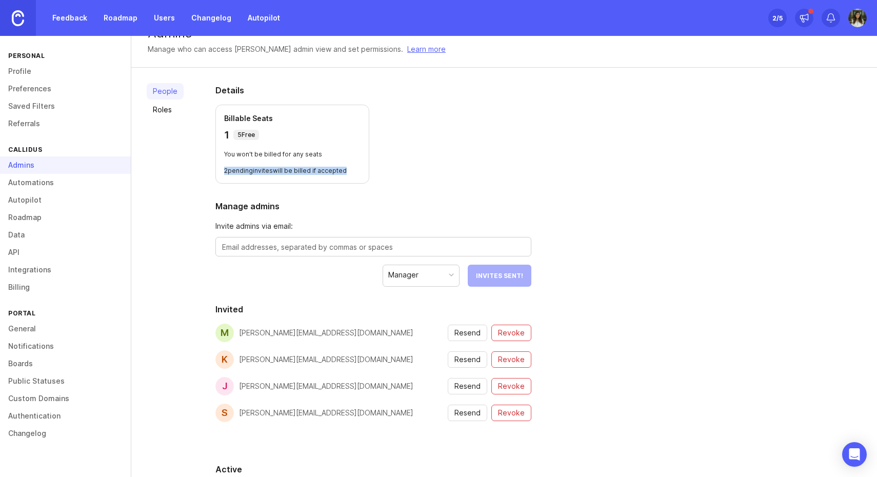
click at [338, 163] on div "Billable Seats 1 5 Free You won't be billed for any seats 2 pending invites wil…" at bounding box center [292, 144] width 154 height 79
click at [224, 155] on p "You won't be billed for any seats" at bounding box center [292, 154] width 136 height 8
click at [222, 130] on div "Billable Seats 1 5 Free You won't be billed for any seats 2 pending invites wil…" at bounding box center [292, 144] width 154 height 79
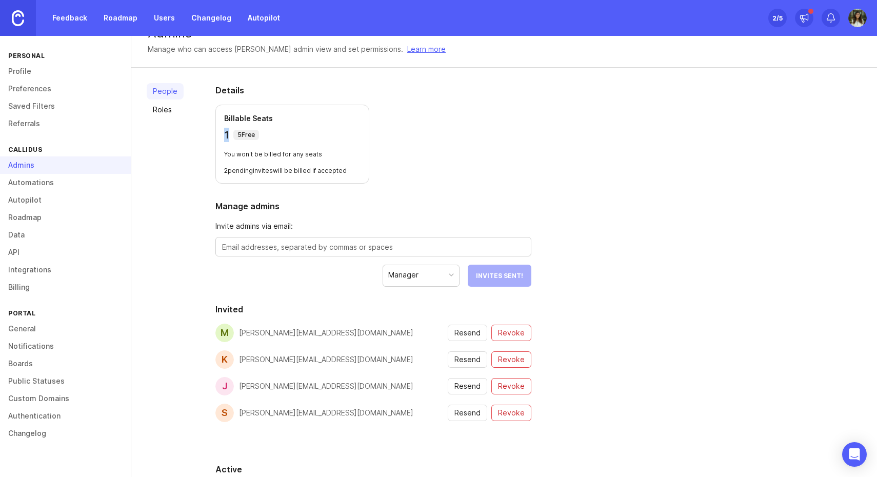
click at [222, 130] on div "Billable Seats 1 5 Free You won't be billed for any seats 2 pending invites wil…" at bounding box center [292, 144] width 154 height 79
click at [239, 133] on p "5 Free" at bounding box center [245, 135] width 17 height 8
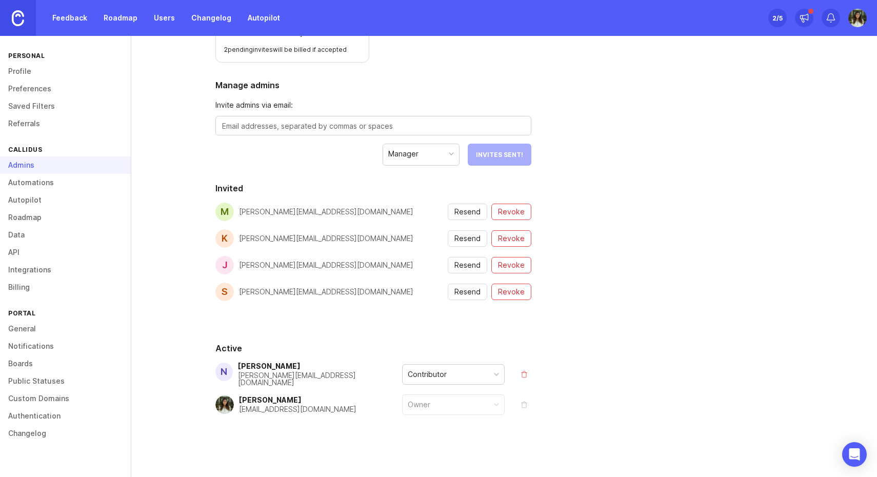
scroll to position [0, 0]
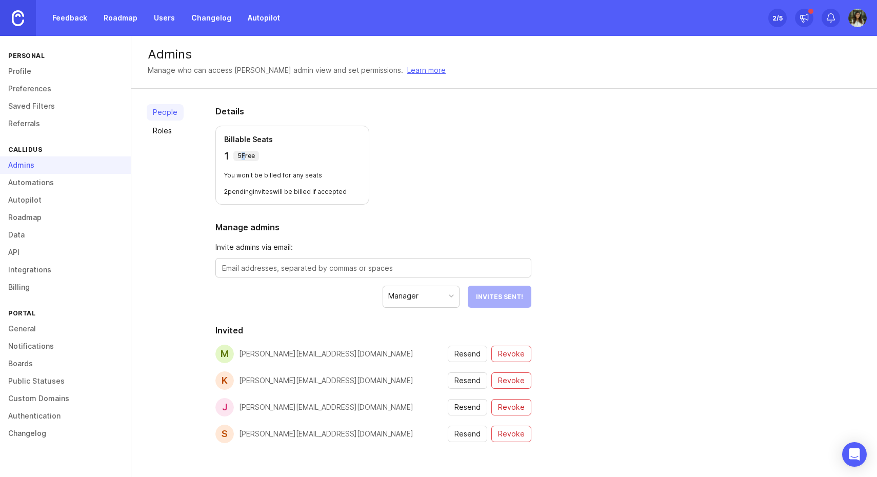
click at [407, 68] on link "Learn more" at bounding box center [426, 70] width 38 height 11
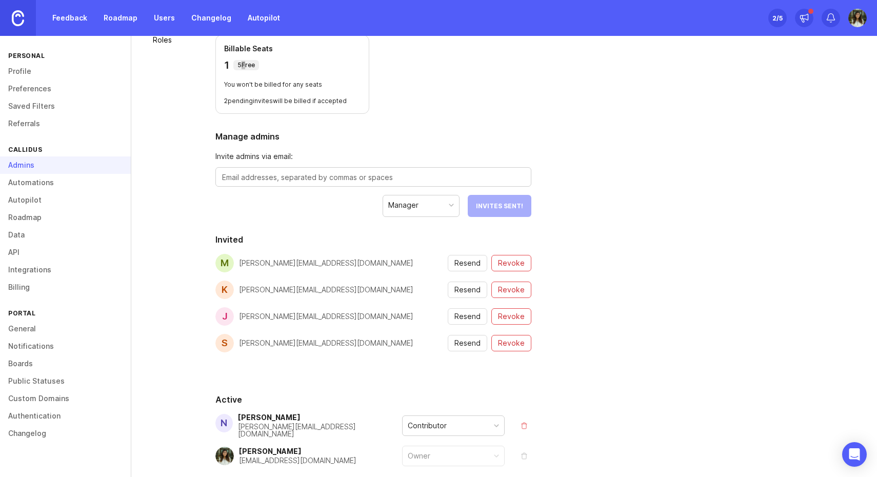
scroll to position [142, 0]
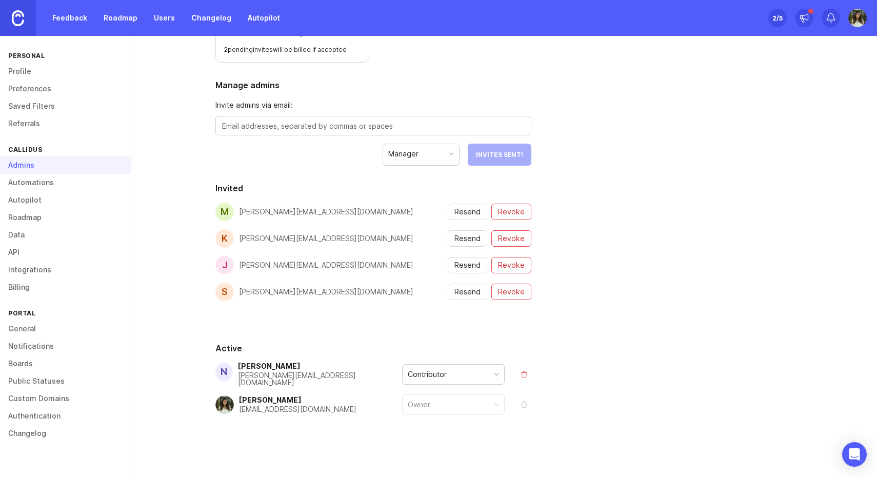
click at [439, 378] on div "Contributor" at bounding box center [454, 374] width 102 height 19
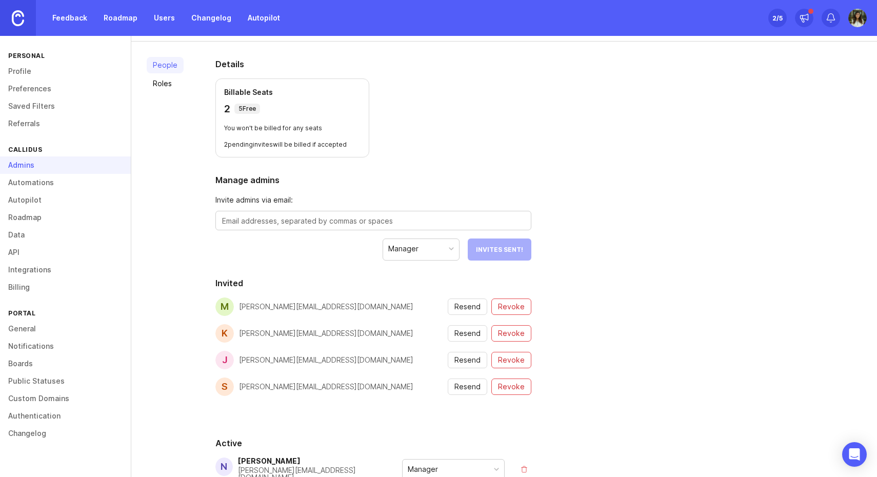
scroll to position [0, 0]
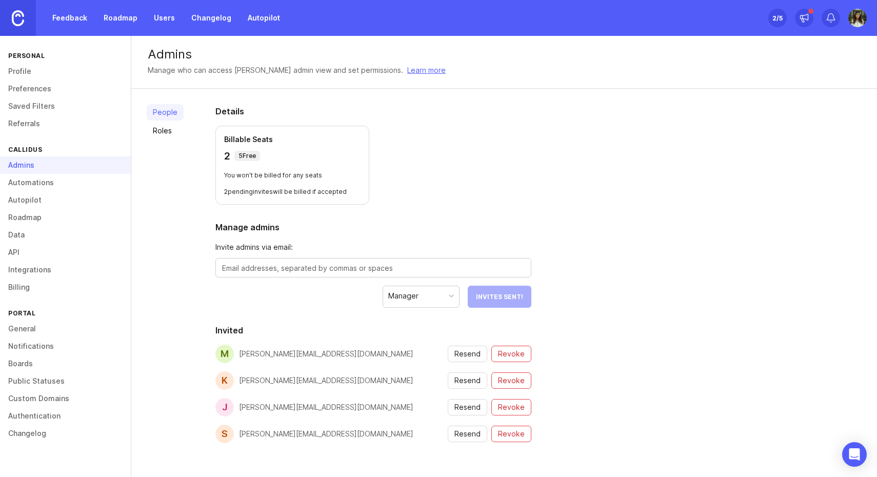
click at [262, 402] on div "justin@callidusai.com" at bounding box center [326, 407] width 174 height 18
click at [649, 300] on div "People Roles Details Billable Seats 2 5 Free You won't be billed for any seats …" at bounding box center [504, 356] width 746 height 534
click at [516, 407] on span "Revoke" at bounding box center [511, 407] width 27 height 10
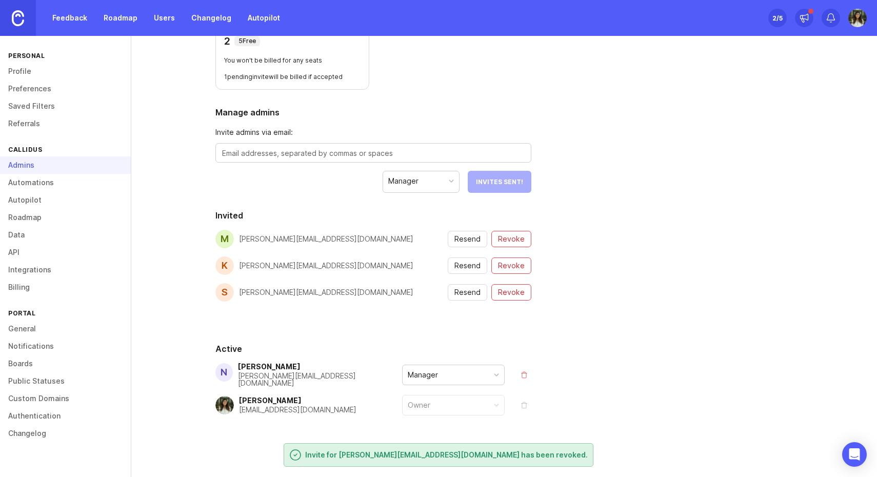
scroll to position [115, 0]
click at [281, 243] on div "[PERSON_NAME][EMAIL_ADDRESS][DOMAIN_NAME]" at bounding box center [326, 238] width 174 height 18
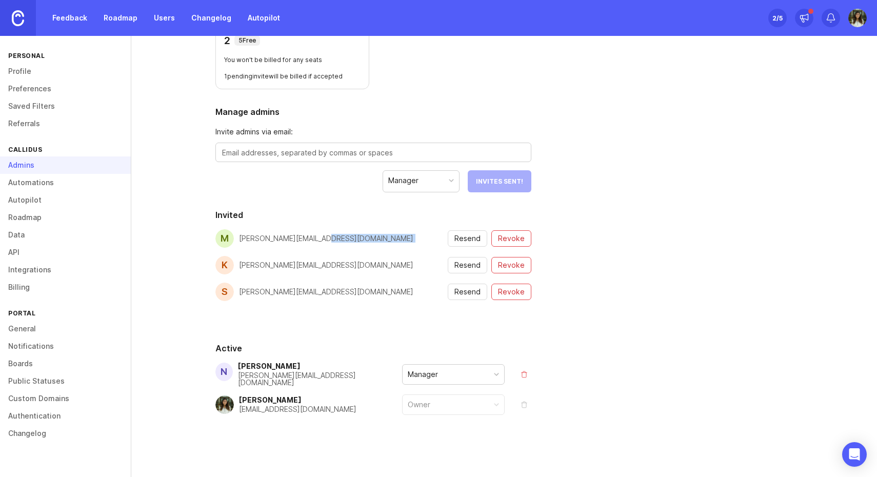
click at [281, 243] on div "[PERSON_NAME][EMAIL_ADDRESS][DOMAIN_NAME]" at bounding box center [326, 238] width 174 height 18
click at [278, 235] on div "[PERSON_NAME][EMAIL_ADDRESS][DOMAIN_NAME]" at bounding box center [326, 238] width 174 height 7
click at [524, 236] on button "Revoke" at bounding box center [511, 238] width 40 height 16
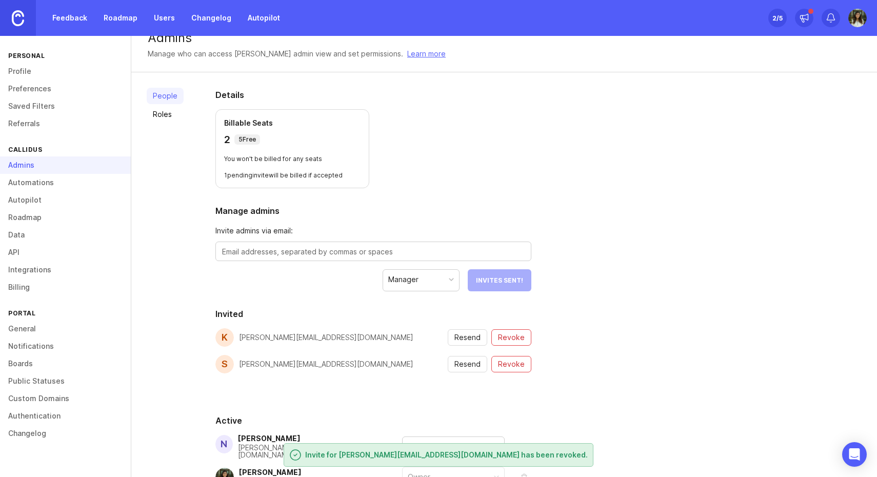
scroll to position [0, 0]
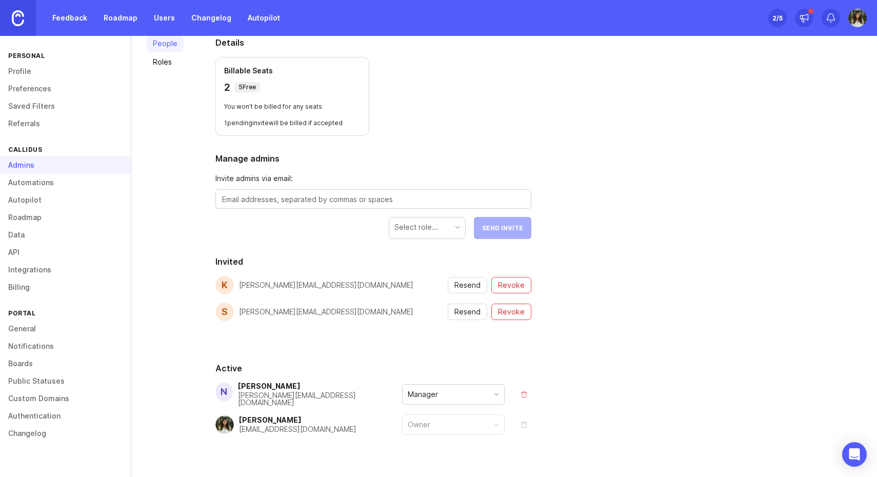
scroll to position [89, 0]
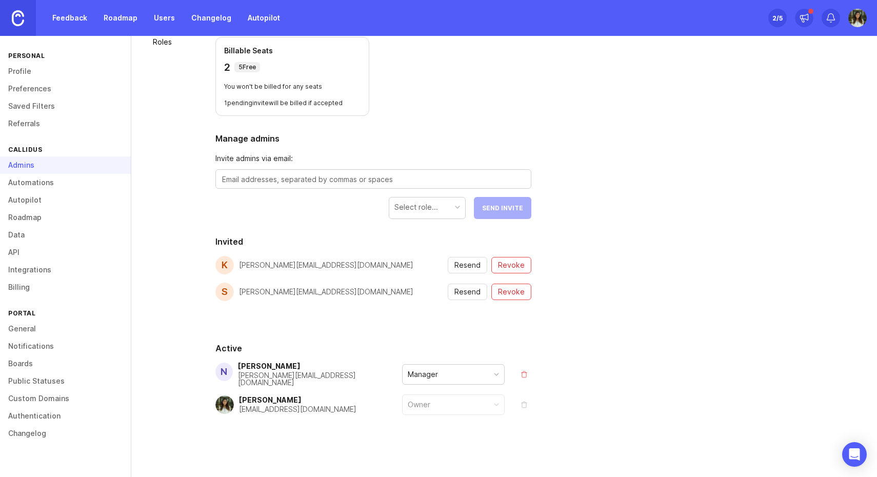
drag, startPoint x: 235, startPoint y: 65, endPoint x: 277, endPoint y: 69, distance: 42.2
click at [277, 69] on div "2 5 Free" at bounding box center [292, 67] width 136 height 14
click at [340, 99] on p "1 pending invite will be billed if accepted" at bounding box center [292, 103] width 136 height 8
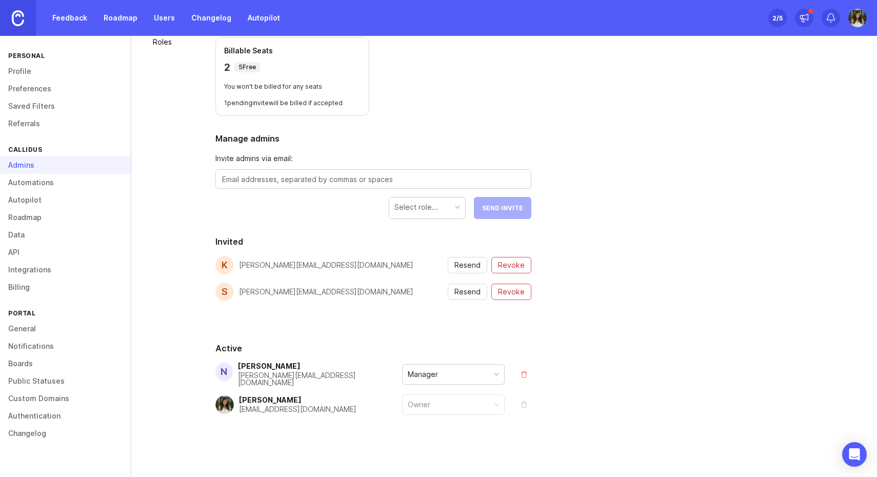
click at [251, 82] on div "Billable Seats 2 5 Free You won't be billed for any seats 1 pending invite will…" at bounding box center [292, 76] width 154 height 79
click at [340, 183] on textarea at bounding box center [373, 179] width 303 height 11
type textarea "m"
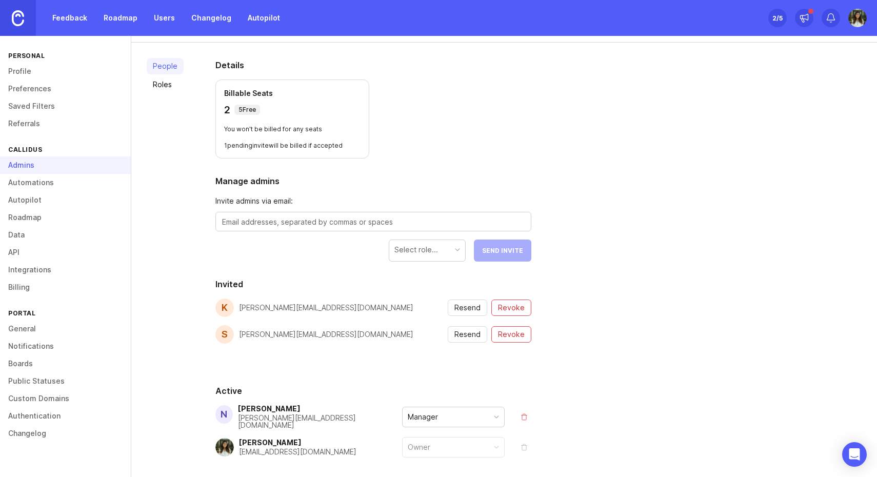
scroll to position [89, 0]
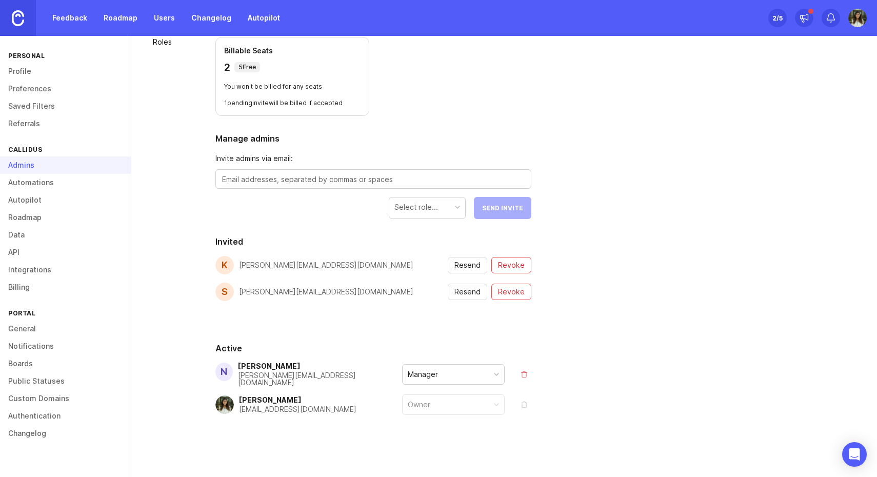
click at [286, 164] on form "Invite admins via email: Select role... Send Invite" at bounding box center [373, 186] width 316 height 66
click at [283, 175] on textarea at bounding box center [373, 179] width 303 height 11
paste textarea "[PERSON_NAME][EMAIL_ADDRESS][DOMAIN_NAME]"
type textarea "[PERSON_NAME][EMAIL_ADDRESS][DOMAIN_NAME]"
click at [423, 204] on div "Select role..." at bounding box center [416, 207] width 44 height 11
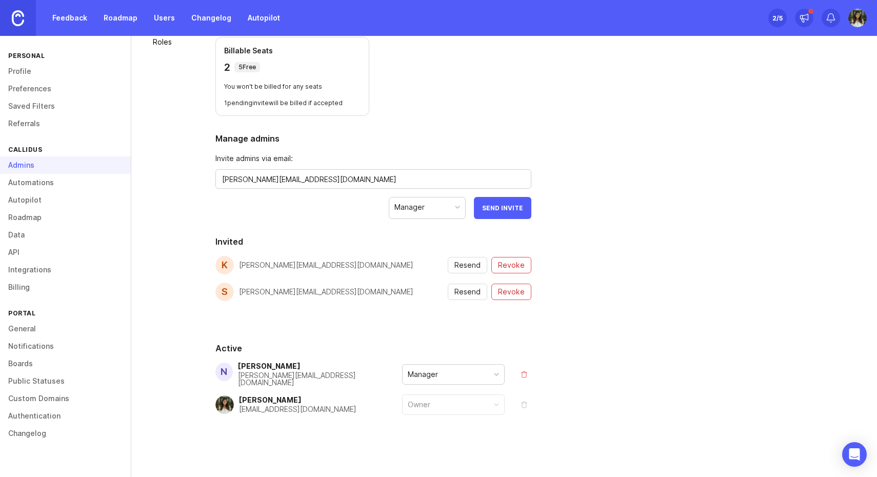
click at [514, 205] on span "Send Invite" at bounding box center [502, 208] width 41 height 8
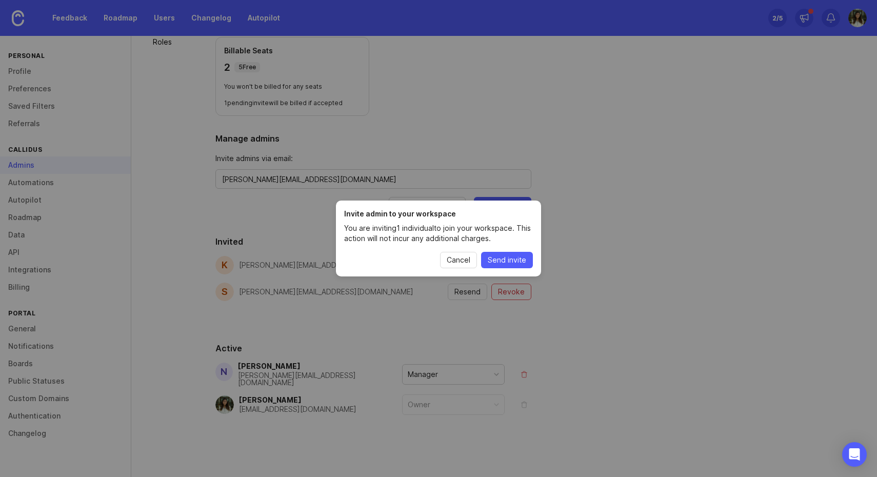
click at [525, 263] on span "Send invite" at bounding box center [507, 260] width 38 height 10
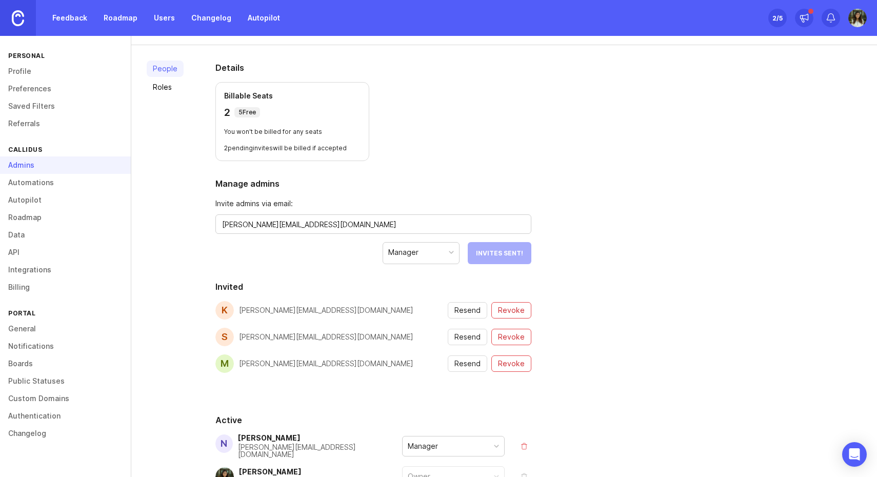
scroll to position [0, 0]
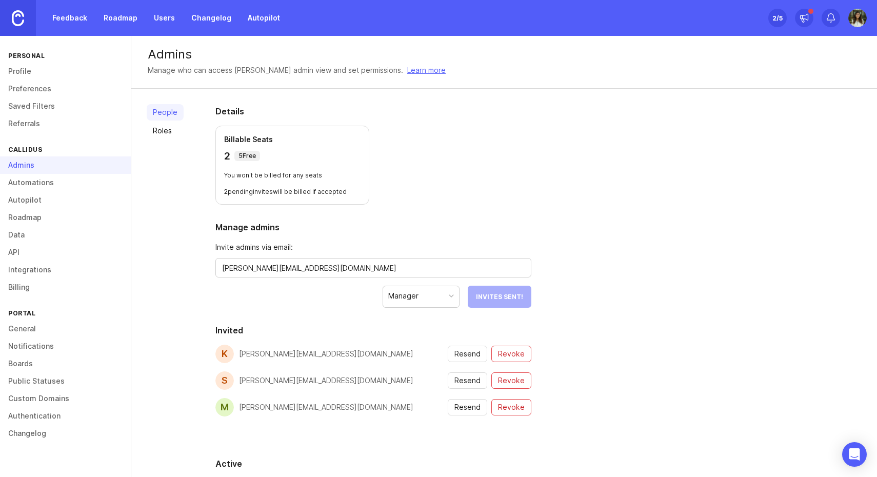
click at [243, 157] on p "5 Free" at bounding box center [246, 156] width 17 height 8
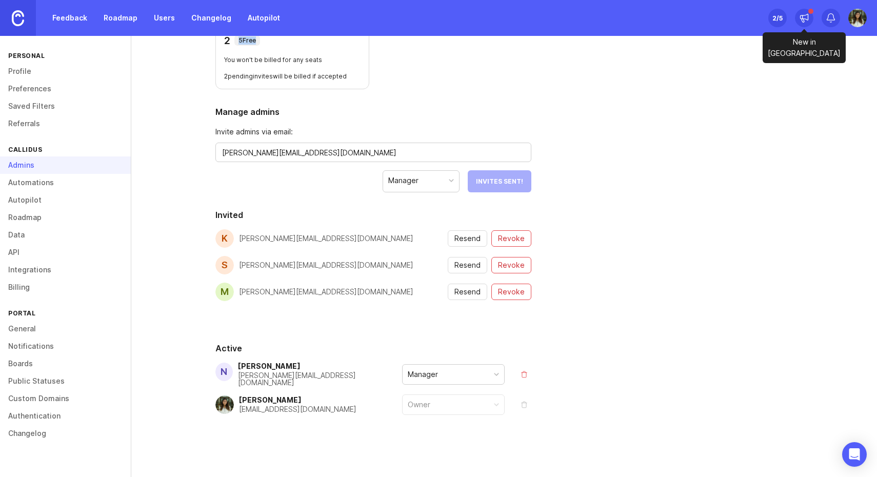
click at [806, 19] on icon at bounding box center [804, 18] width 10 height 10
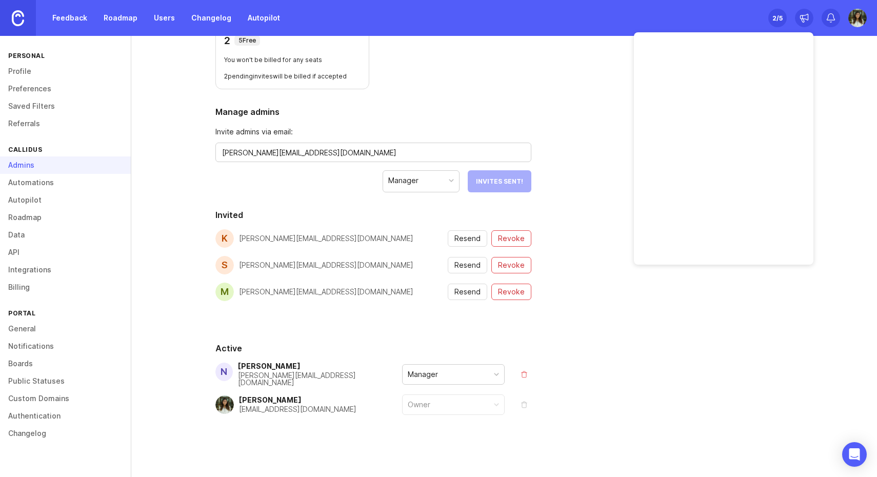
click at [558, 108] on div "People Roles Details Billable Seats 2 5 Free You won't be billed for any seats …" at bounding box center [504, 226] width 746 height 507
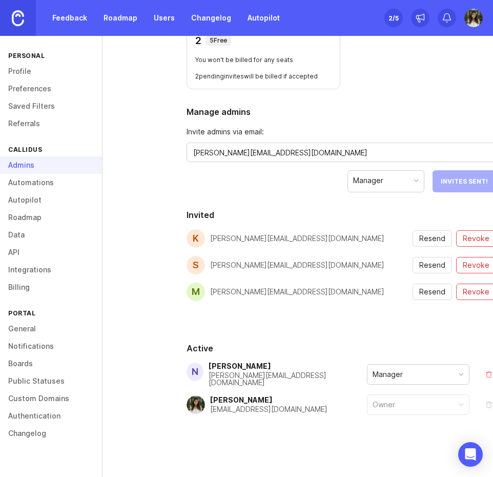
click at [301, 200] on div "Details Billable Seats 2 5 Free You won't be billed for any seats 2 pending inv…" at bounding box center [341, 226] width 343 height 507
click at [251, 177] on form "Invite admins via email: marissa@callidusai.com Manager Invites Sent!" at bounding box center [342, 159] width 310 height 66
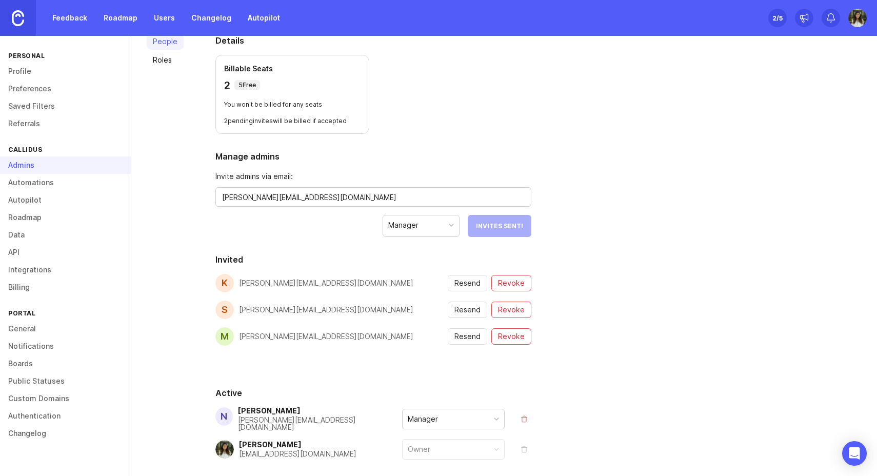
scroll to position [116, 0]
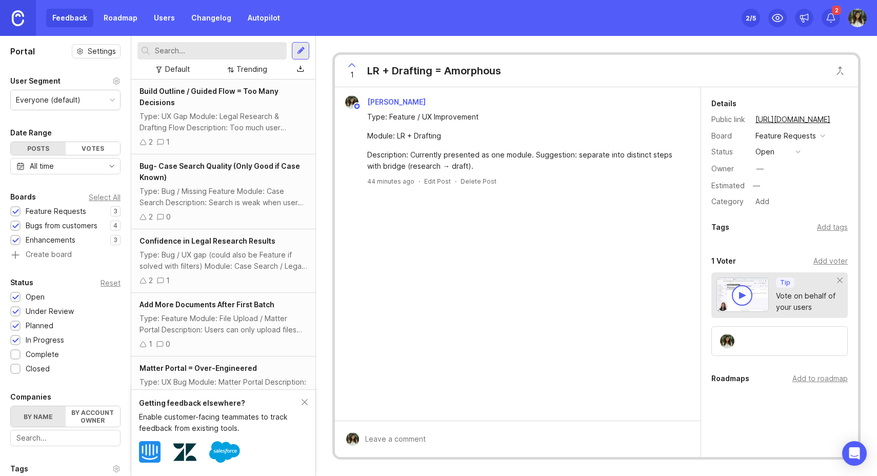
scroll to position [285, 0]
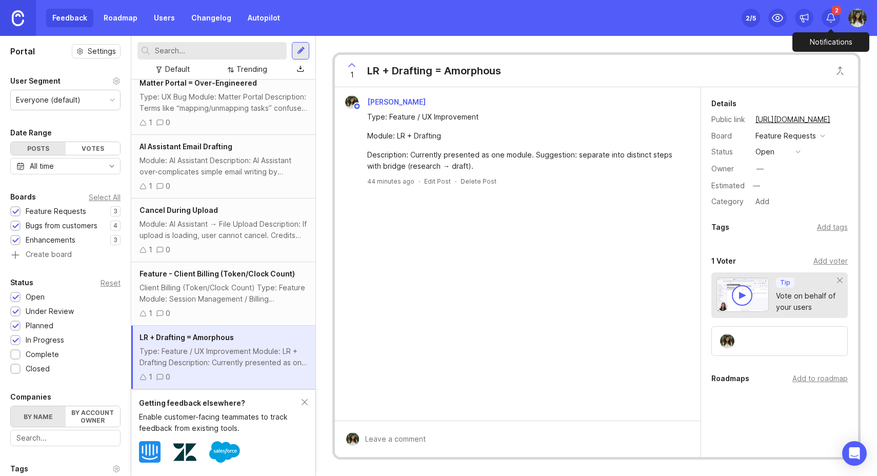
click at [834, 17] on icon at bounding box center [831, 18] width 10 height 10
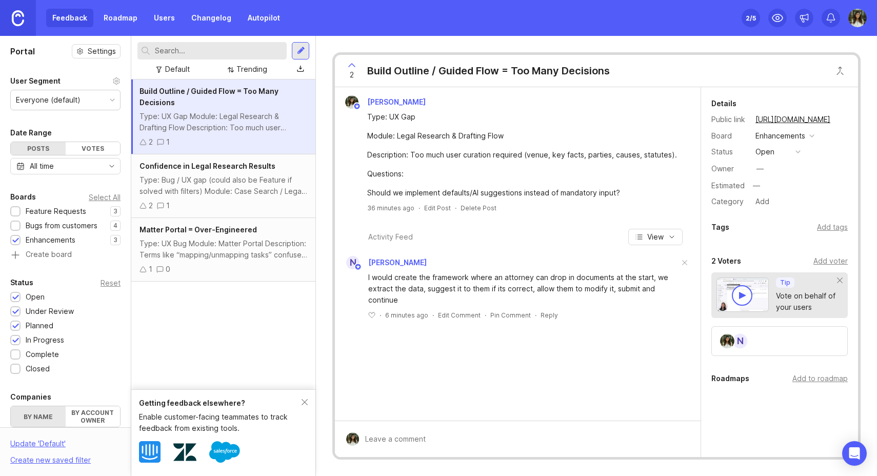
click at [26, 26] on link at bounding box center [18, 18] width 36 height 36
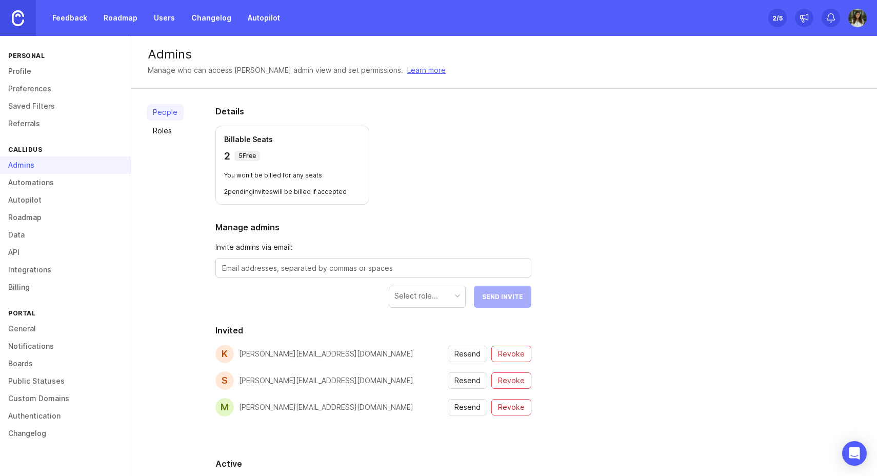
click at [407, 70] on link "Learn more" at bounding box center [426, 70] width 38 height 11
drag, startPoint x: 224, startPoint y: 191, endPoint x: 360, endPoint y: 196, distance: 136.0
click at [360, 196] on div "Billable Seats 2 5 Free You won't be billed for any seats 2 pending invites wil…" at bounding box center [292, 165] width 154 height 79
click at [47, 273] on link "Integrations" at bounding box center [65, 269] width 131 height 17
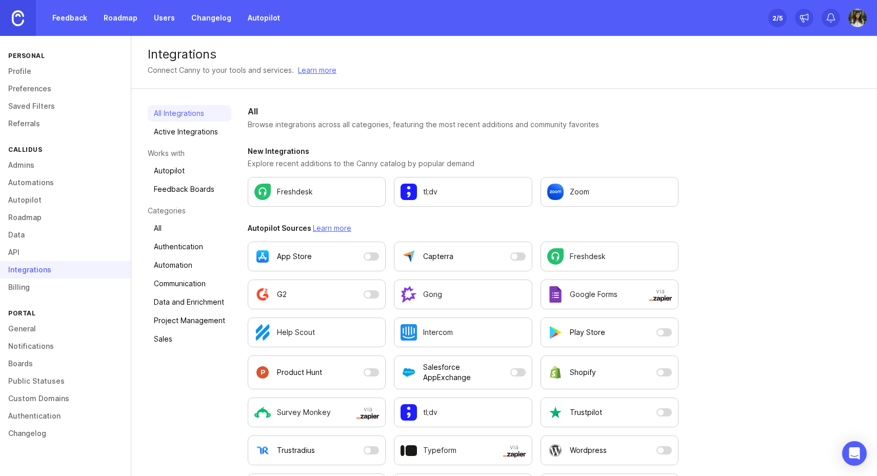
click at [42, 357] on link "Boards" at bounding box center [65, 363] width 131 height 17
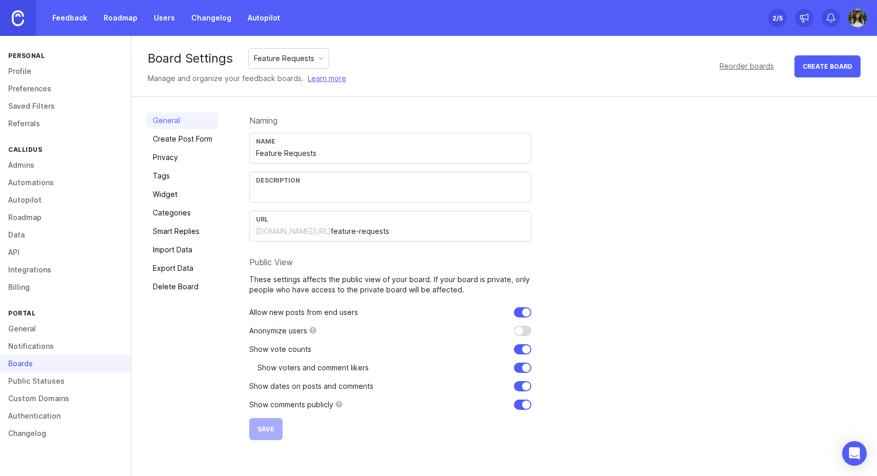
click at [34, 343] on link "Notifications" at bounding box center [65, 345] width 131 height 17
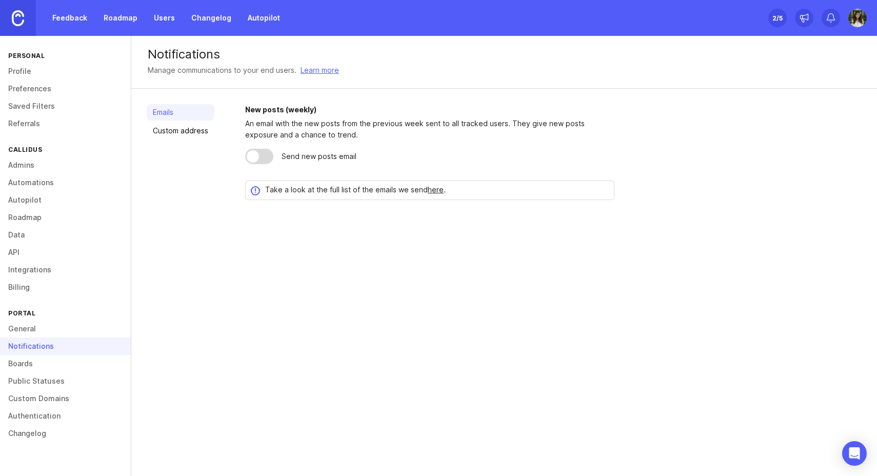
click at [30, 273] on link "Integrations" at bounding box center [65, 269] width 131 height 17
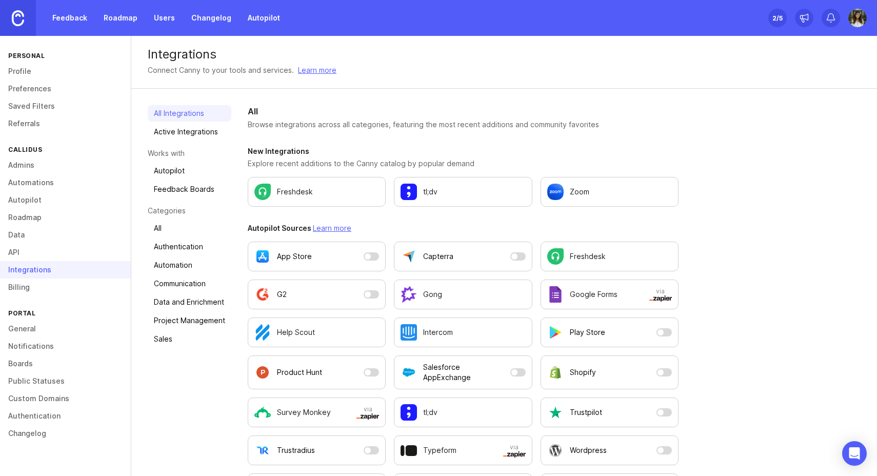
click at [53, 227] on link "Data" at bounding box center [65, 234] width 131 height 17
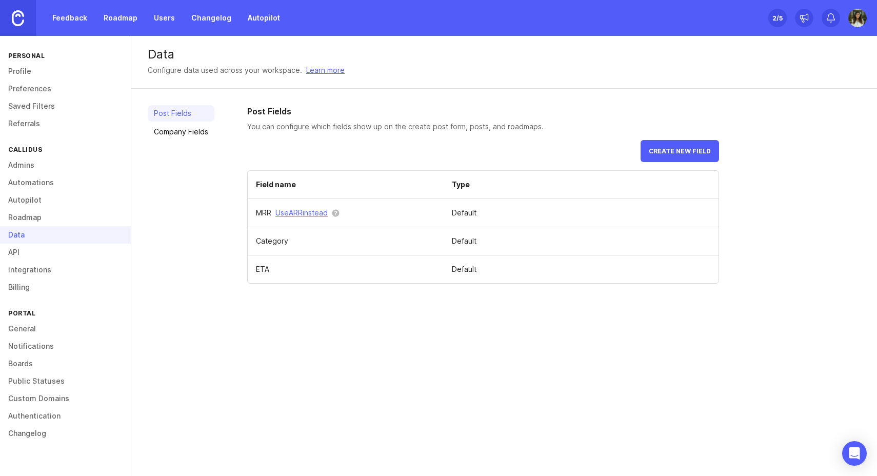
click at [49, 216] on link "Roadmap" at bounding box center [65, 217] width 131 height 17
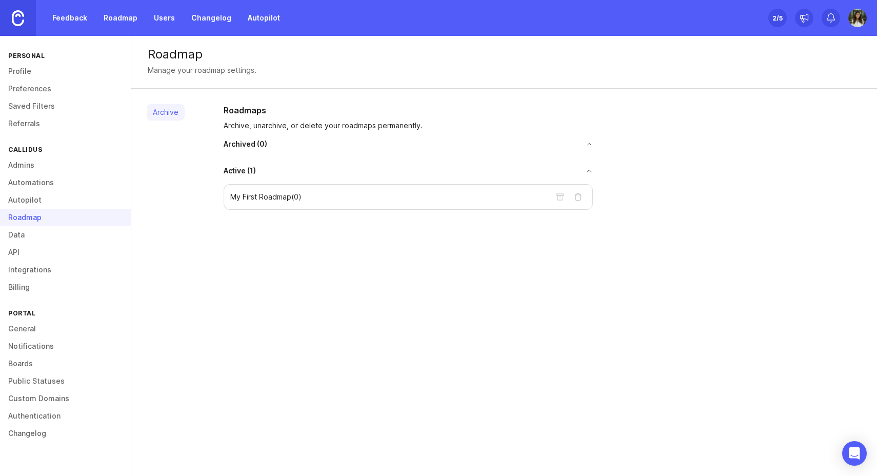
click at [48, 162] on link "Admins" at bounding box center [65, 164] width 131 height 17
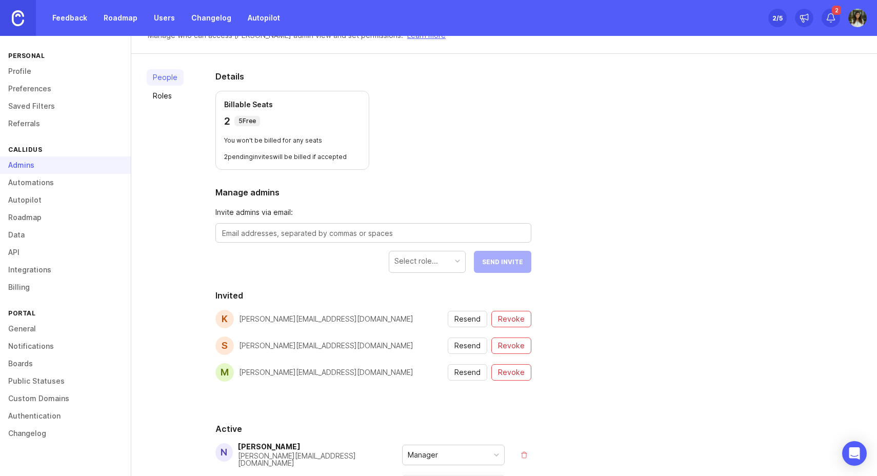
scroll to position [116, 0]
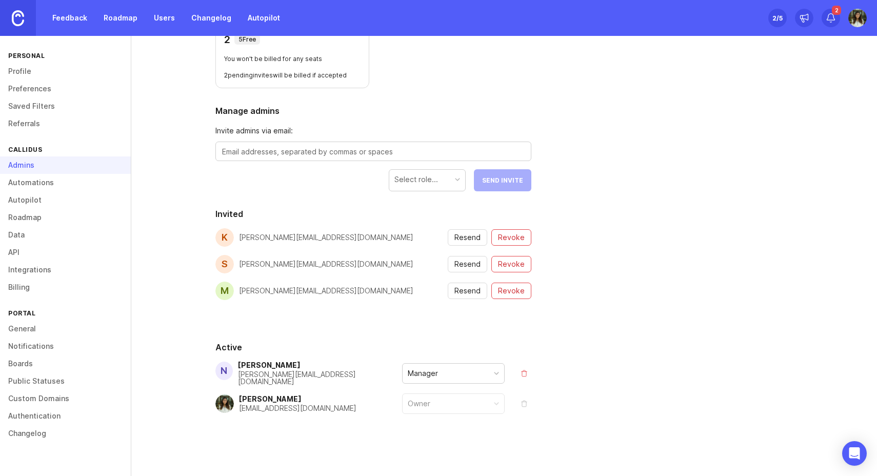
click at [465, 375] on div "Manager" at bounding box center [454, 373] width 102 height 19
click at [838, 17] on div "2" at bounding box center [831, 18] width 18 height 18
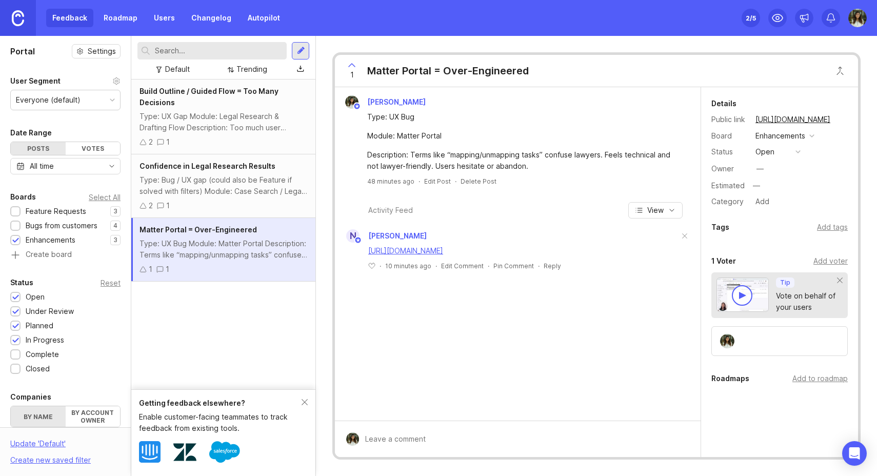
click at [443, 250] on link "[URL][DOMAIN_NAME]" at bounding box center [405, 250] width 75 height 9
click at [186, 177] on div "Type: Bug / UX gap (could also be Feature if solved with filters) Module: Case …" at bounding box center [224, 185] width 168 height 23
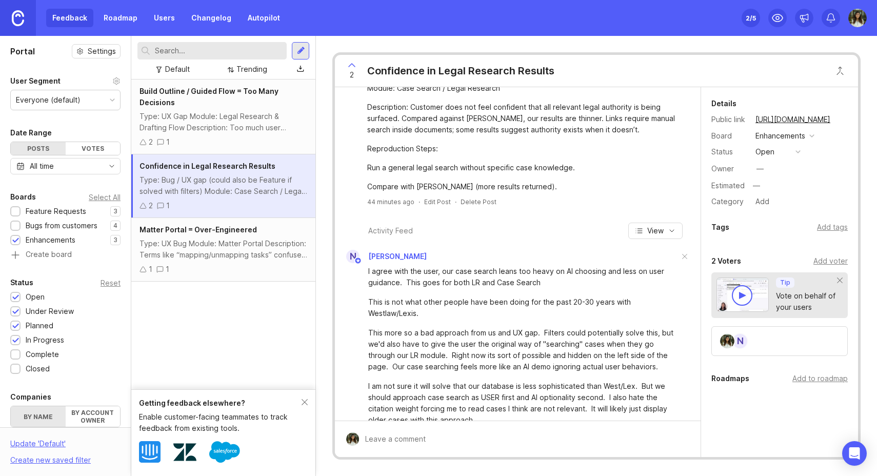
scroll to position [64, 0]
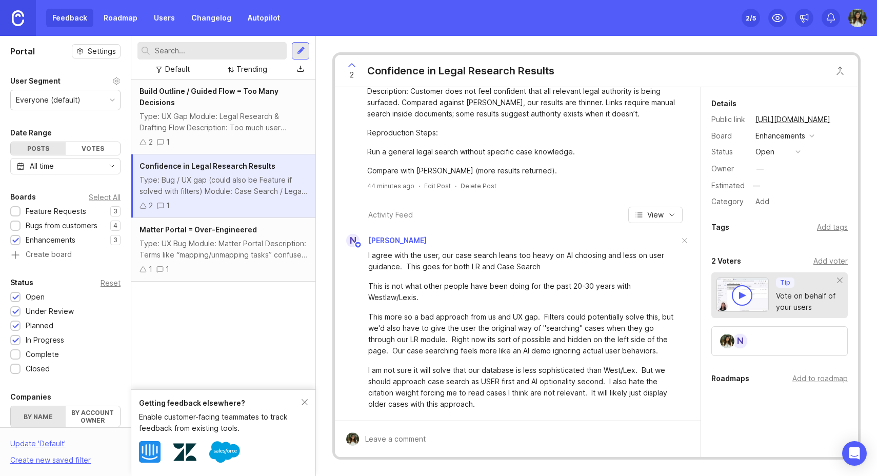
click at [225, 127] on div "Type: UX Gap Module: Legal Research & Drafting Flow Description: Too much user …" at bounding box center [224, 122] width 168 height 23
